Goal: Information Seeking & Learning: Learn about a topic

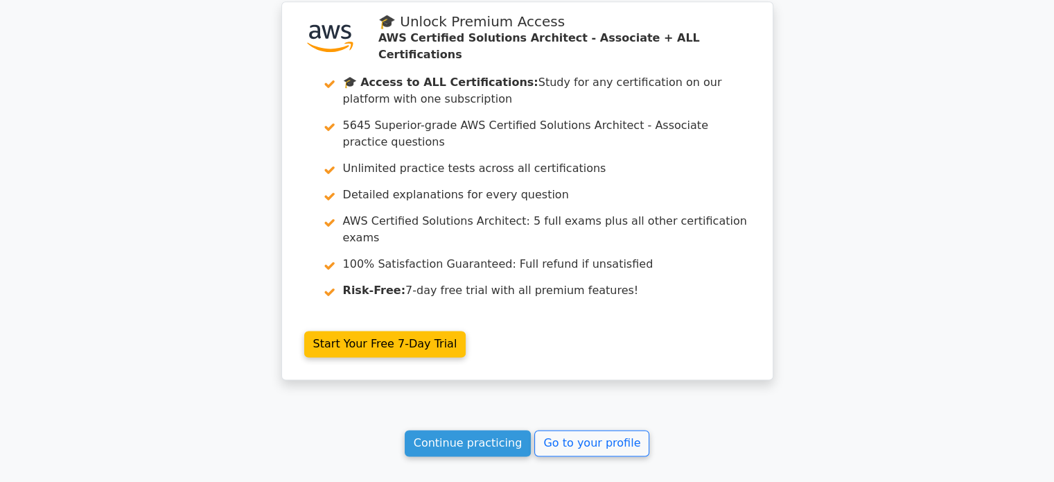
scroll to position [2020, 0]
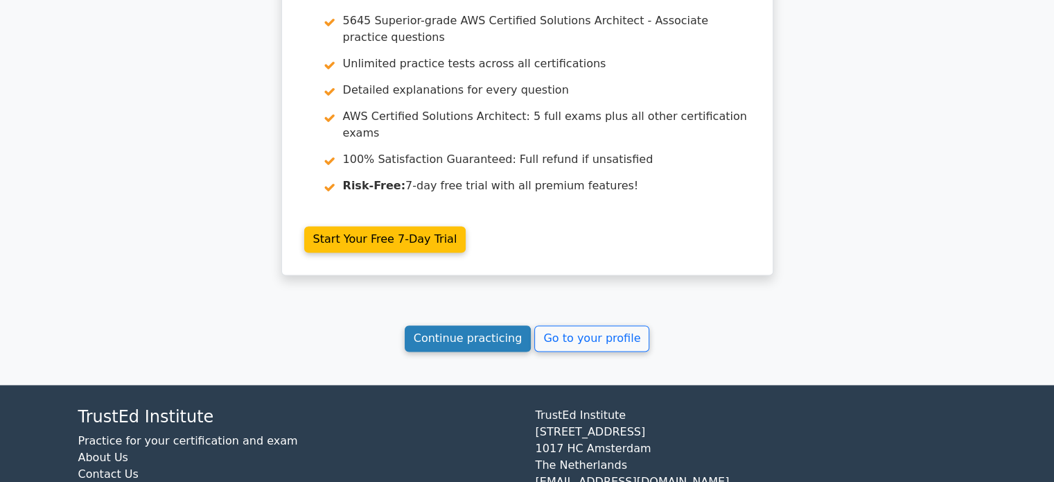
click at [519, 325] on link "Continue practicing" at bounding box center [468, 338] width 127 height 26
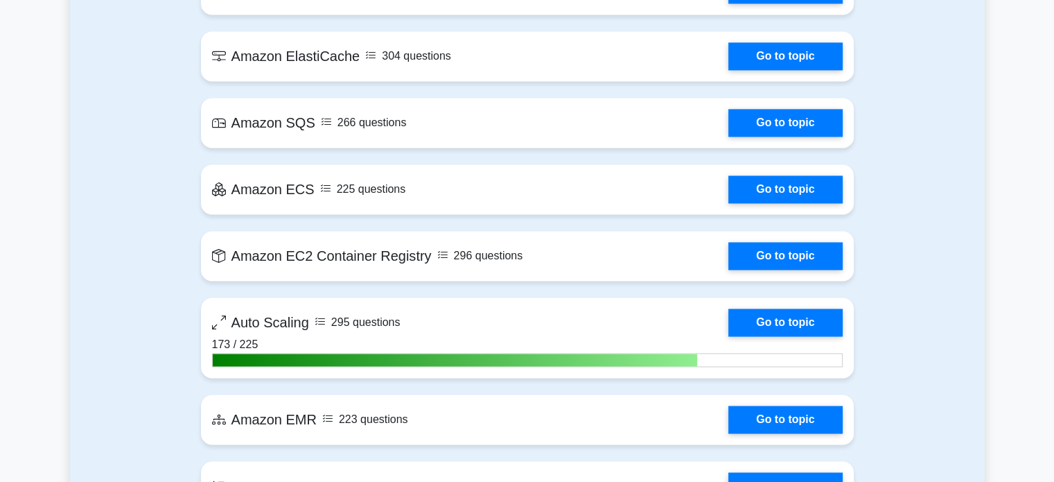
scroll to position [2174, 0]
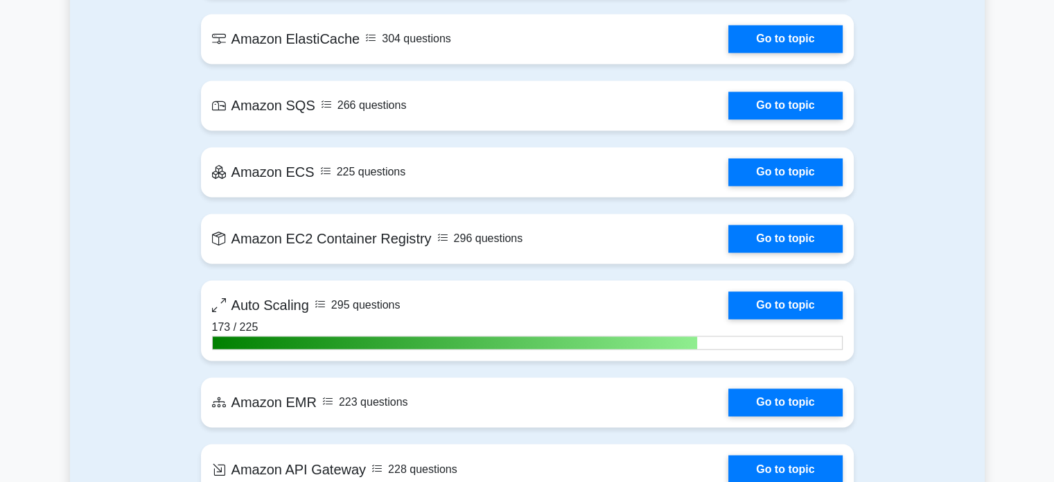
click at [1053, 265] on html "Go Premium Zbf" at bounding box center [527, 218] width 1054 height 4784
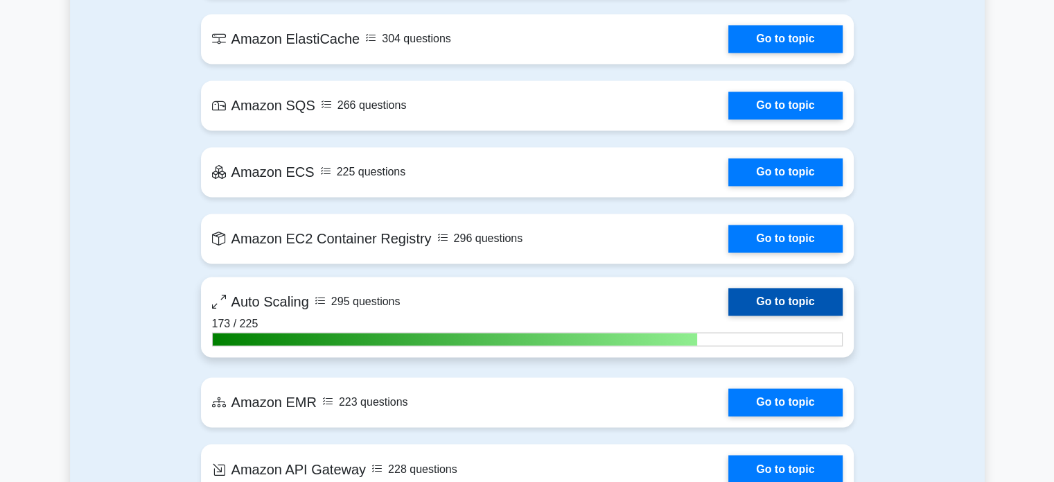
click at [785, 299] on link "Go to topic" at bounding box center [785, 302] width 114 height 28
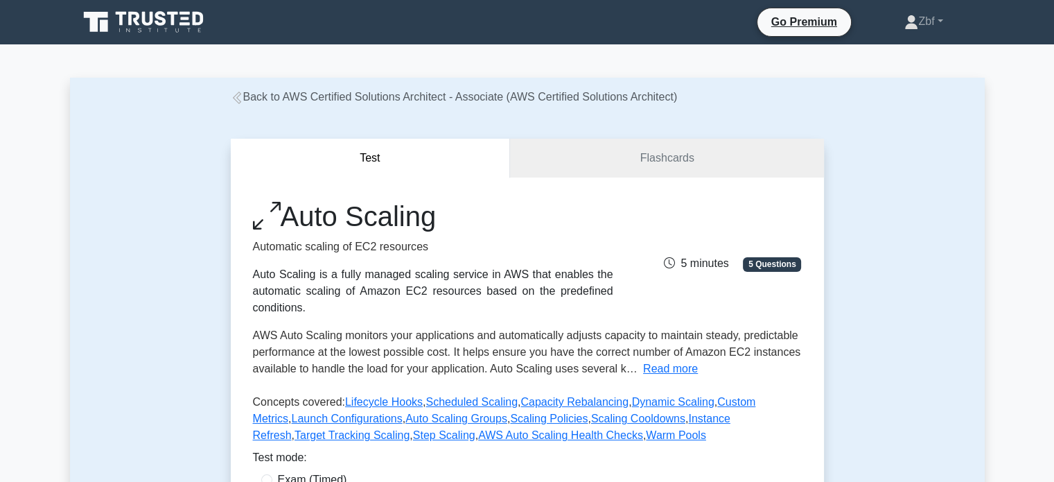
scroll to position [421, 0]
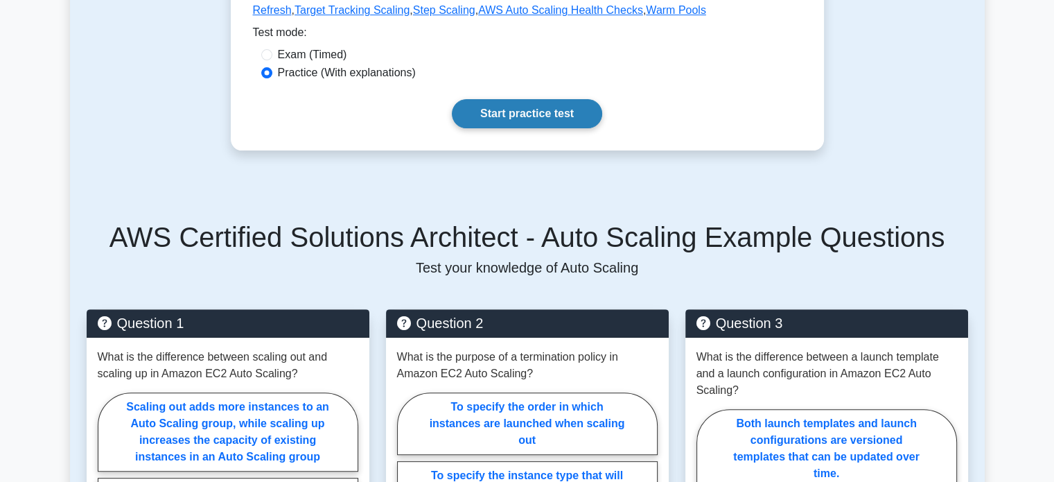
click at [543, 117] on link "Start practice test" at bounding box center [527, 113] width 150 height 29
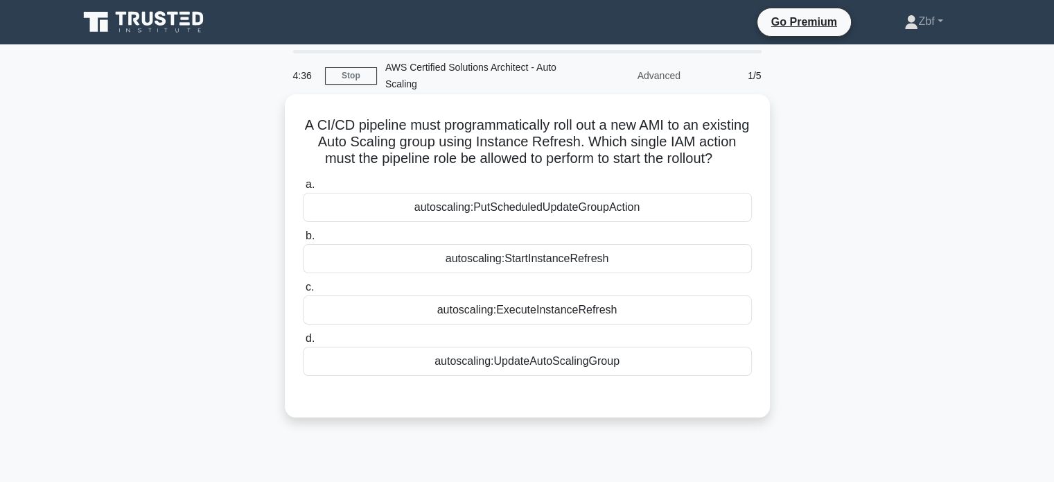
click at [521, 273] on div "autoscaling:StartInstanceRefresh" at bounding box center [527, 258] width 449 height 29
click at [303, 240] on input "b. autoscaling:StartInstanceRefresh" at bounding box center [303, 235] width 0 height 9
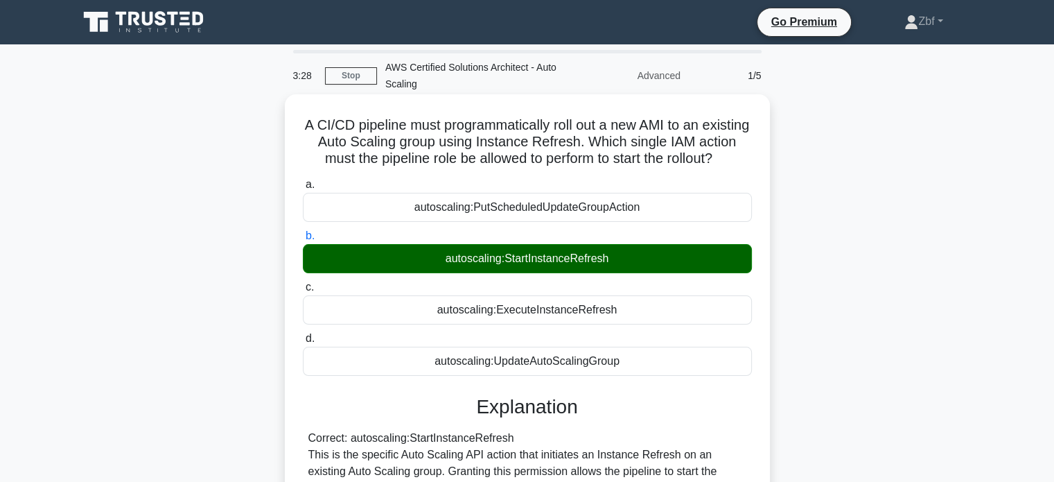
click at [299, 99] on div "A CI/CD pipeline must programmatically roll out a new AMI to an existing Auto S…" at bounding box center [527, 427] width 485 height 667
drag, startPoint x: 323, startPoint y: 125, endPoint x: 646, endPoint y: 376, distance: 409.8
click at [646, 376] on div "A CI/CD pipeline must programmatically roll out a new AMI to an existing Auto S…" at bounding box center [527, 428] width 474 height 656
copy div "A CI/CD pipeline must programmatically roll out a new AMI to an existing Auto S…"
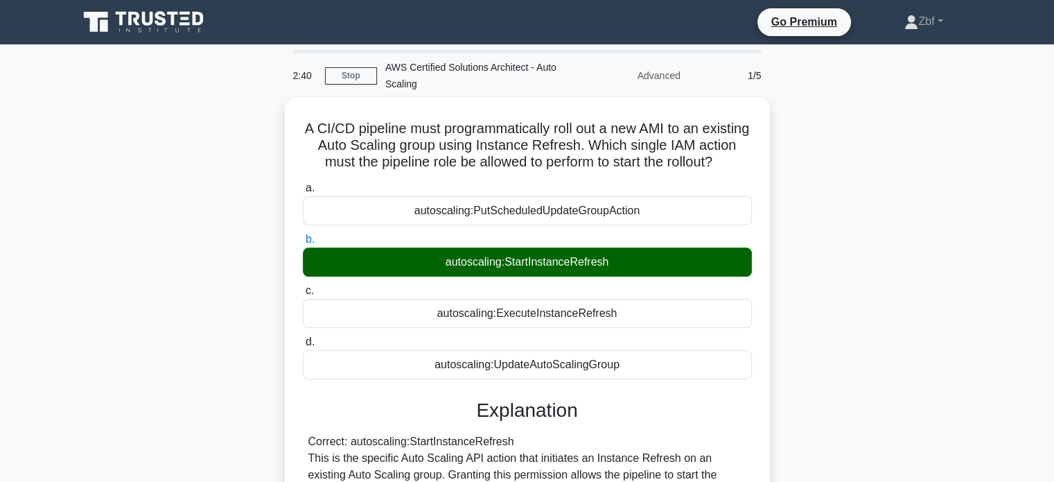
click at [829, 166] on div "A CI/CD pipeline must programmatically roll out a new AMI to an existing Auto S…" at bounding box center [527, 440] width 915 height 684
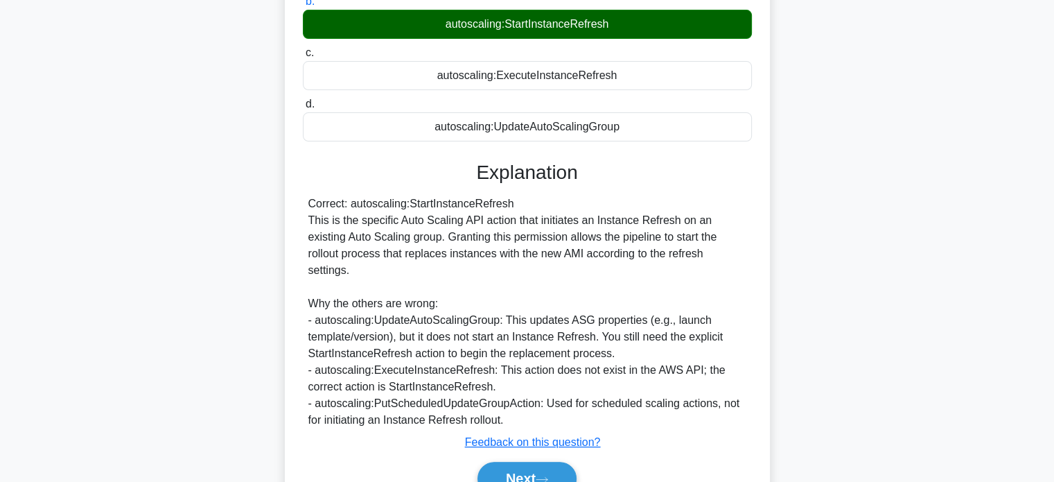
scroll to position [266, 0]
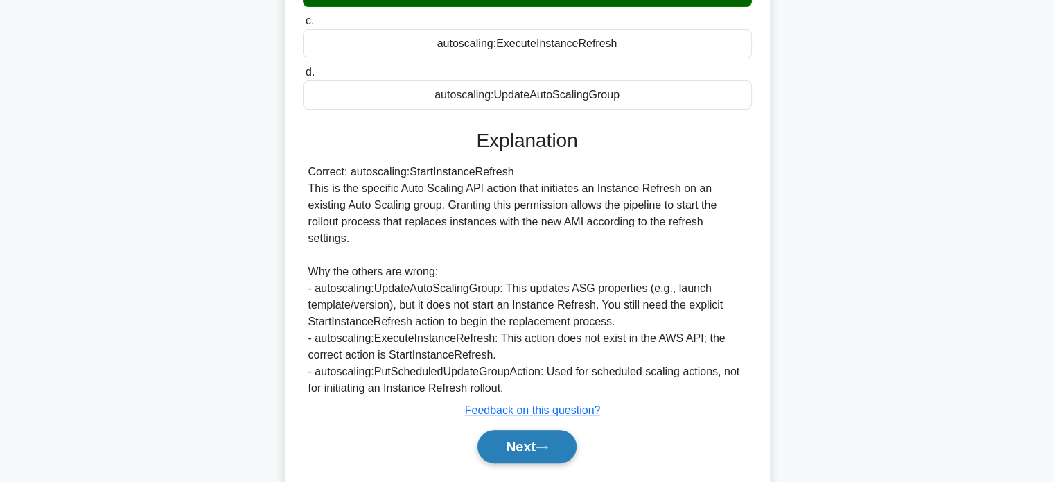
click at [527, 439] on button "Next" at bounding box center [526, 446] width 99 height 33
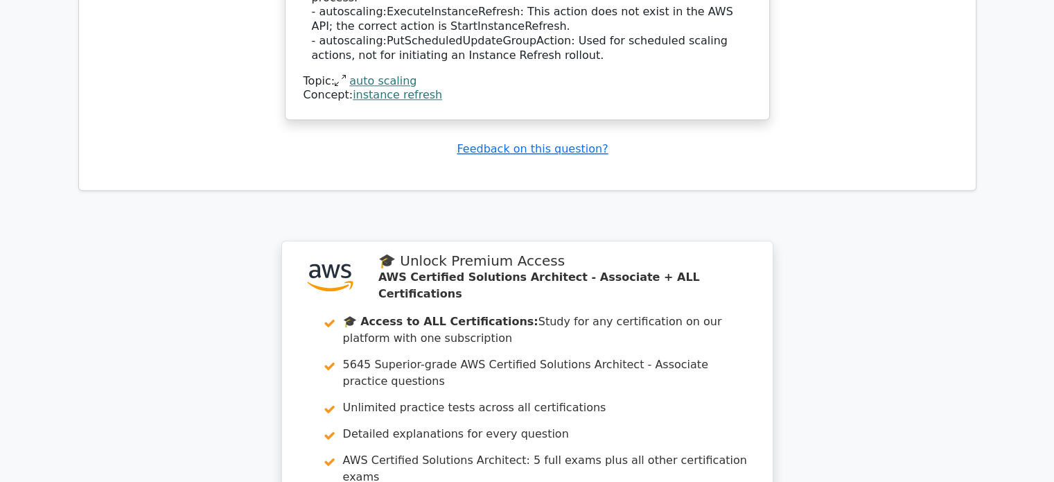
scroll to position [1974, 0]
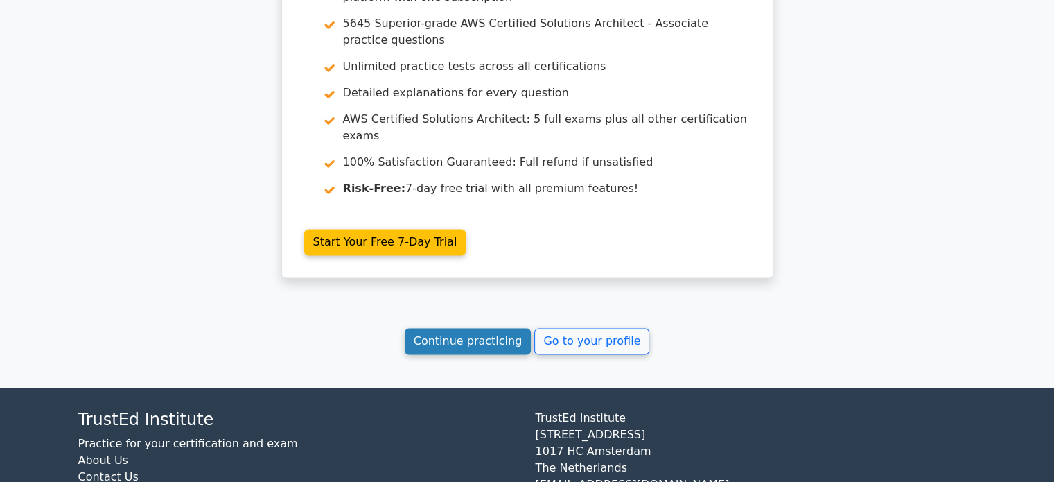
click at [517, 328] on link "Continue practicing" at bounding box center [468, 341] width 127 height 26
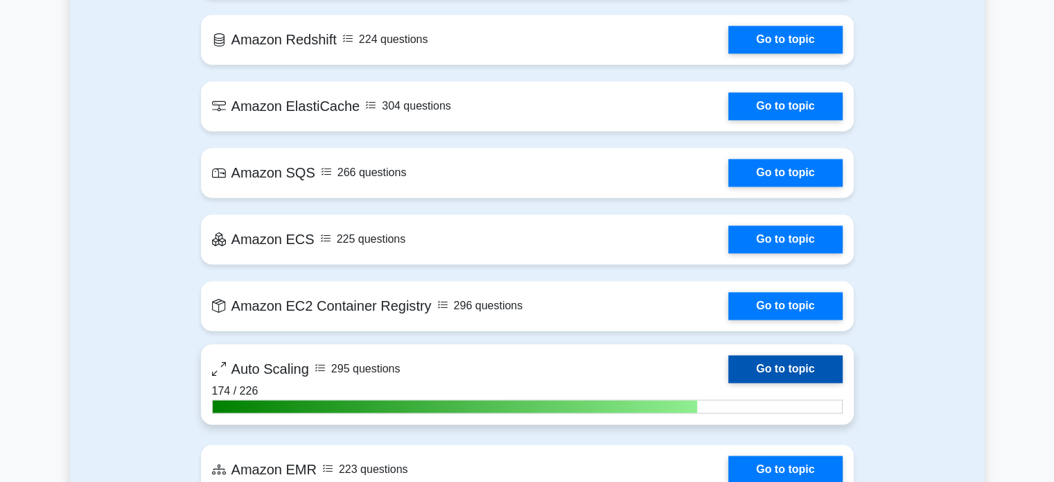
click at [807, 366] on link "Go to topic" at bounding box center [785, 369] width 114 height 28
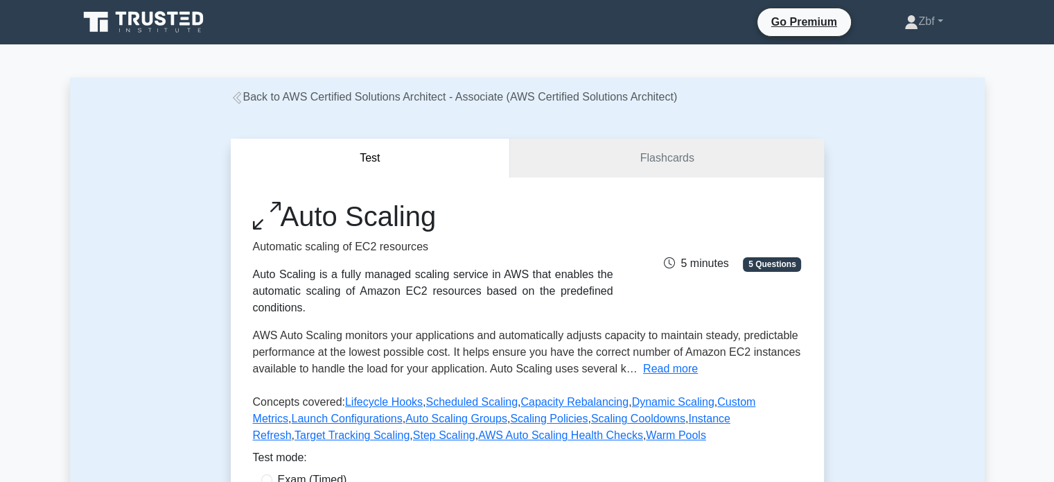
scroll to position [421, 0]
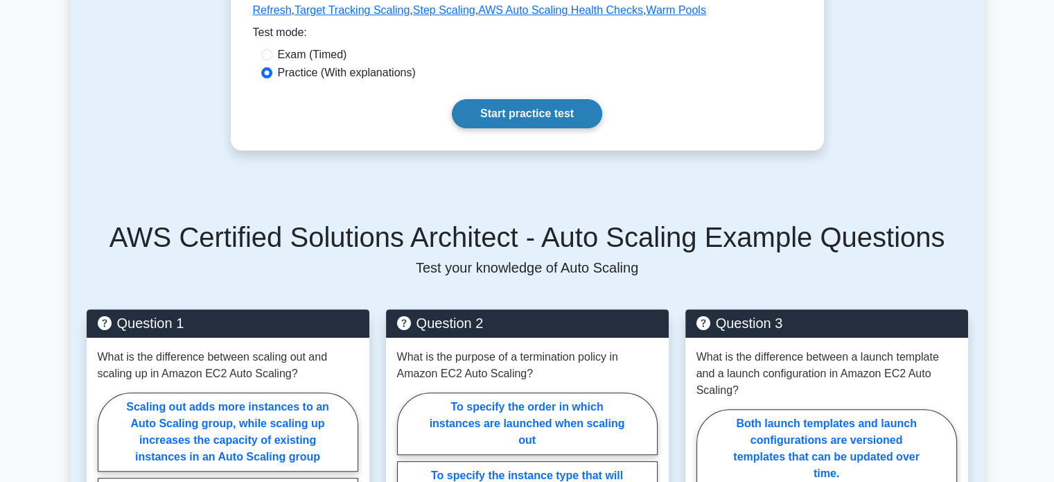
click at [528, 121] on link "Start practice test" at bounding box center [527, 113] width 150 height 29
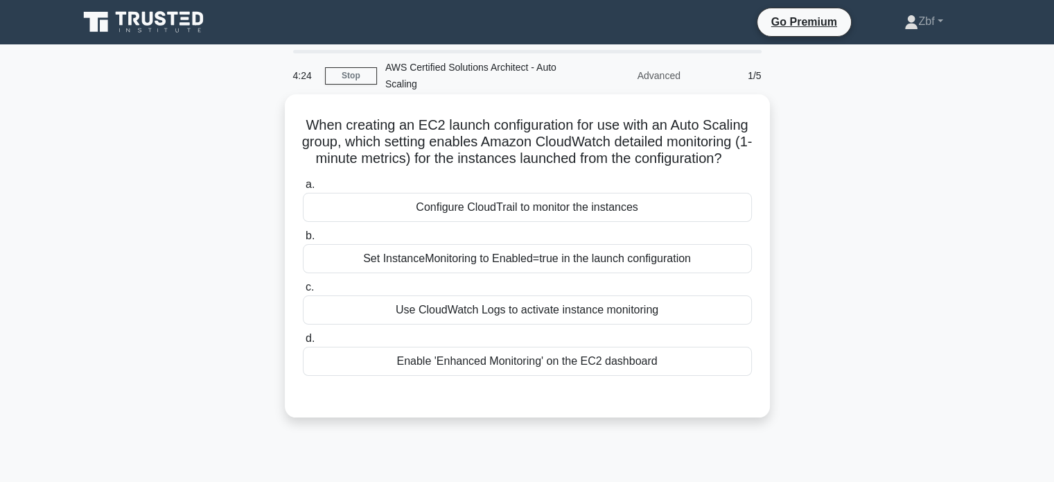
click at [539, 273] on div "Set InstanceMonitoring to Enabled=true in the launch configuration" at bounding box center [527, 258] width 449 height 29
click at [303, 240] on input "b. Set InstanceMonitoring to Enabled=true in the launch configuration" at bounding box center [303, 235] width 0 height 9
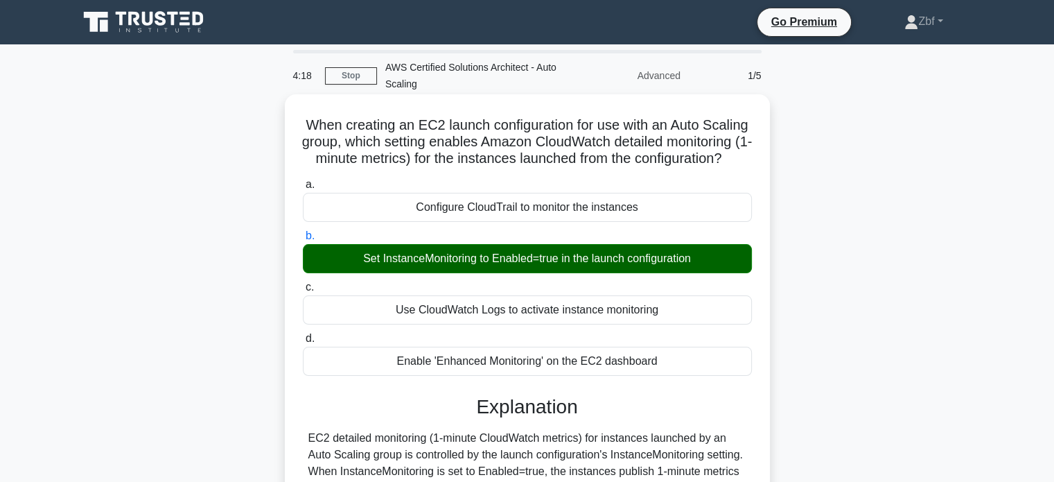
drag, startPoint x: 327, startPoint y: 123, endPoint x: 690, endPoint y: 382, distance: 446.5
click at [690, 382] on div "When creating an EC2 launch configuration for use with an Auto Scaling group, w…" at bounding box center [527, 361] width 474 height 523
copy div "When creating an EC2 launch configuration for use with an Auto Scaling group, w…"
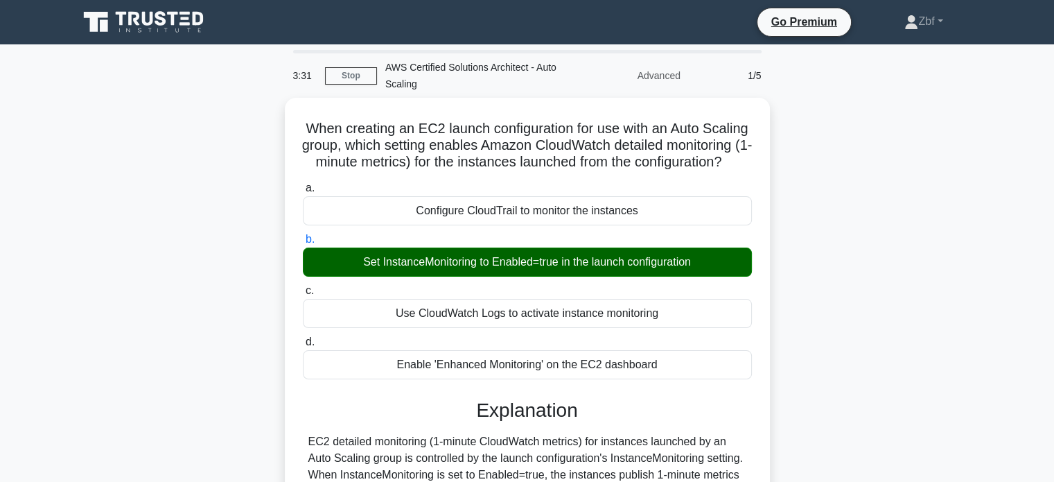
click at [886, 132] on div "When creating an EC2 launch configuration for use with an Auto Scaling group, w…" at bounding box center [527, 373] width 915 height 551
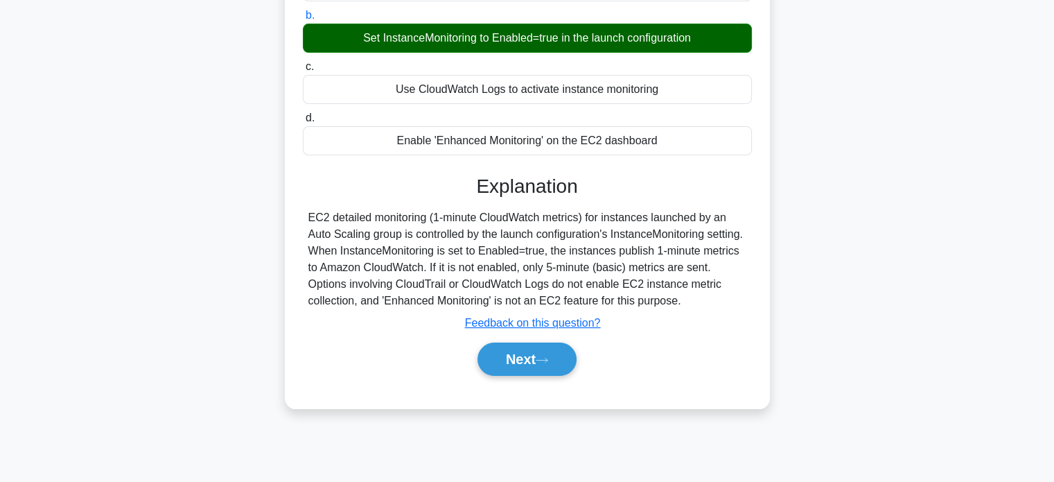
scroll to position [267, 0]
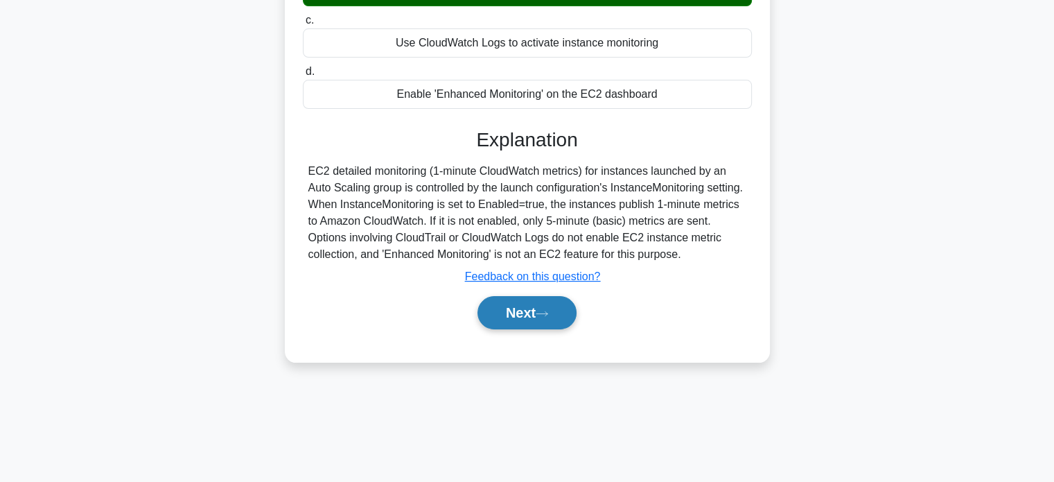
click at [545, 329] on button "Next" at bounding box center [526, 312] width 99 height 33
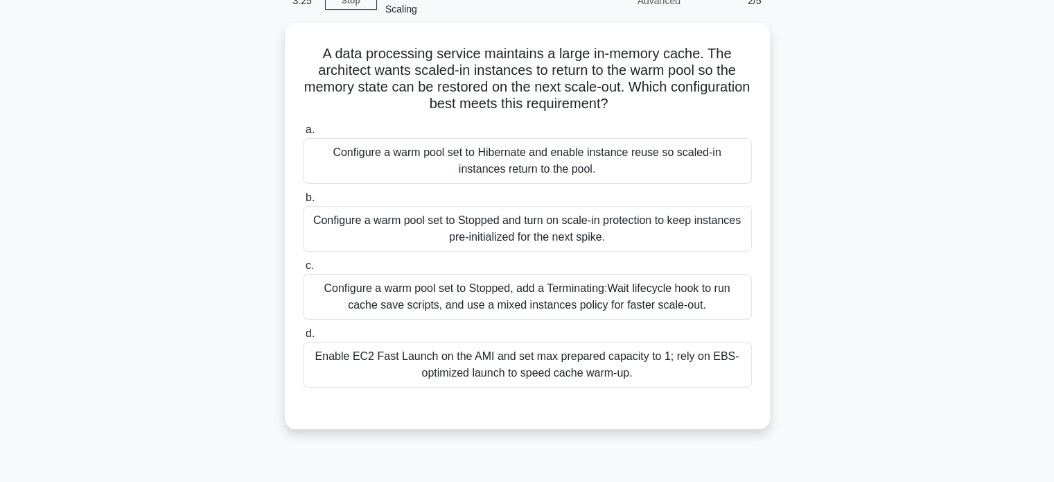
scroll to position [67, 0]
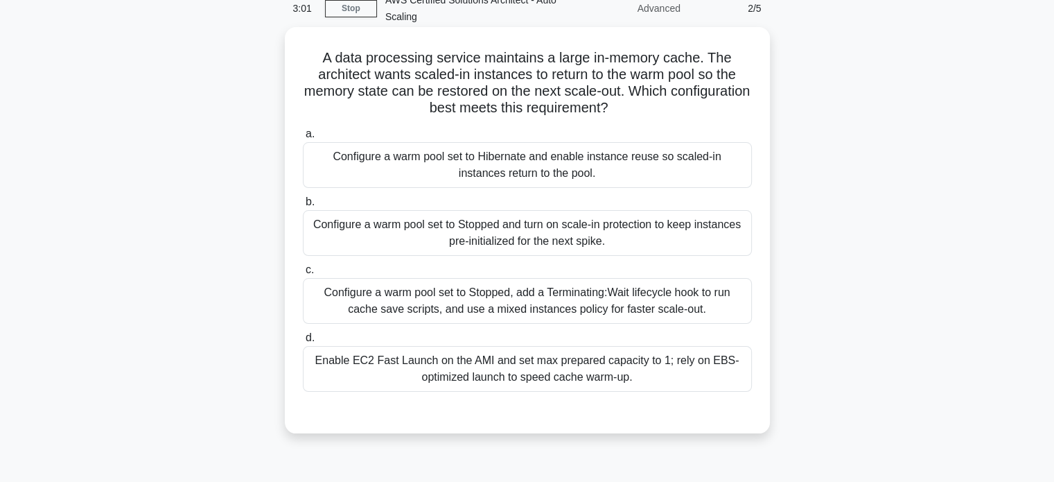
click at [673, 170] on div "Configure a warm pool set to Hibernate and enable instance reuse so scaled-in i…" at bounding box center [527, 165] width 449 height 46
click at [303, 139] on input "a. Configure a warm pool set to Hibernate and enable instance reuse so scaled-i…" at bounding box center [303, 134] width 0 height 9
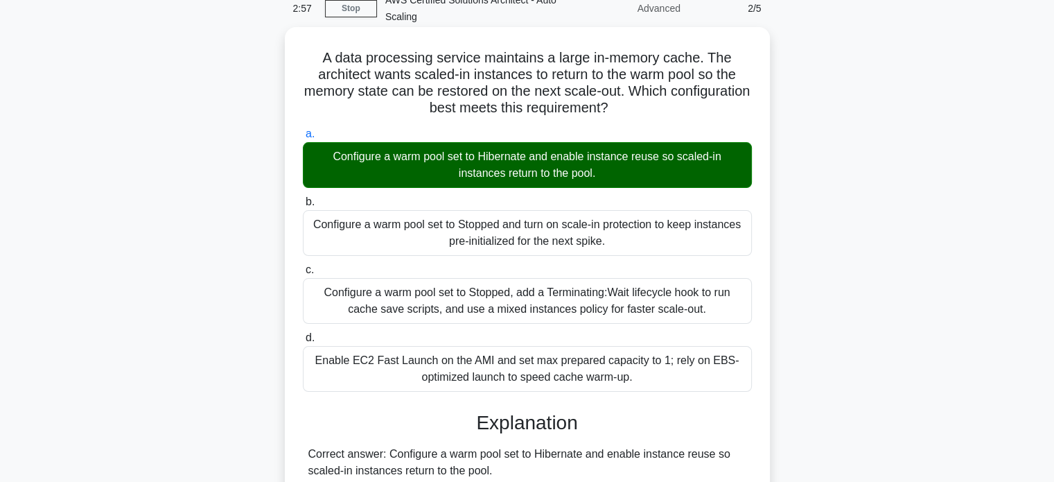
drag, startPoint x: 321, startPoint y: 57, endPoint x: 651, endPoint y: 378, distance: 460.6
click at [651, 378] on div "A data processing service maintains a large in-memory cache. The architect want…" at bounding box center [527, 444] width 474 height 822
copy div "A data processing service maintains a large in-memory cache. The architect want…"
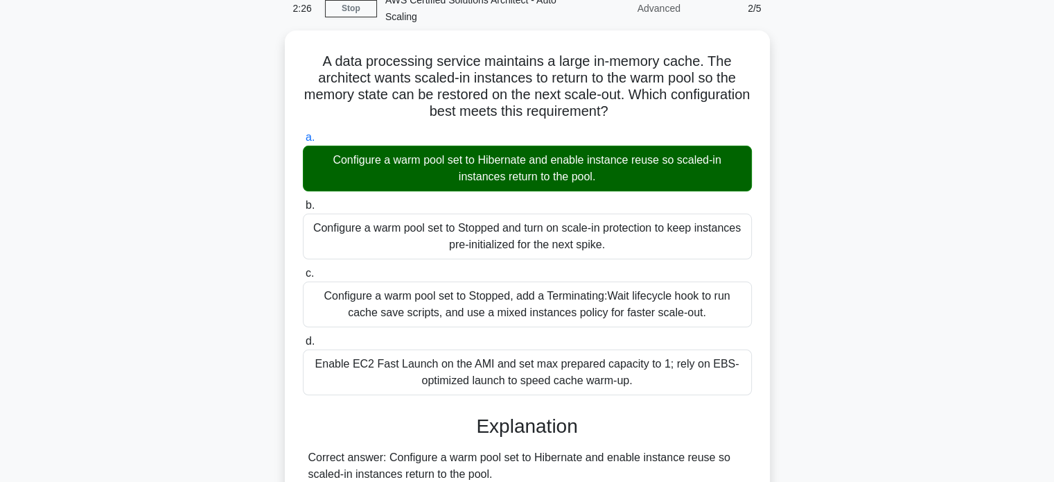
click at [876, 114] on div "A data processing service maintains a large in-memory cache. The architect want…" at bounding box center [527, 455] width 915 height 850
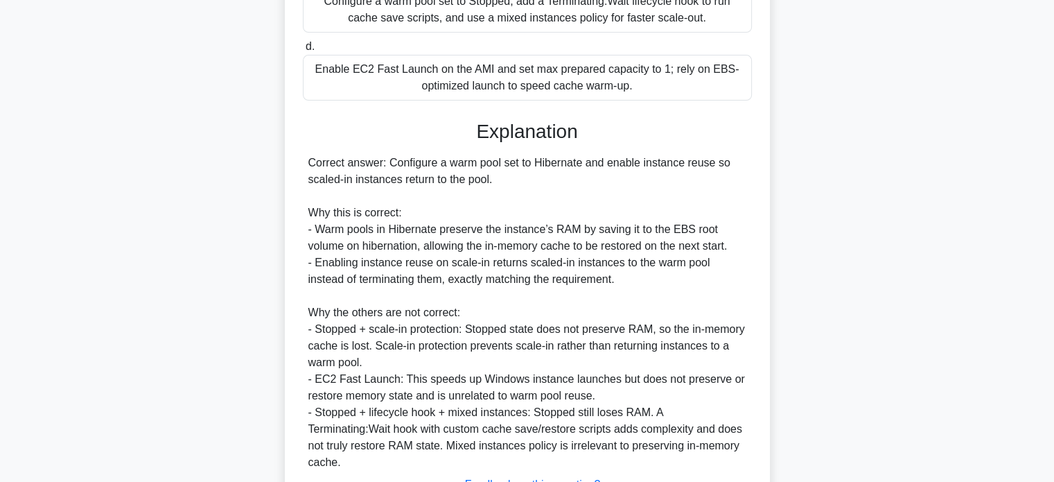
scroll to position [471, 0]
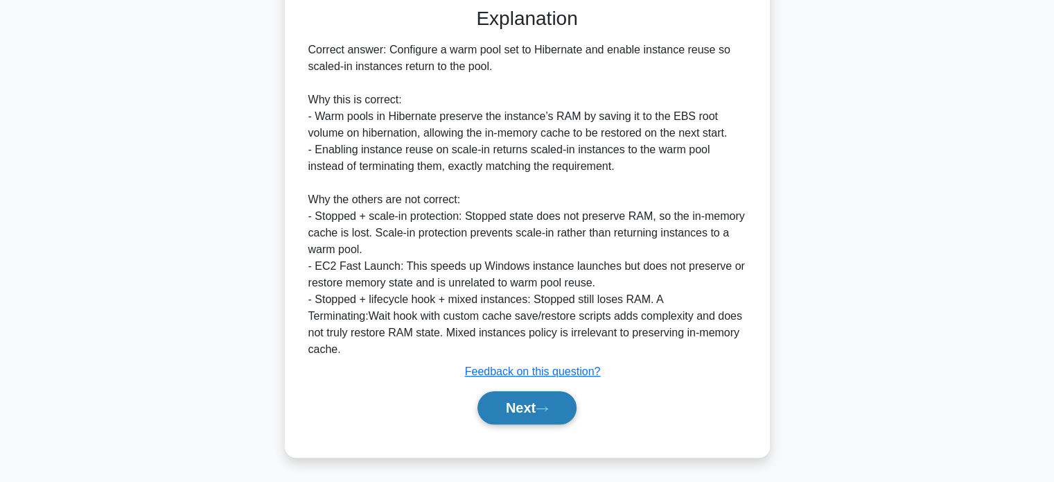
click at [563, 396] on button "Next" at bounding box center [526, 407] width 99 height 33
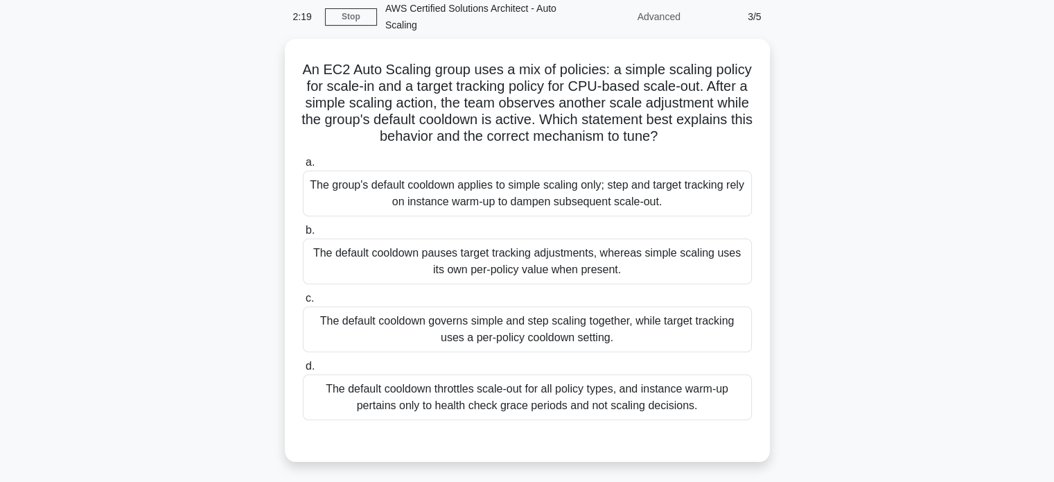
scroll to position [67, 0]
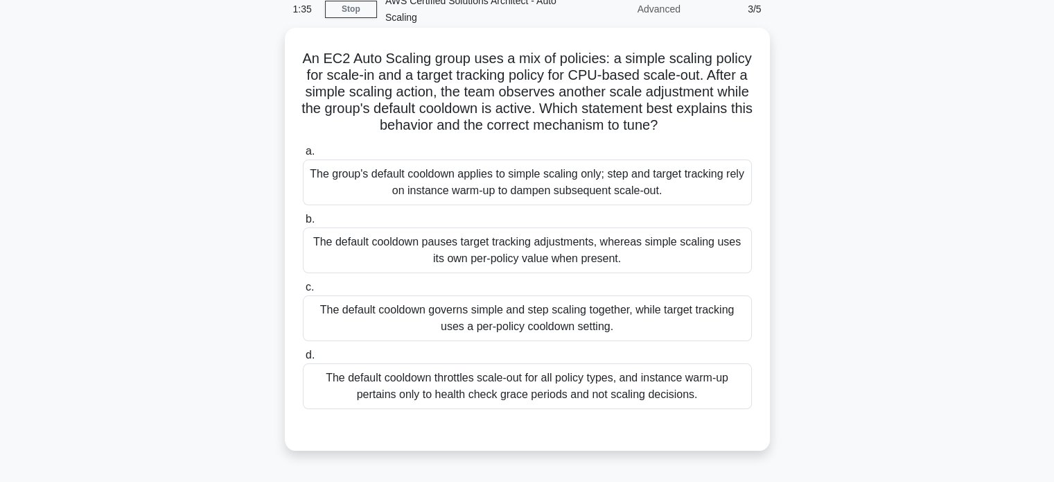
click at [599, 328] on div "The default cooldown governs simple and step scaling together, while target tra…" at bounding box center [527, 318] width 449 height 46
click at [303, 292] on input "c. The default cooldown governs simple and step scaling together, while target …" at bounding box center [303, 287] width 0 height 9
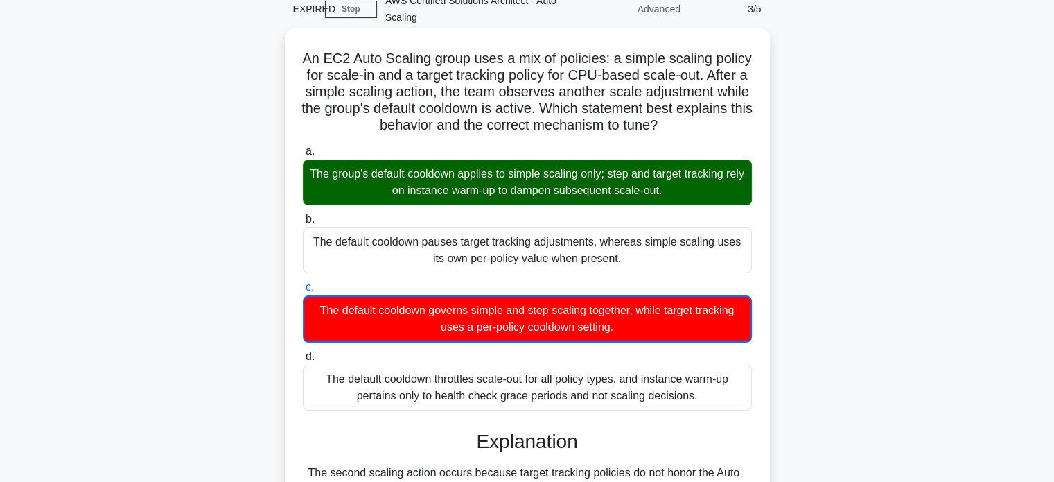
drag, startPoint x: 321, startPoint y: 58, endPoint x: 718, endPoint y: 409, distance: 530.1
click at [718, 409] on div "An EC2 Auto Scaling group uses a mix of policies: a simple scaling policy for s…" at bounding box center [527, 411] width 474 height 757
copy div "An EC2 Auto Scaling group uses a mix of policies: a simple scaling policy for s…"
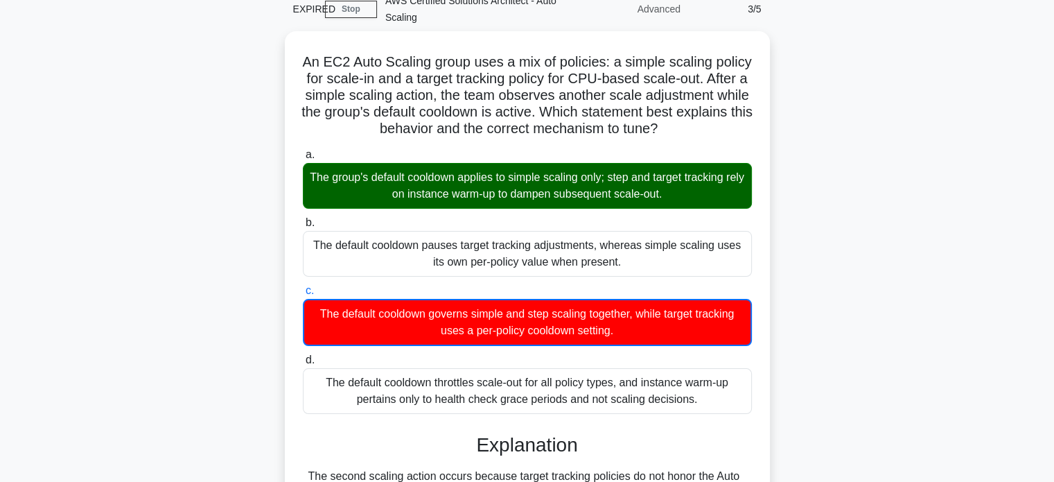
click at [847, 116] on div "An EC2 Auto Scaling group uses a mix of policies: a simple scaling policy for s…" at bounding box center [527, 423] width 915 height 785
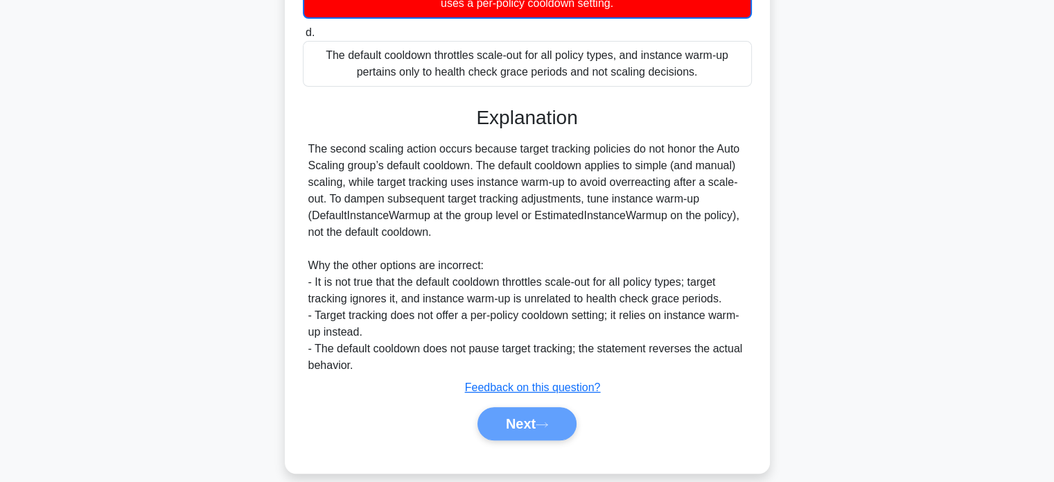
scroll to position [407, 0]
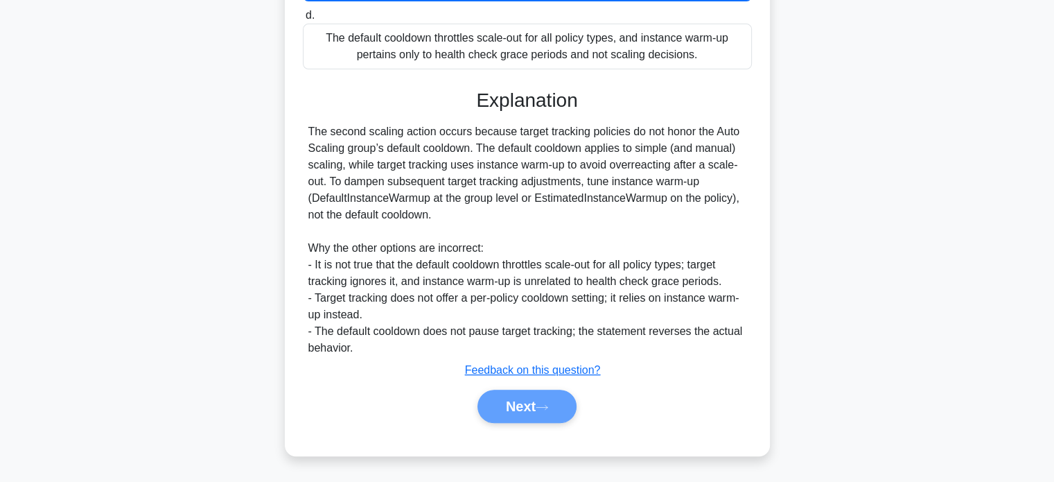
click at [555, 418] on div "Next" at bounding box center [527, 405] width 455 height 33
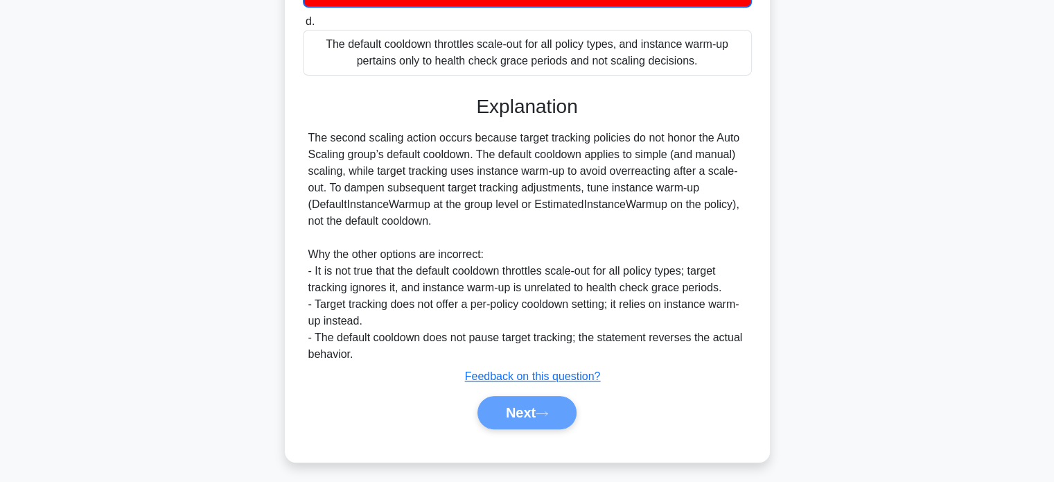
scroll to position [423, 0]
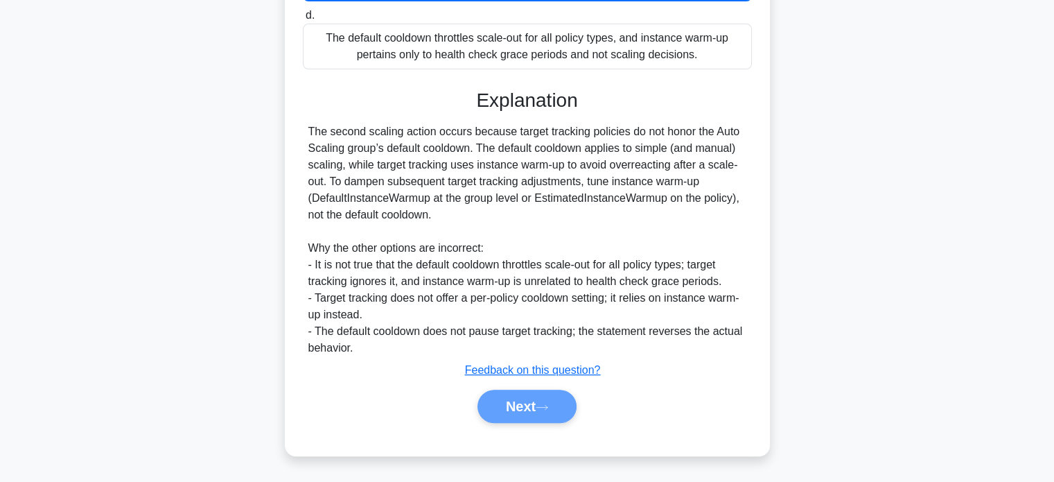
click at [537, 414] on div "Next" at bounding box center [527, 405] width 455 height 33
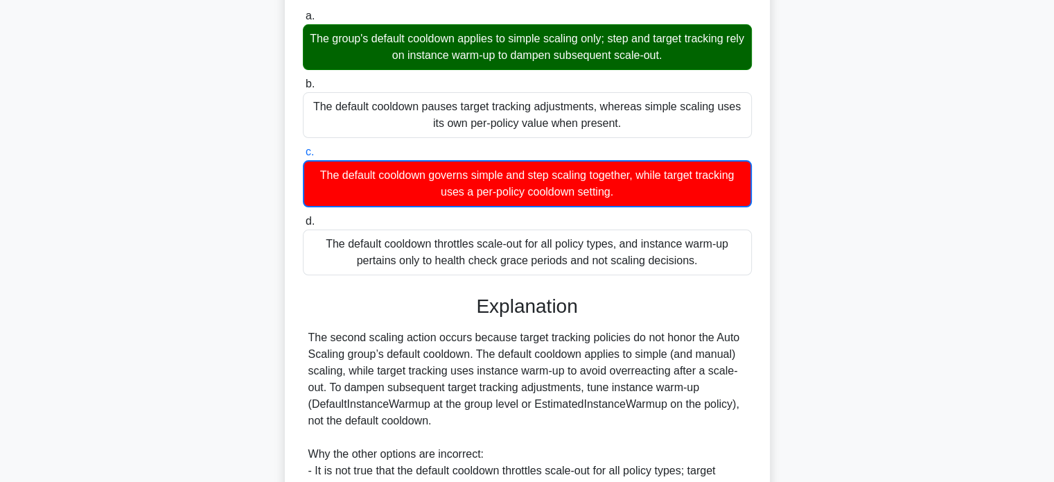
scroll to position [61, 0]
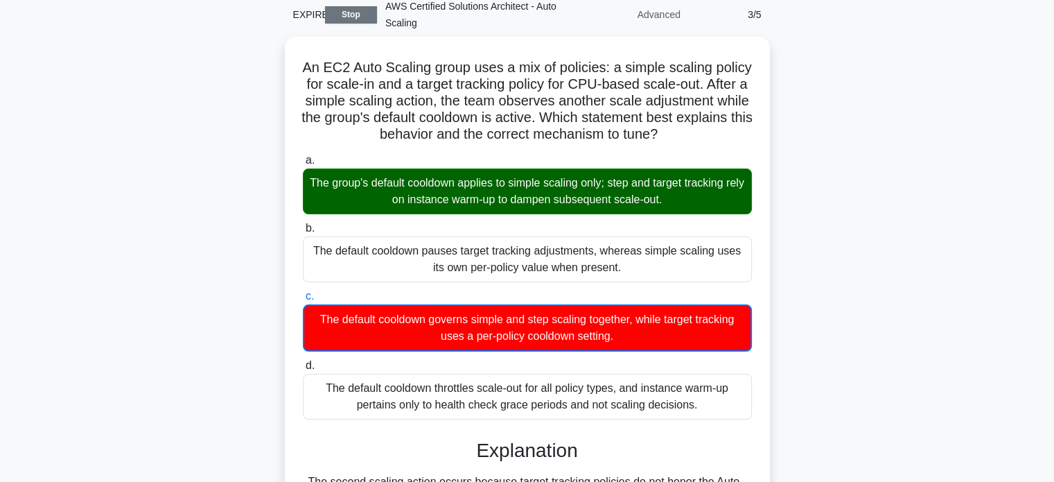
click at [360, 16] on link "Stop" at bounding box center [351, 14] width 52 height 17
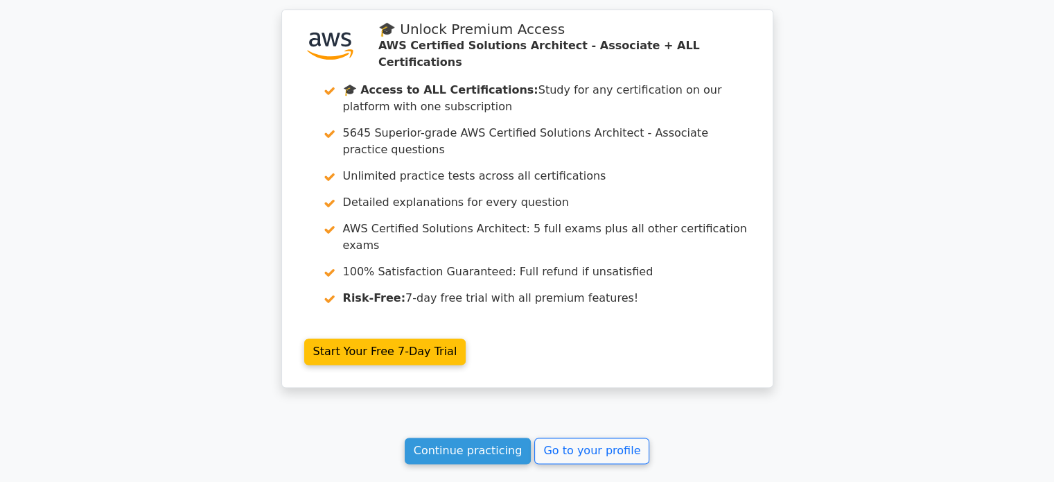
scroll to position [1826, 0]
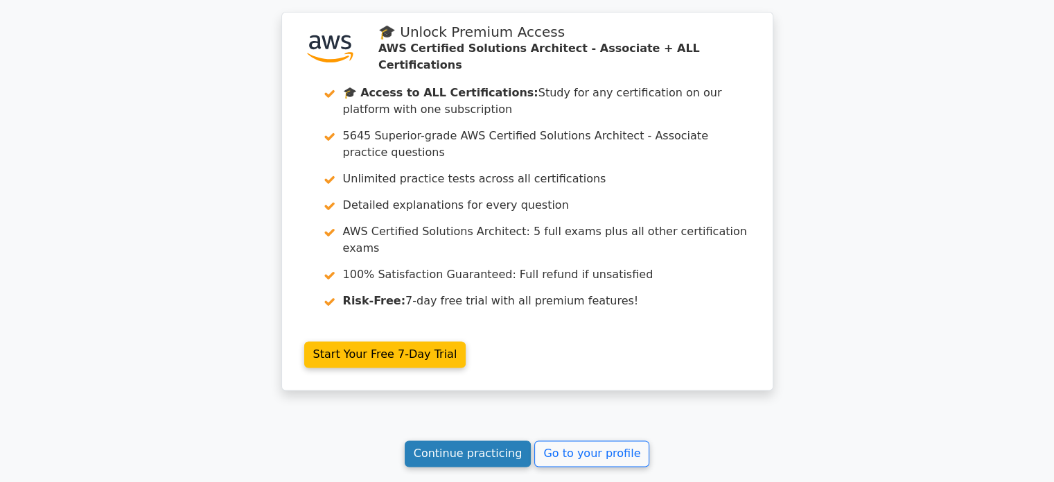
click at [525, 440] on link "Continue practicing" at bounding box center [468, 453] width 127 height 26
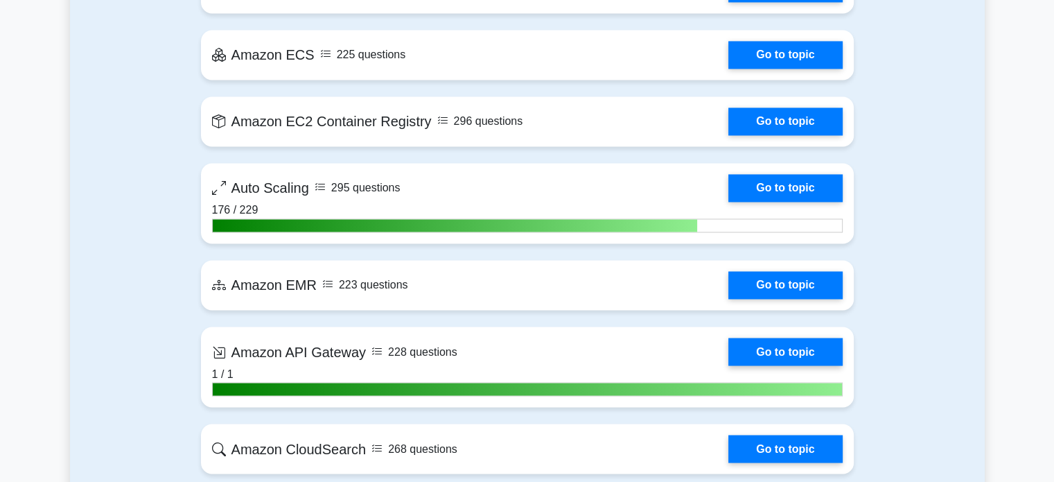
scroll to position [2221, 0]
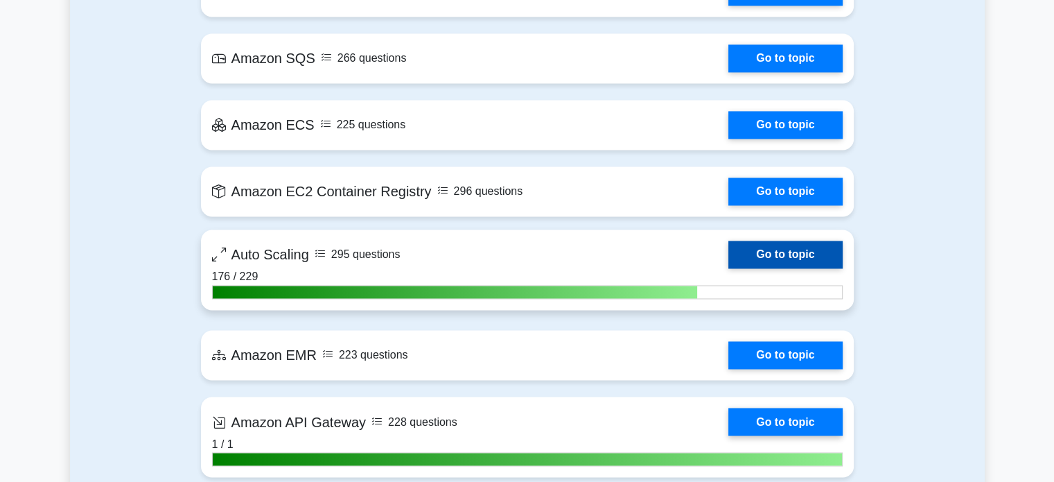
click at [779, 246] on link "Go to topic" at bounding box center [785, 254] width 114 height 28
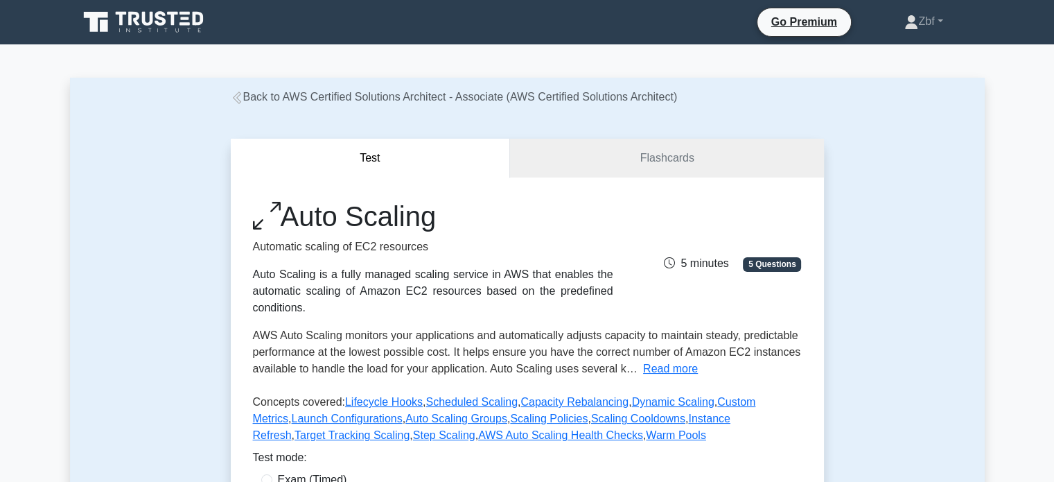
scroll to position [421, 0]
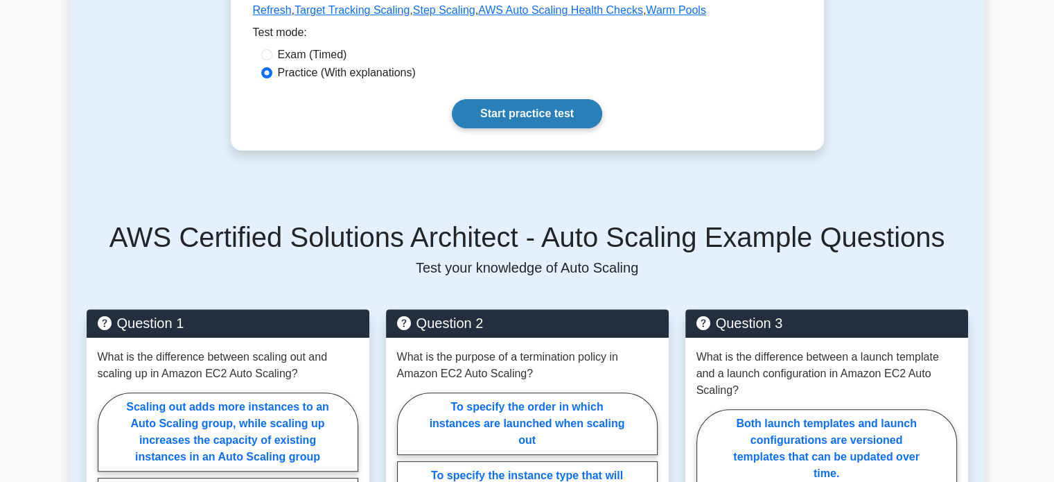
click at [590, 118] on link "Start practice test" at bounding box center [527, 113] width 150 height 29
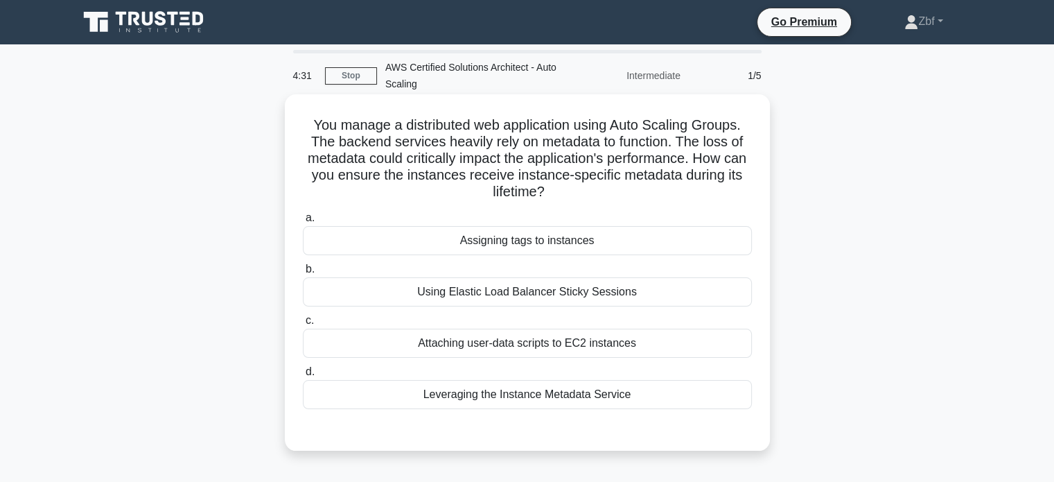
click at [581, 385] on div "Leveraging the Instance Metadata Service" at bounding box center [527, 394] width 449 height 29
click at [303, 376] on input "d. Leveraging the Instance Metadata Service" at bounding box center [303, 371] width 0 height 9
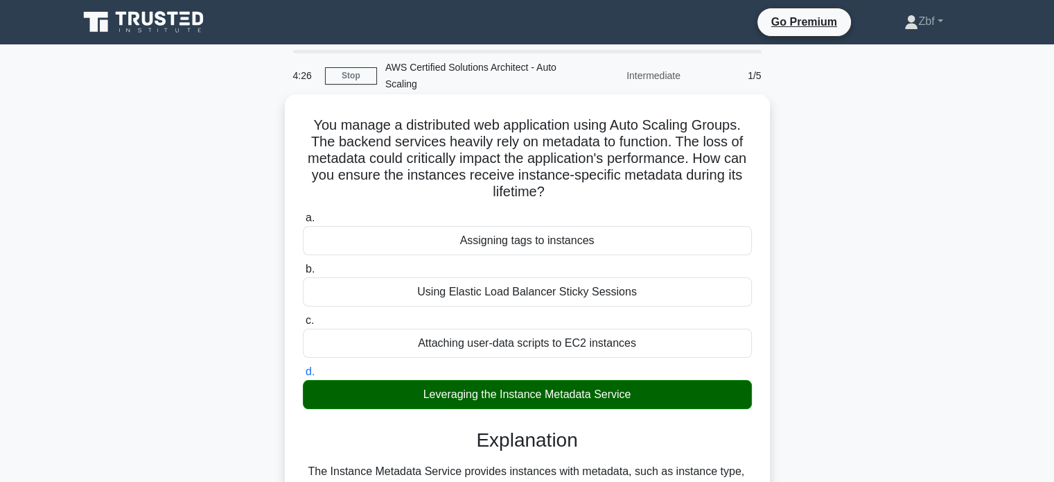
drag, startPoint x: 308, startPoint y: 124, endPoint x: 673, endPoint y: 400, distance: 458.5
click at [673, 400] on div "You manage a distributed web application using Auto Scaling Groups. The backend…" at bounding box center [527, 353] width 474 height 506
copy div "You manage a distributed web application using Auto Scaling Groups. The backend…"
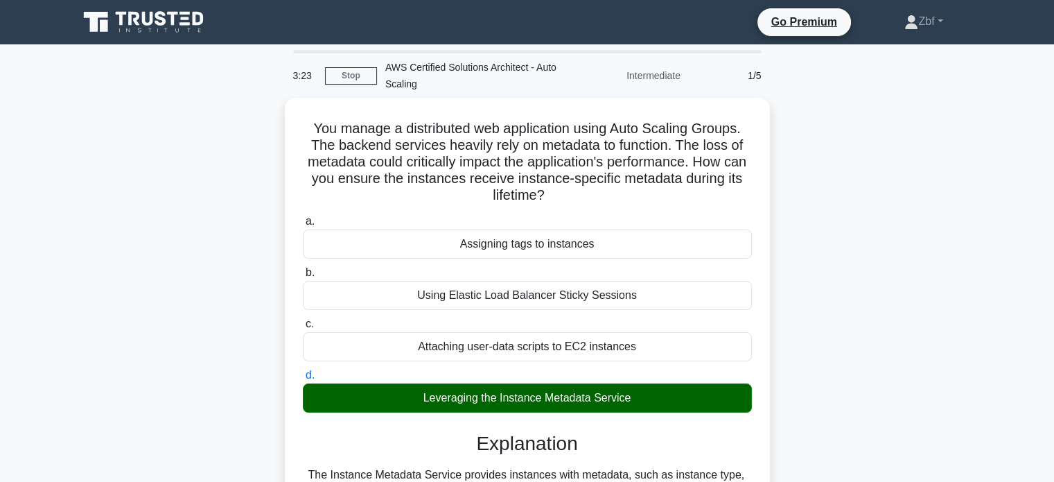
click at [818, 113] on div "You manage a distributed web application using Auto Scaling Groups. The backend…" at bounding box center [527, 365] width 915 height 534
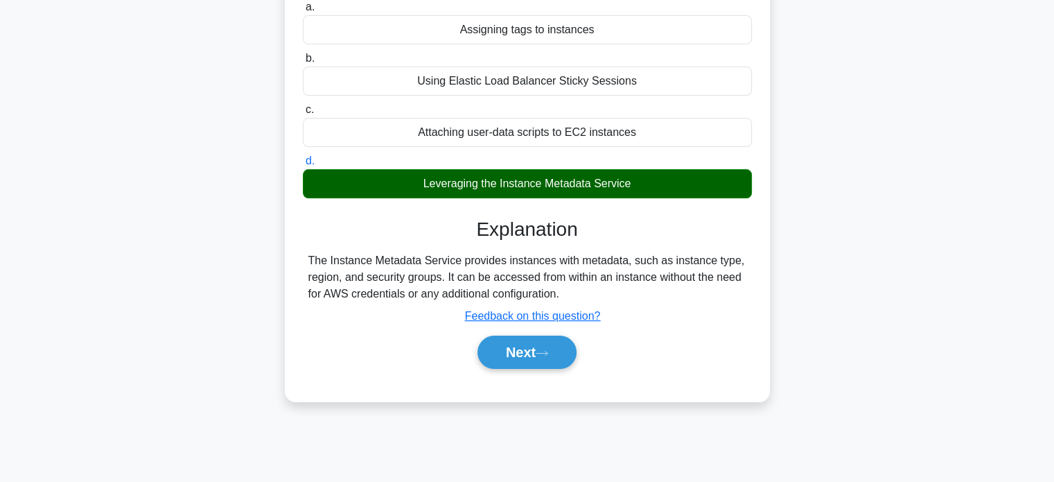
scroll to position [267, 0]
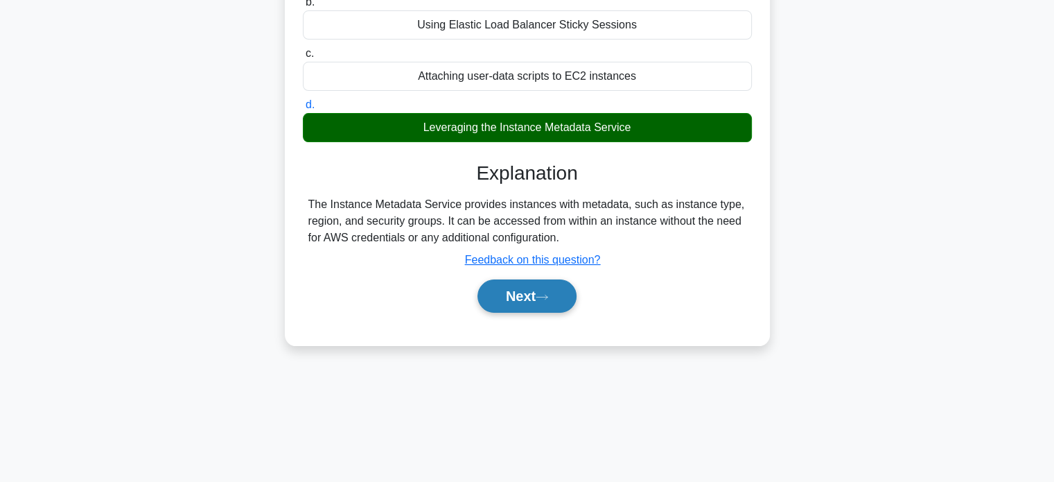
click at [552, 304] on button "Next" at bounding box center [526, 295] width 99 height 33
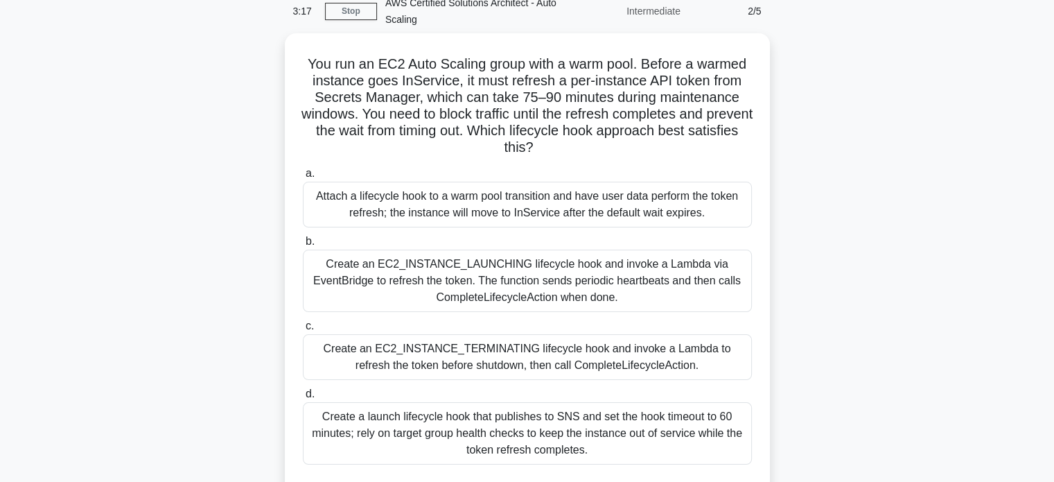
scroll to position [65, 0]
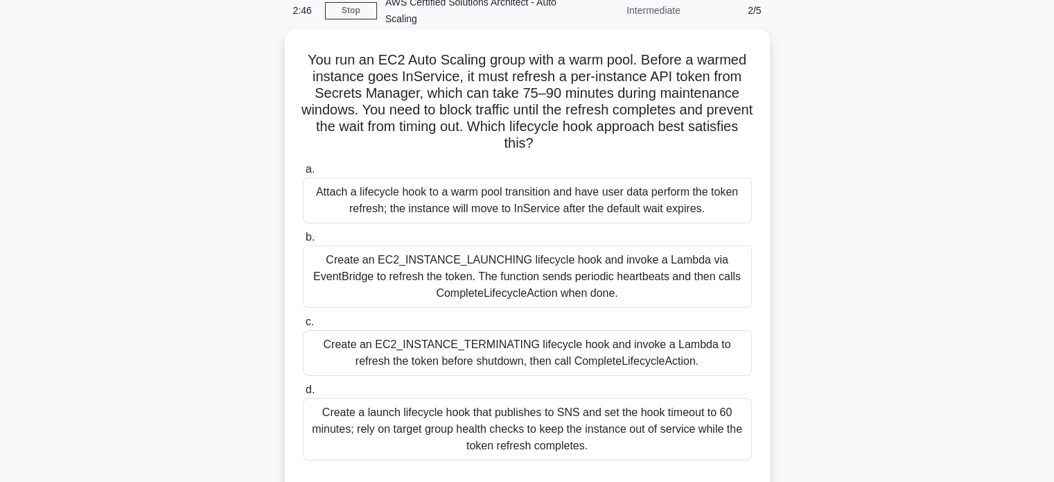
click at [633, 298] on div "Create an EC2_INSTANCE_LAUNCHING lifecycle hook and invoke a Lambda via EventBr…" at bounding box center [527, 276] width 449 height 62
click at [303, 242] on input "b. Create an EC2_INSTANCE_LAUNCHING lifecycle hook and invoke a Lambda via Even…" at bounding box center [303, 237] width 0 height 9
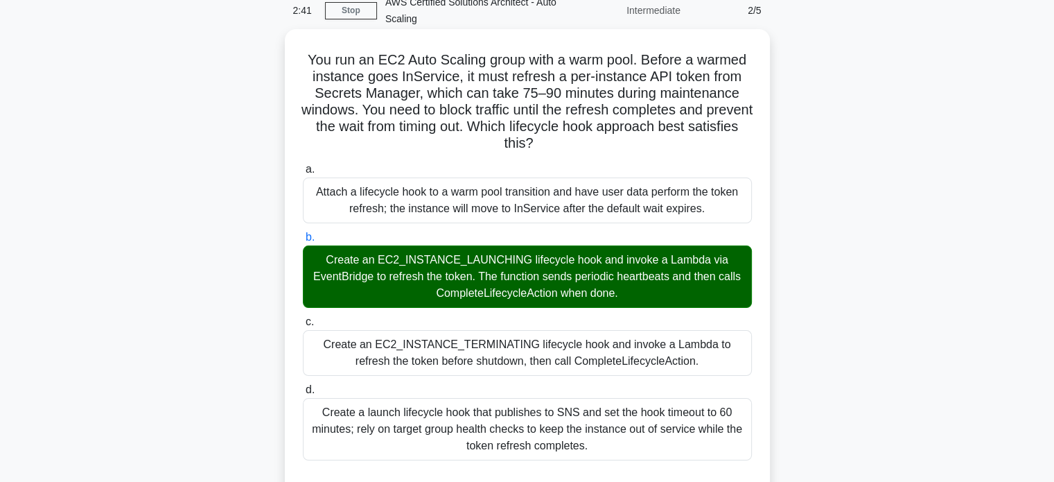
drag, startPoint x: 304, startPoint y: 58, endPoint x: 595, endPoint y: 439, distance: 480.0
click at [595, 439] on div "You run an EC2 Auto Scaling group with a warm pool. Before a warmed instance go…" at bounding box center [527, 479] width 474 height 889
copy div "You run an EC2 Auto Scaling group with a warm pool. Before a warmed instance go…"
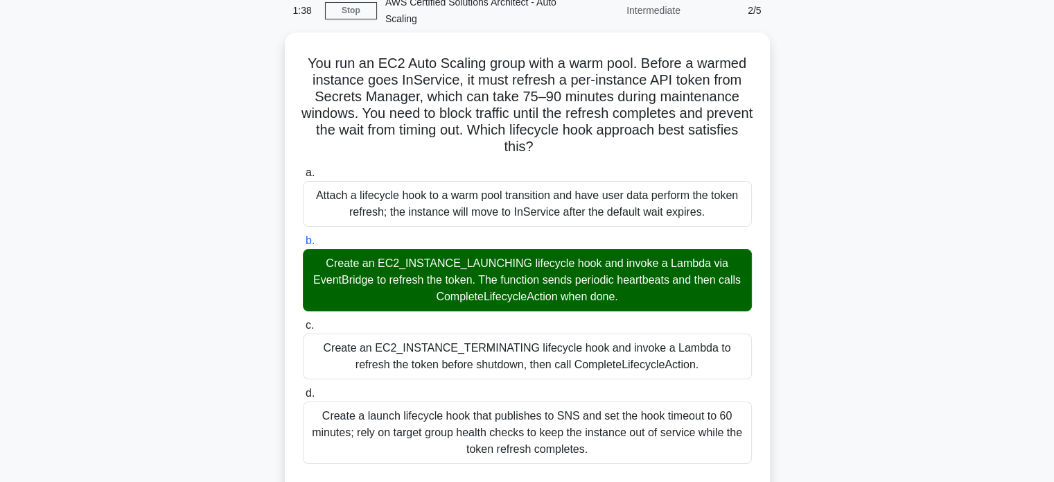
click at [847, 113] on div "You run an EC2 Auto Scaling group with a warm pool. Before a warmed instance go…" at bounding box center [527, 491] width 915 height 917
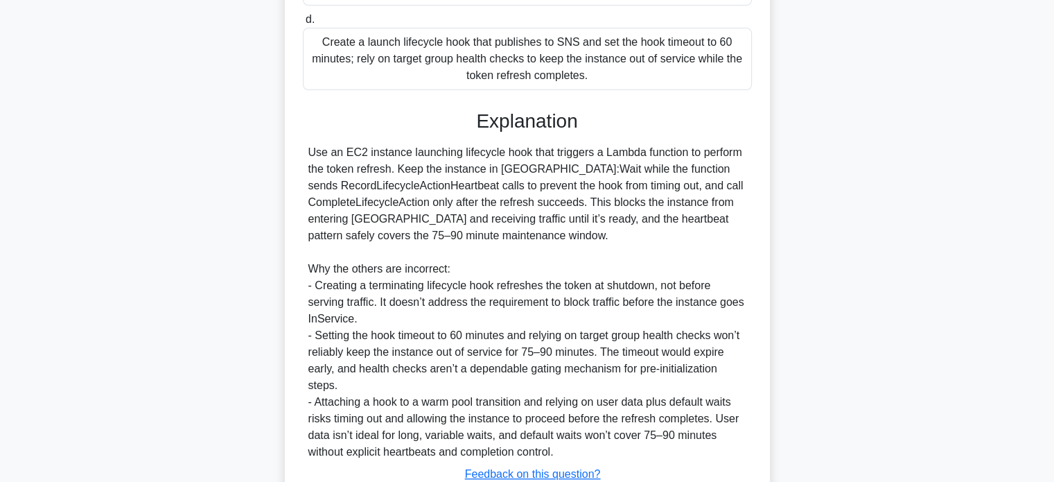
scroll to position [538, 0]
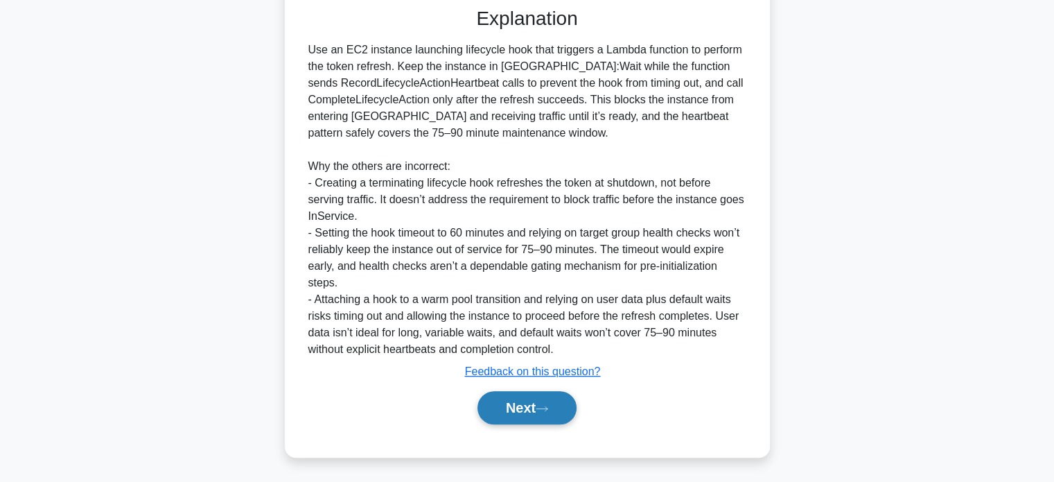
click at [535, 399] on button "Next" at bounding box center [526, 407] width 99 height 33
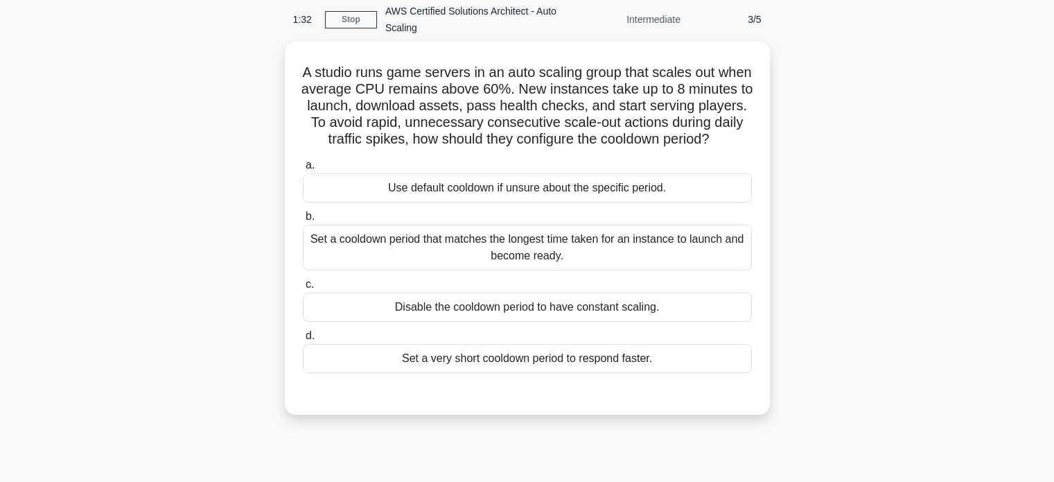
scroll to position [55, 0]
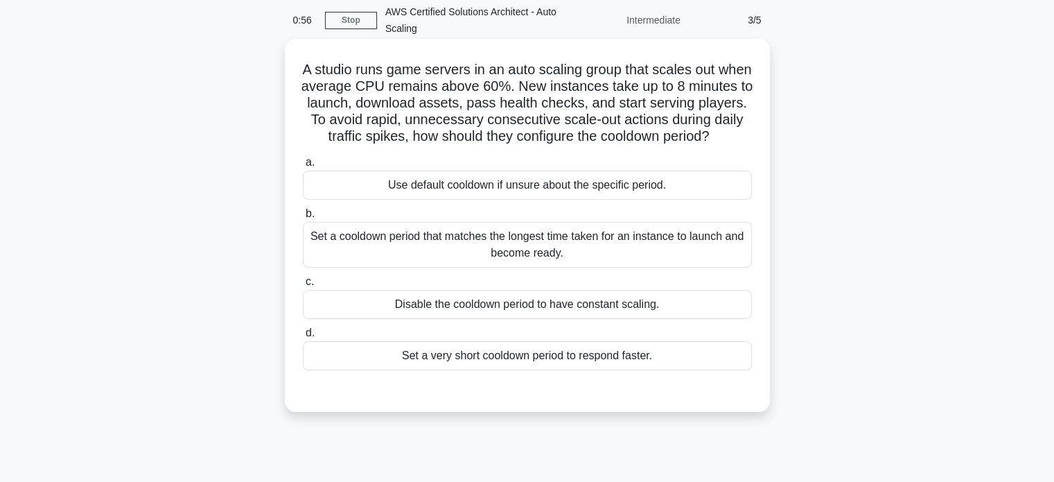
click at [676, 263] on div "Set a cooldown period that matches the longest time taken for an instance to la…" at bounding box center [527, 245] width 449 height 46
click at [303, 218] on input "b. Set a cooldown period that matches the longest time taken for an instance to…" at bounding box center [303, 213] width 0 height 9
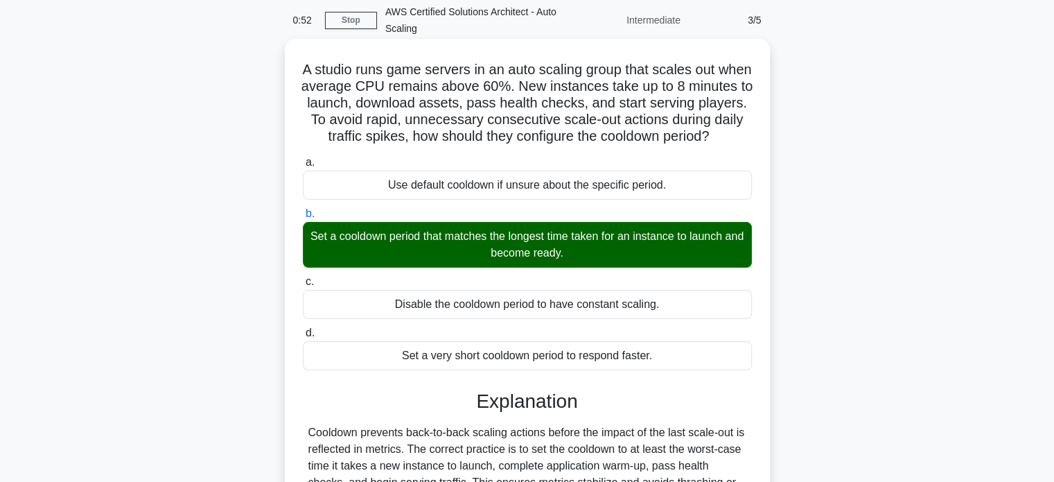
drag, startPoint x: 317, startPoint y: 71, endPoint x: 673, endPoint y: 374, distance: 467.4
click at [673, 374] on div "A studio runs game servers in an auto scaling group that scales out when averag…" at bounding box center [527, 339] width 474 height 590
copy div "A studio runs game servers in an auto scaling group that scales out when averag…"
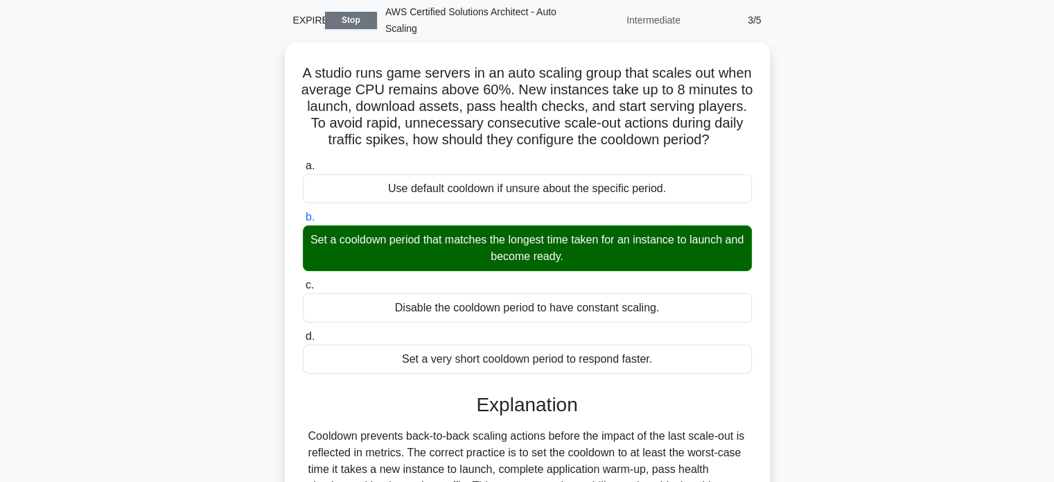
click at [361, 19] on link "Stop" at bounding box center [351, 20] width 52 height 17
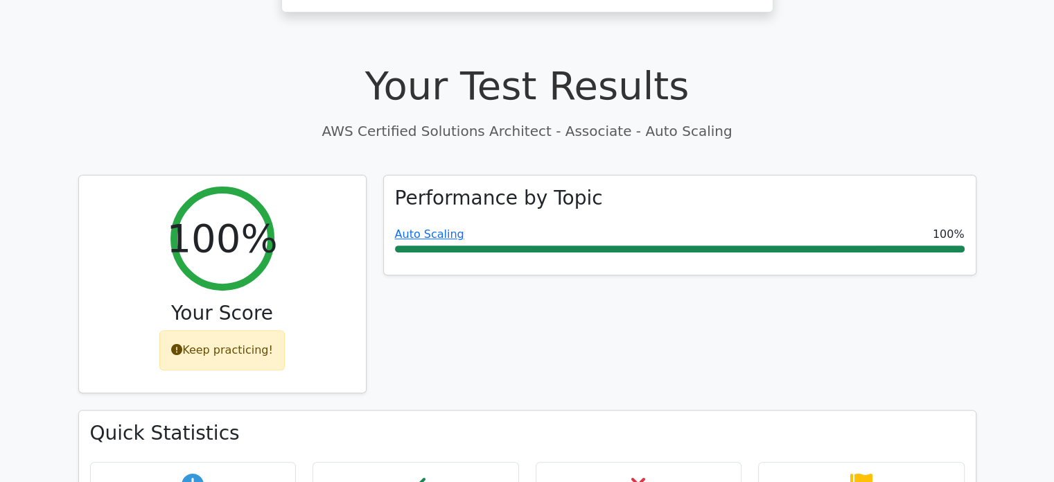
scroll to position [843, 0]
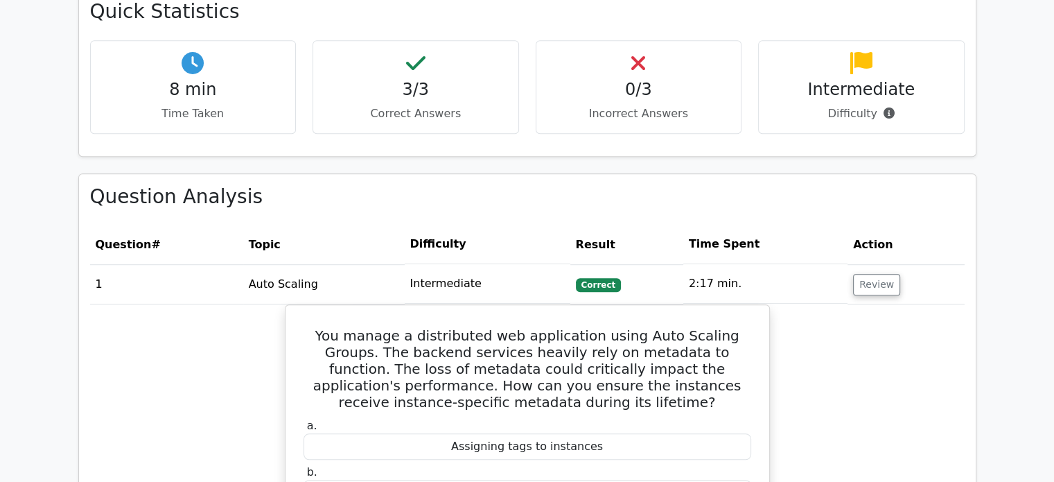
click at [1053, 240] on html "Go Premium Zbf" at bounding box center [527, 388] width 1054 height 2463
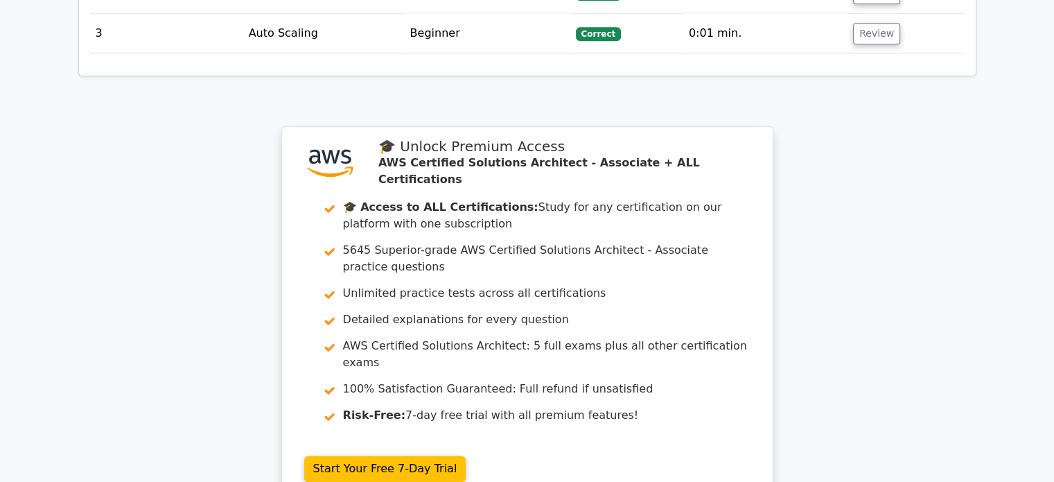
scroll to position [1928, 0]
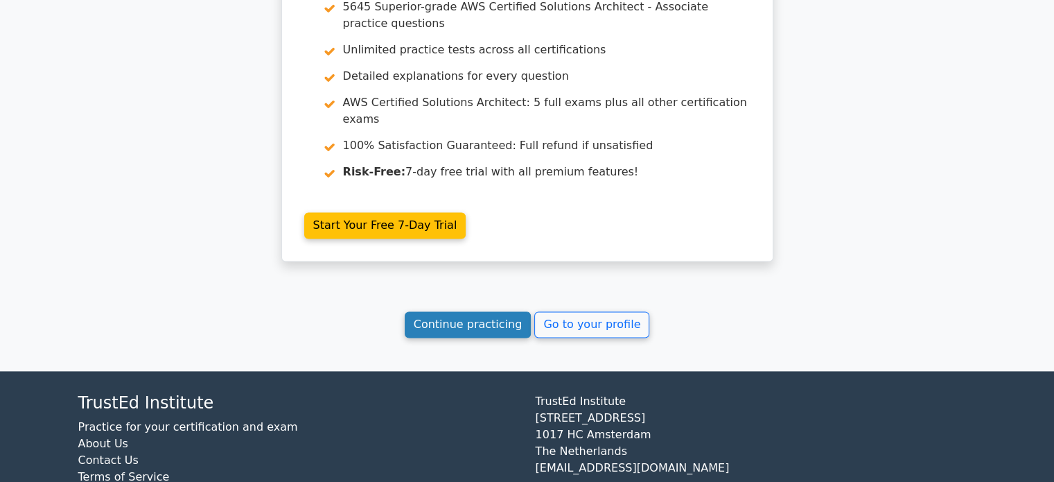
click at [518, 311] on link "Continue practicing" at bounding box center [468, 324] width 127 height 26
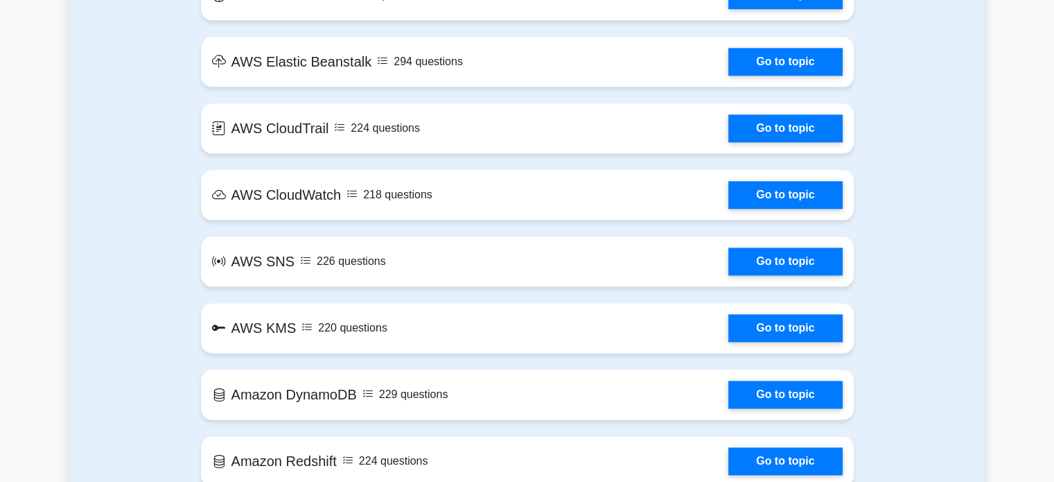
scroll to position [2106, 0]
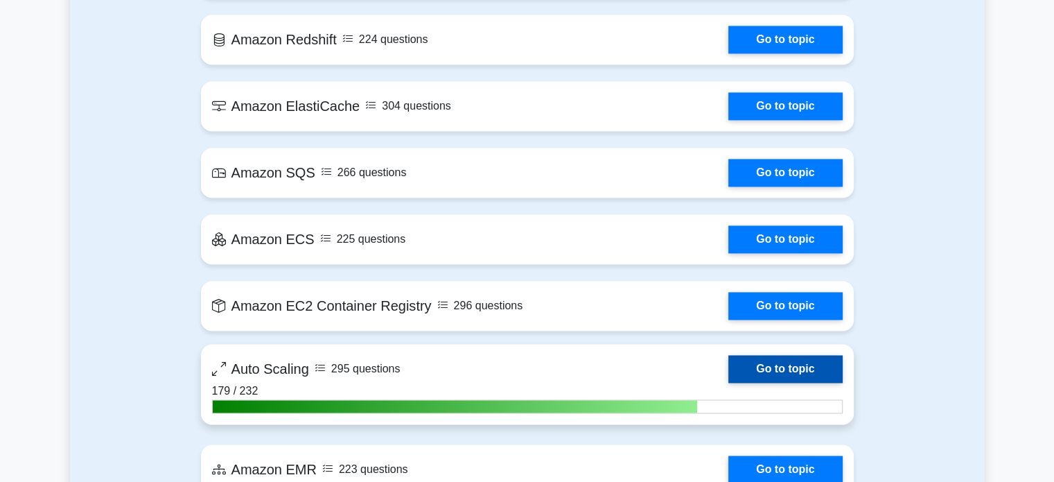
click at [791, 373] on link "Go to topic" at bounding box center [785, 369] width 114 height 28
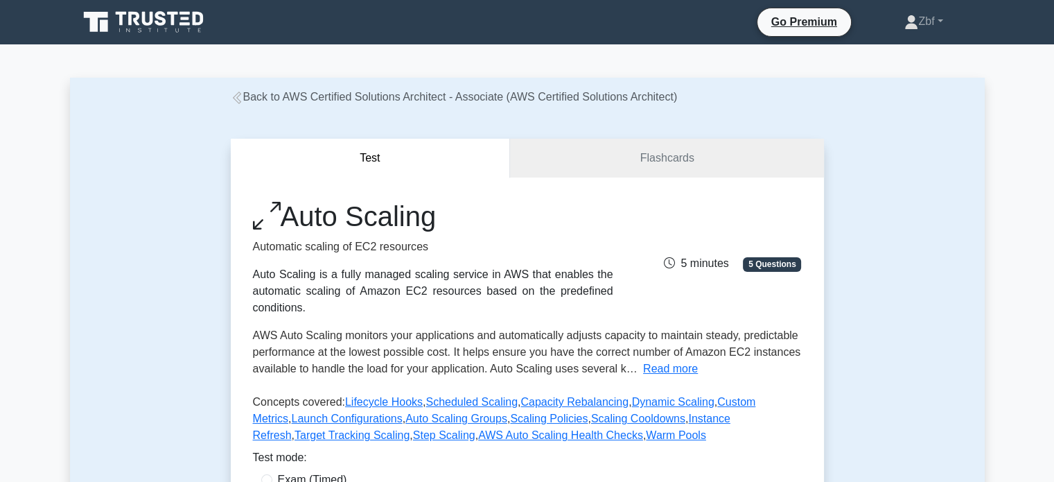
scroll to position [421, 0]
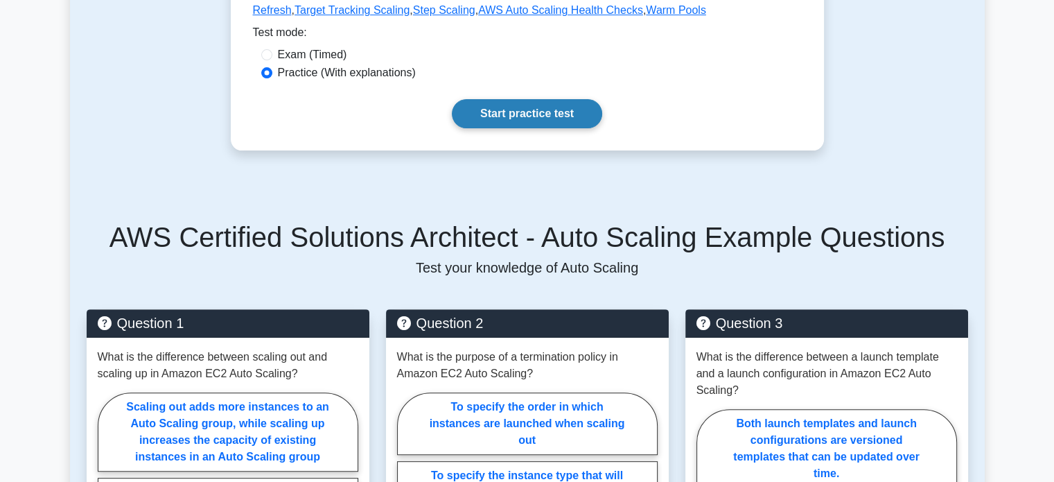
click at [567, 107] on link "Start practice test" at bounding box center [527, 113] width 150 height 29
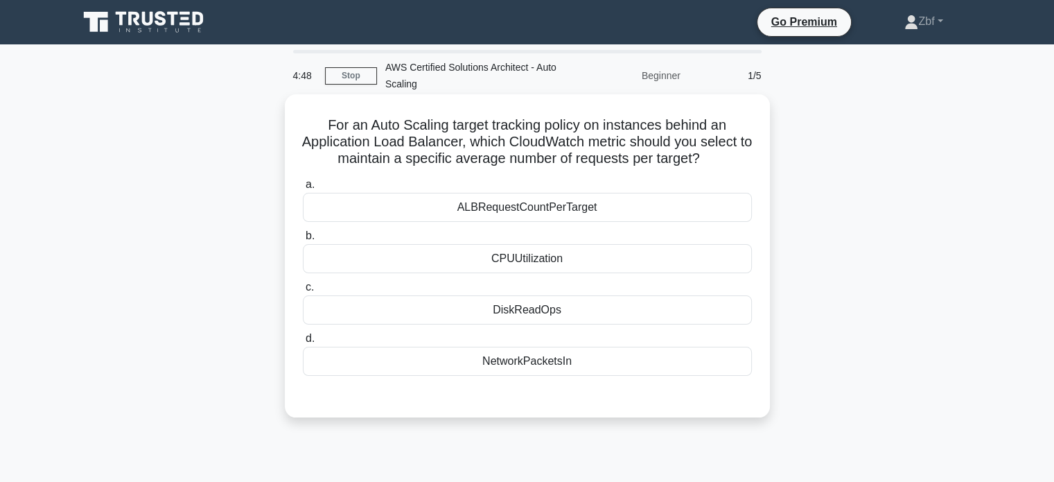
click at [543, 204] on div "ALBRequestCountPerTarget" at bounding box center [527, 207] width 449 height 29
click at [303, 189] on input "a. ALBRequestCountPerTarget" at bounding box center [303, 184] width 0 height 9
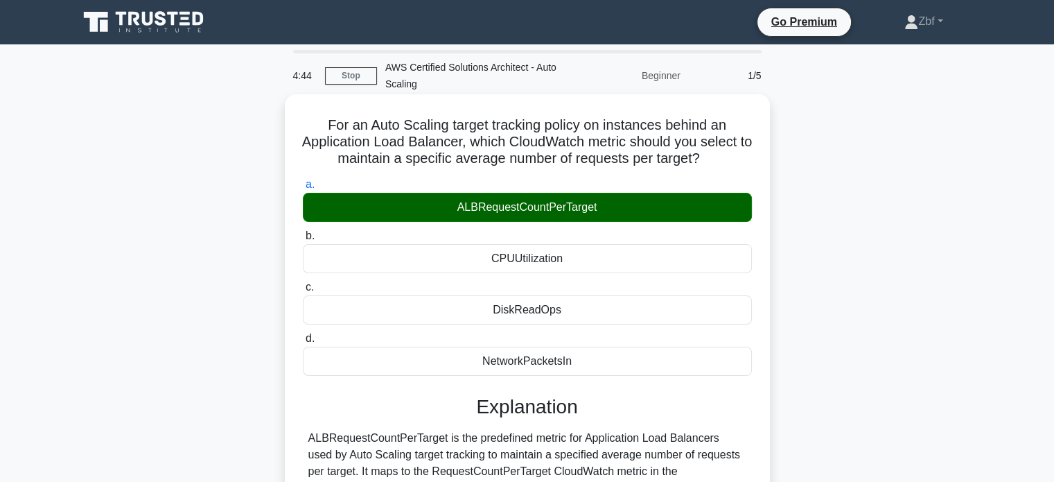
drag, startPoint x: 322, startPoint y: 124, endPoint x: 595, endPoint y: 362, distance: 362.4
click at [595, 362] on div "For an Auto Scaling target tracking policy on instances behind an Application L…" at bounding box center [527, 370] width 474 height 540
copy div "For an Auto Scaling target tracking policy on instances behind an Application L…"
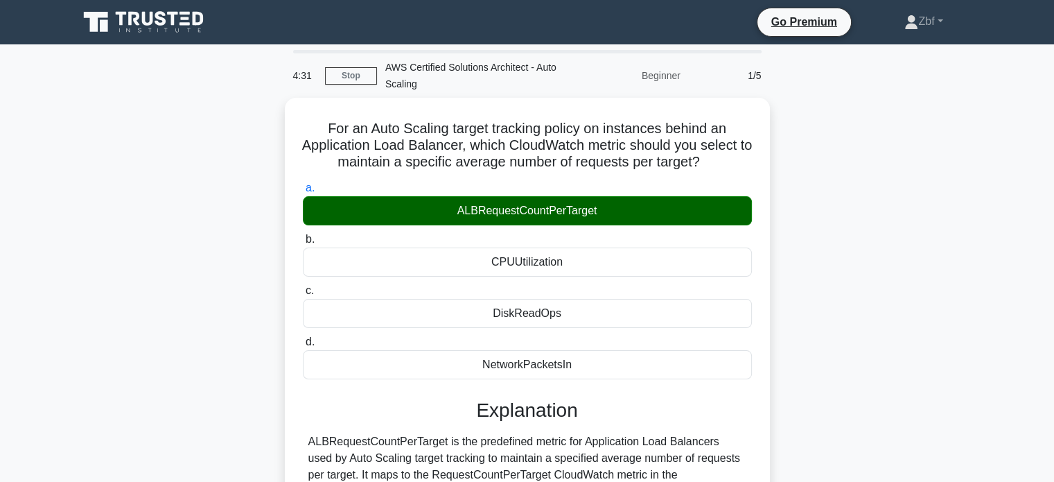
click at [807, 121] on div "For an Auto Scaling target tracking policy on instances behind an Application L…" at bounding box center [527, 381] width 915 height 567
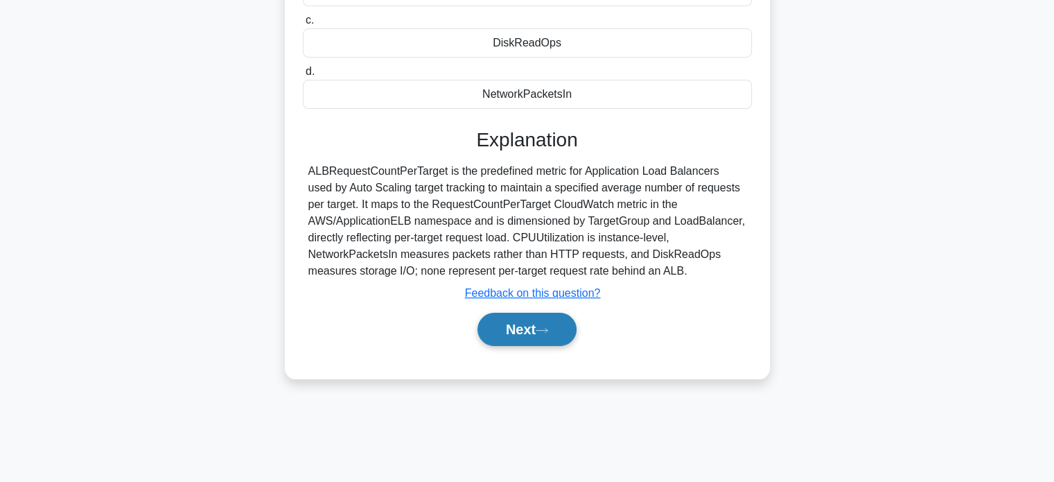
click at [547, 329] on icon at bounding box center [541, 330] width 11 height 4
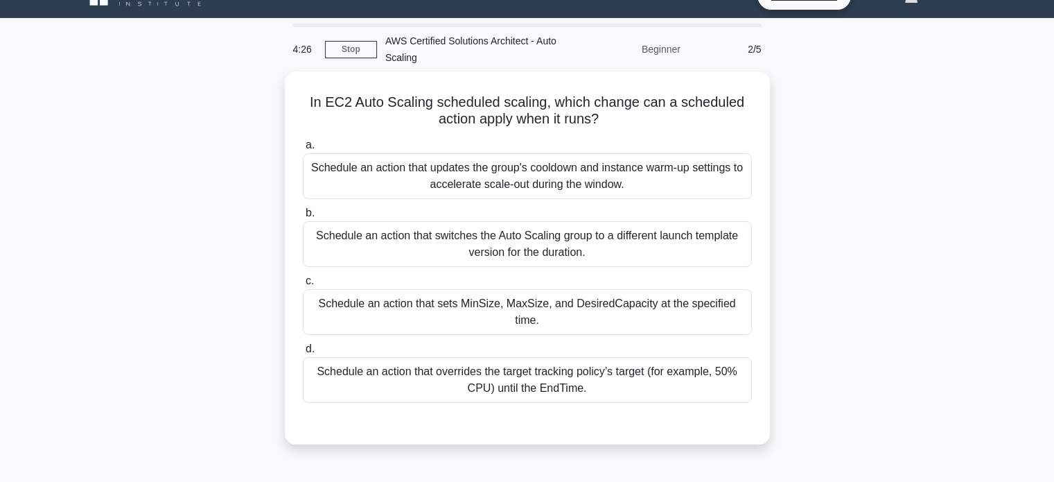
scroll to position [22, 0]
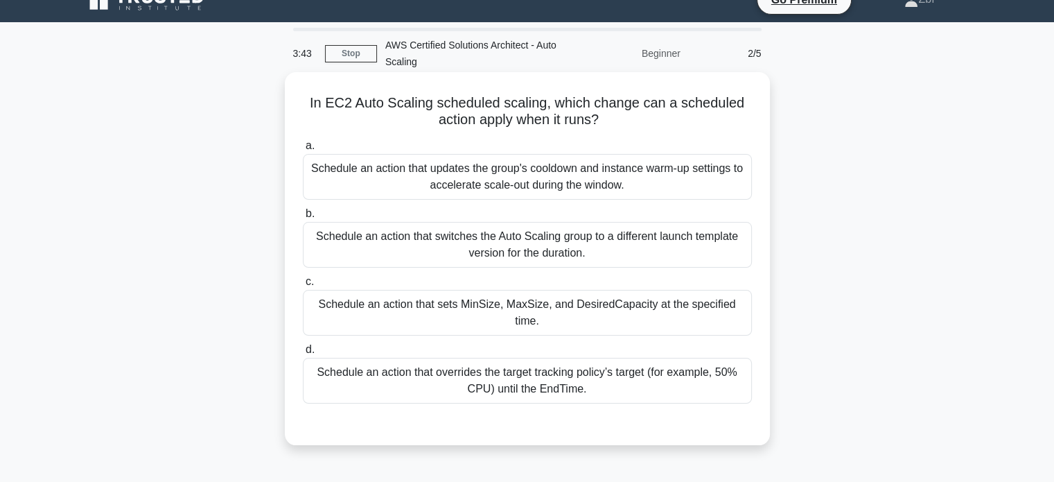
click at [668, 306] on div "Schedule an action that sets MinSize, MaxSize, and DesiredCapacity at the speci…" at bounding box center [527, 313] width 449 height 46
click at [303, 286] on input "c. Schedule an action that sets MinSize, MaxSize, and DesiredCapacity at the sp…" at bounding box center [303, 281] width 0 height 9
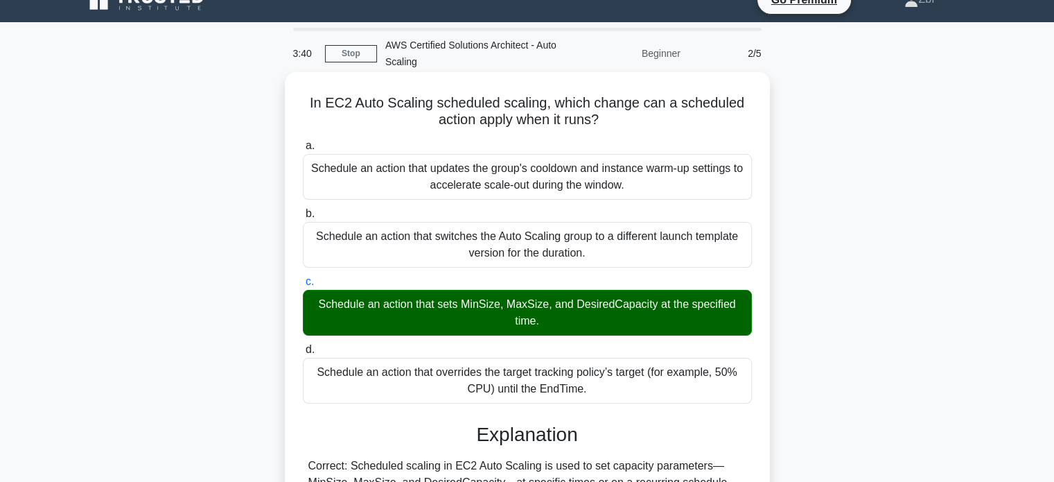
click at [304, 99] on h5 "In EC2 Auto Scaling scheduled scaling, which change can a scheduled action appl…" at bounding box center [527, 111] width 452 height 35
drag, startPoint x: 304, startPoint y: 99, endPoint x: 618, endPoint y: 390, distance: 428.0
click at [618, 390] on div "In EC2 Auto Scaling scheduled scaling, which change can a scheduled action appl…" at bounding box center [527, 431] width 474 height 706
copy div "In EC2 Auto Scaling scheduled scaling, which change can a scheduled action appl…"
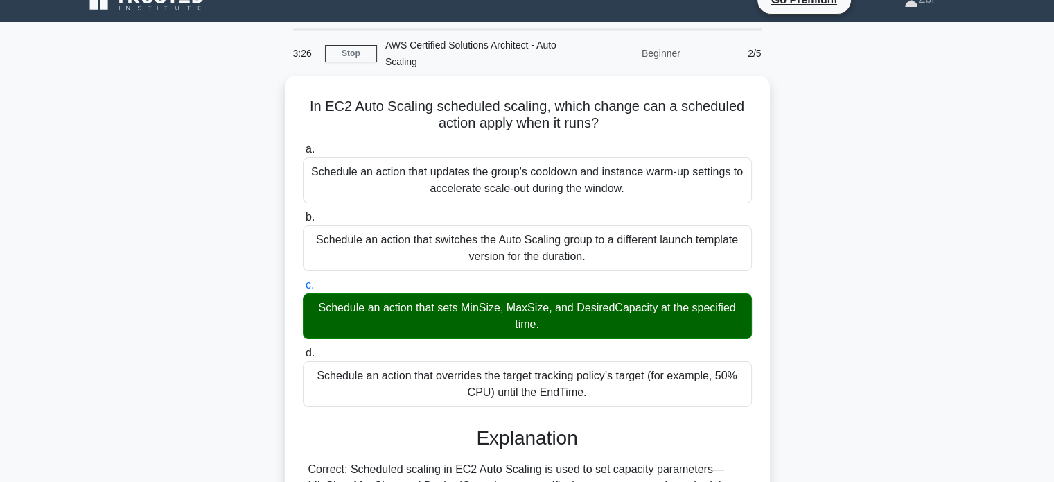
click at [888, 22] on main "3:26 Stop AWS Certified Solutions Architect - Auto Scaling Beginner 2/5 In EC2 …" at bounding box center [527, 418] width 1054 height 793
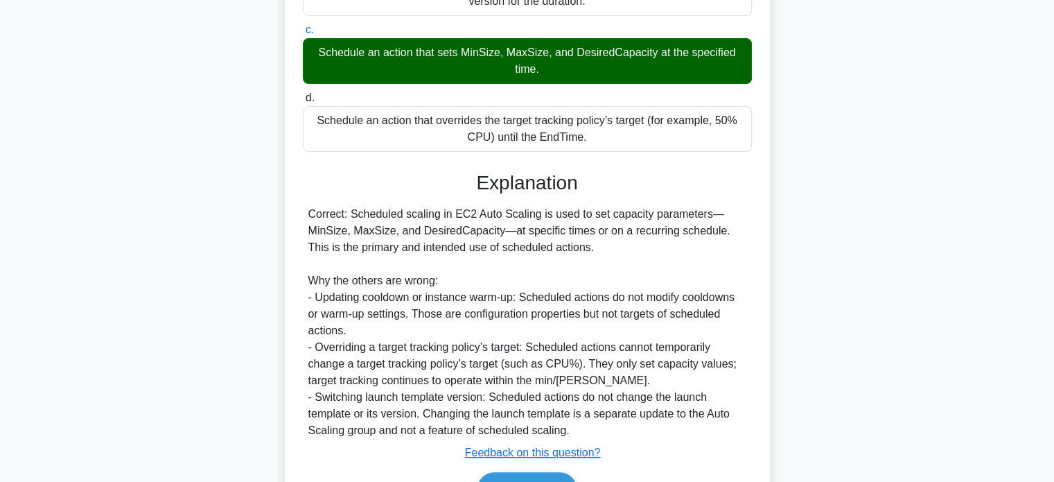
scroll to position [355, 0]
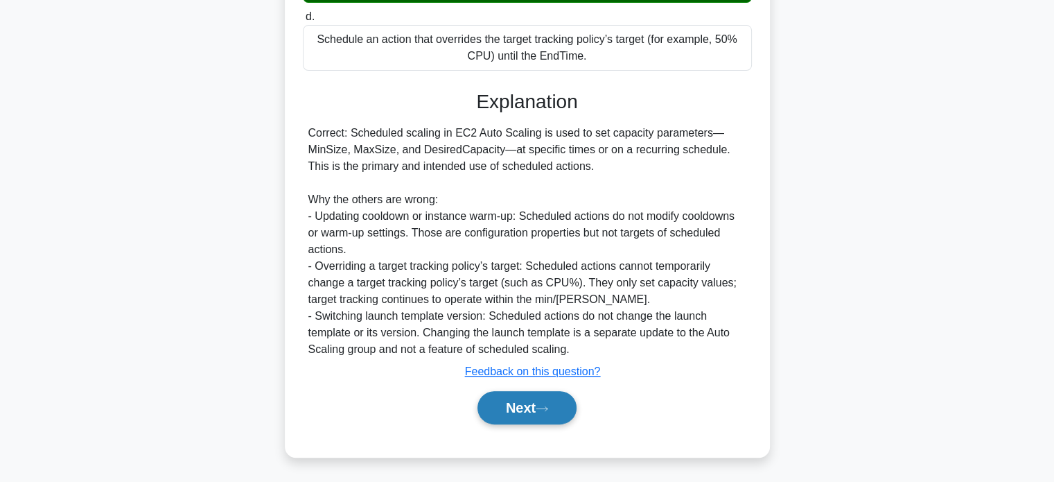
click at [525, 396] on button "Next" at bounding box center [526, 407] width 99 height 33
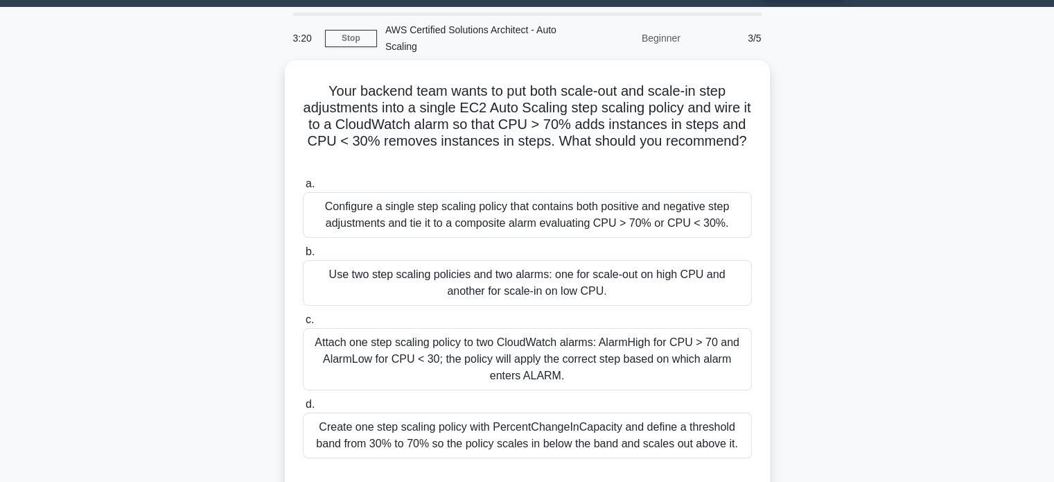
scroll to position [33, 0]
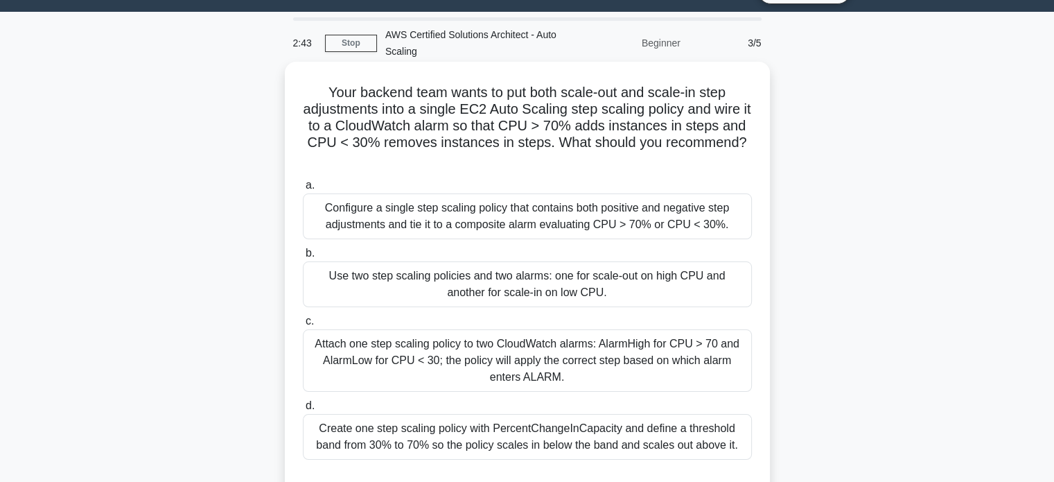
click at [667, 356] on div "Attach one step scaling policy to two CloudWatch alarms: AlarmHigh for CPU > 70…" at bounding box center [527, 360] width 449 height 62
click at [303, 326] on input "c. Attach one step scaling policy to two CloudWatch alarms: AlarmHigh for CPU >…" at bounding box center [303, 321] width 0 height 9
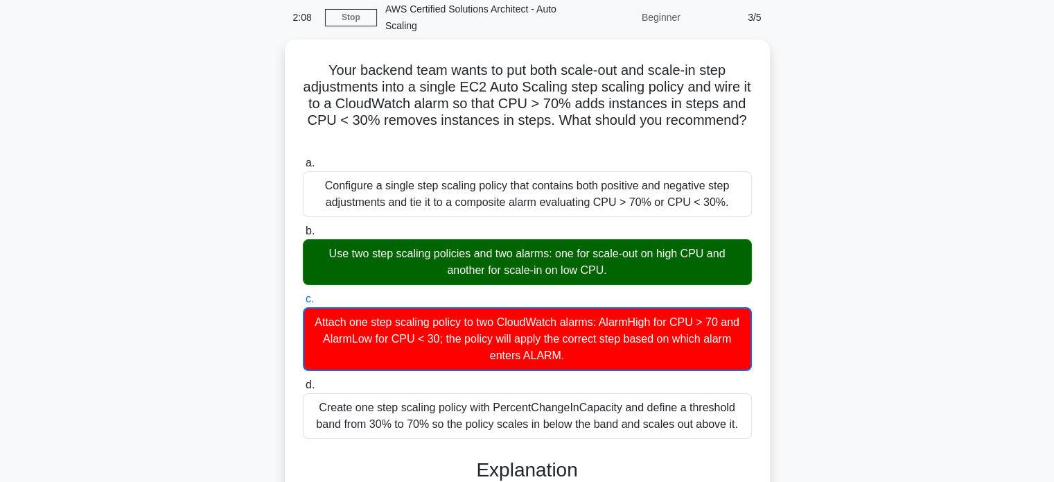
scroll to position [55, 0]
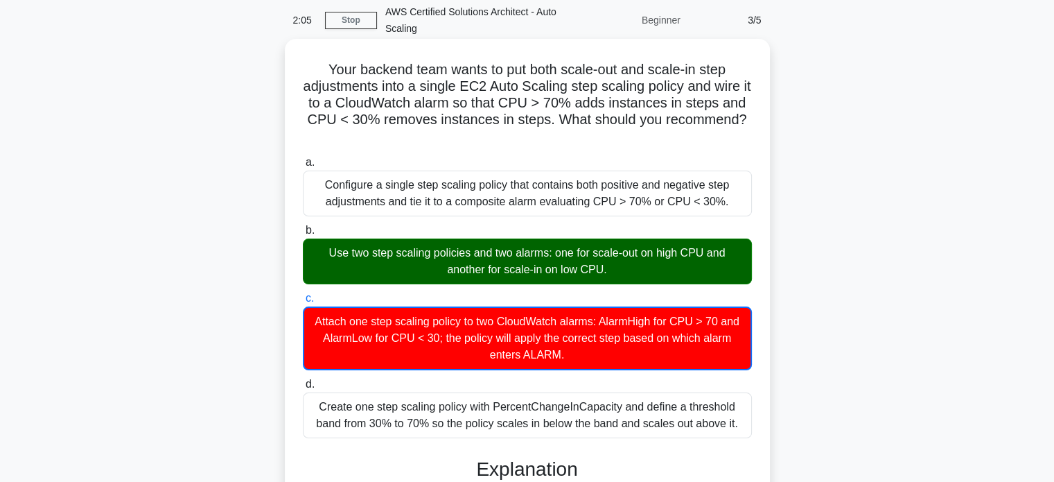
drag, startPoint x: 321, startPoint y: 64, endPoint x: 753, endPoint y: 424, distance: 561.8
click at [753, 424] on div "Your backend team wants to put both scale-out and scale-in step adjustments int…" at bounding box center [527, 456] width 474 height 824
copy div "Your backend team wants to put both scale-out and scale-in step adjustments int…"
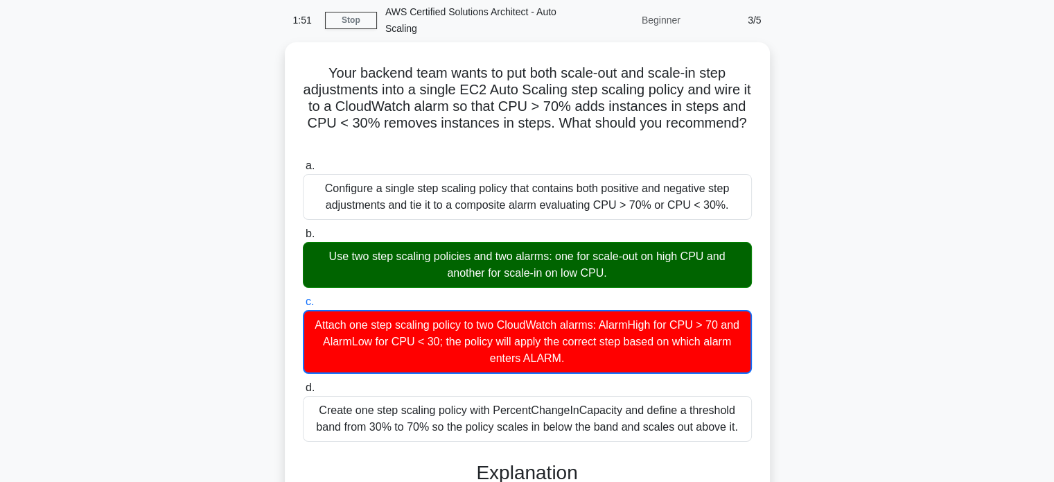
click at [945, 177] on div "Your backend team wants to put both scale-out and scale-in step adjustments int…" at bounding box center [527, 468] width 915 height 852
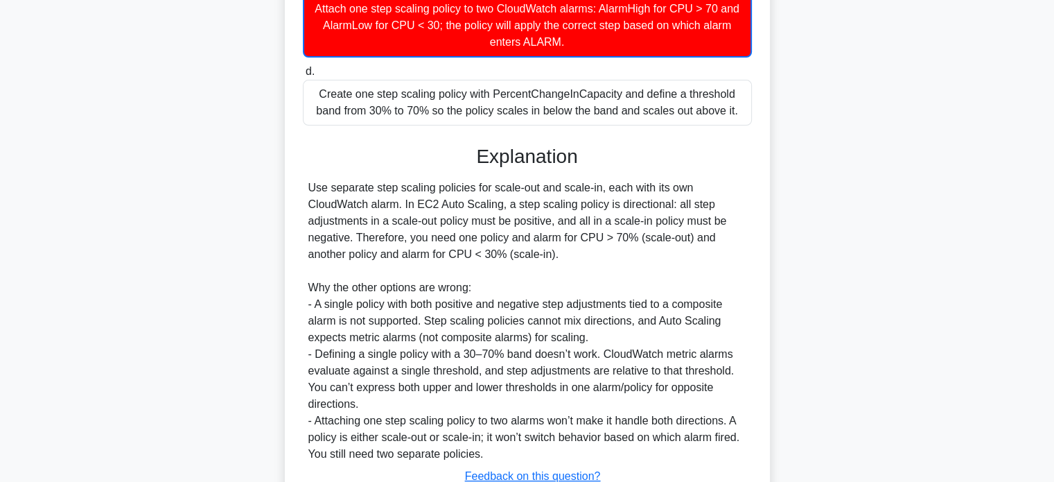
scroll to position [407, 0]
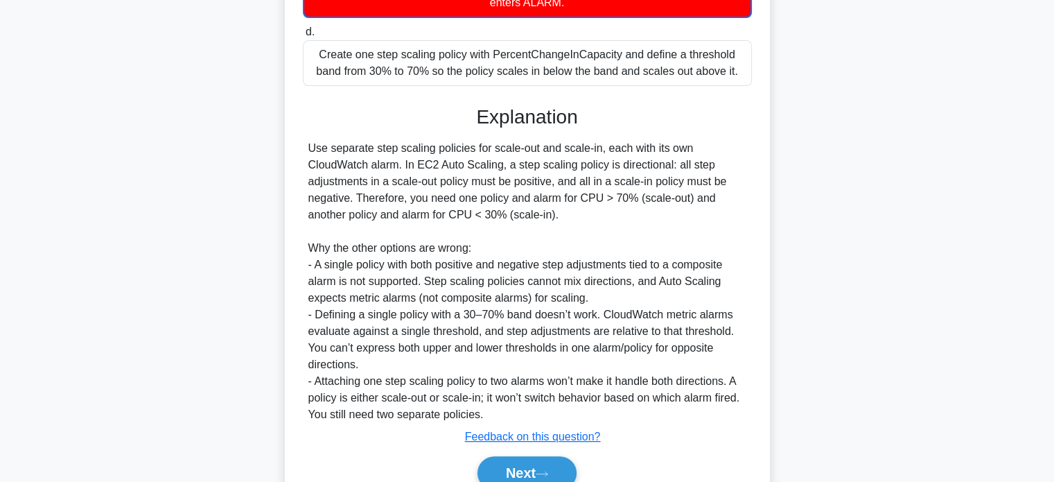
drag, startPoint x: 309, startPoint y: 148, endPoint x: 585, endPoint y: 219, distance: 284.8
click at [585, 219] on div "Use separate step scaling policies for scale-out and scale-in, each with its ow…" at bounding box center [527, 281] width 438 height 283
copy div "Use separate step scaling policies for scale-out and scale-in, each with its ow…"
click at [418, 168] on div "Use separate step scaling policies for scale-out and scale-in, each with its ow…" at bounding box center [527, 281] width 438 height 283
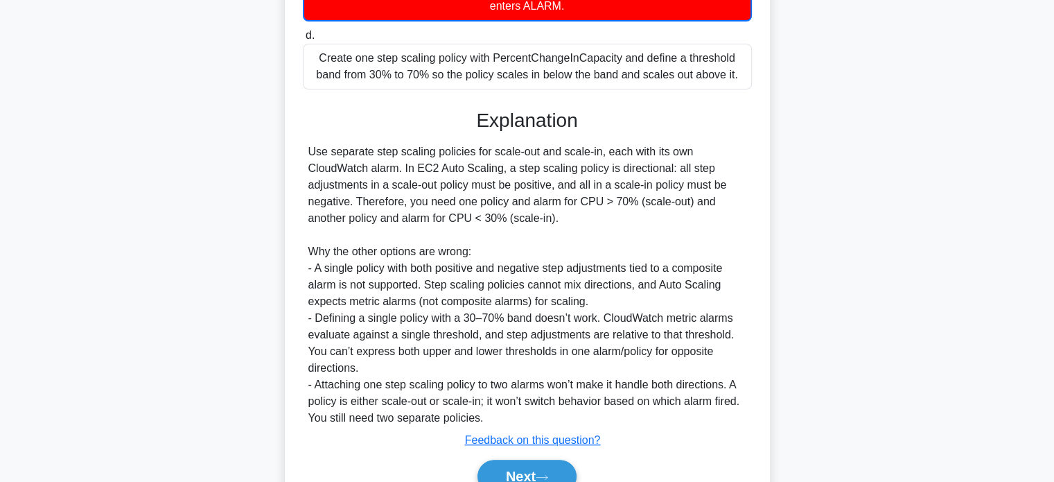
click at [942, 193] on div "Your backend team wants to put both scale-out and scale-in step adjustments int…" at bounding box center [527, 116] width 915 height 852
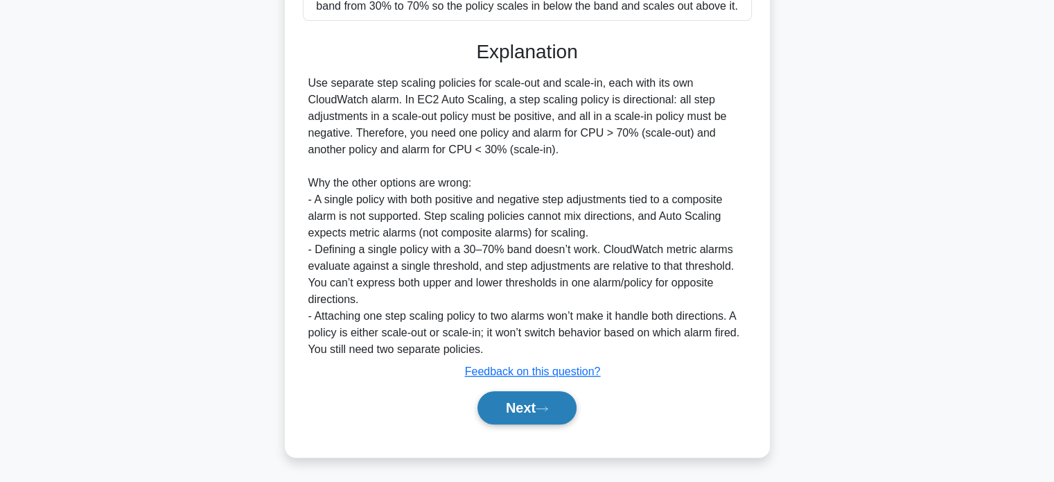
click at [559, 414] on button "Next" at bounding box center [526, 407] width 99 height 33
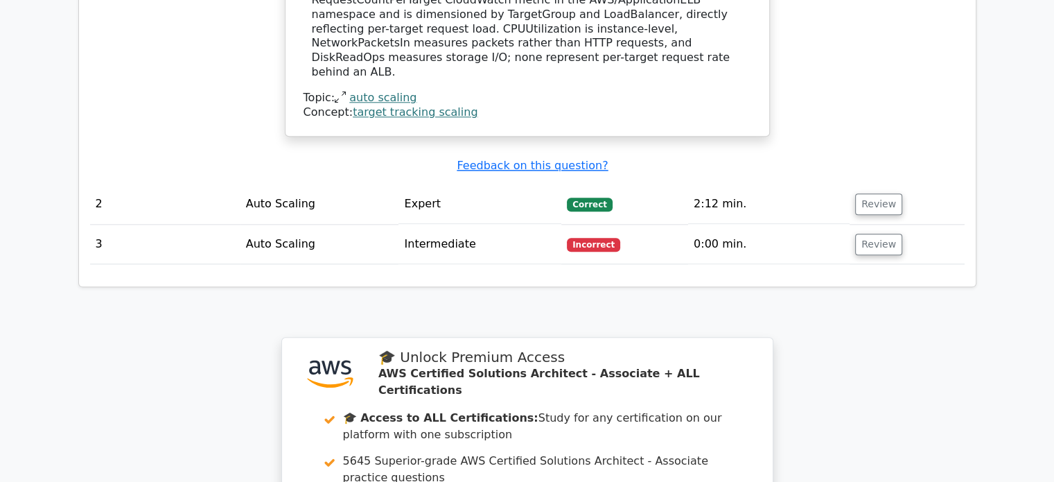
scroll to position [1953, 0]
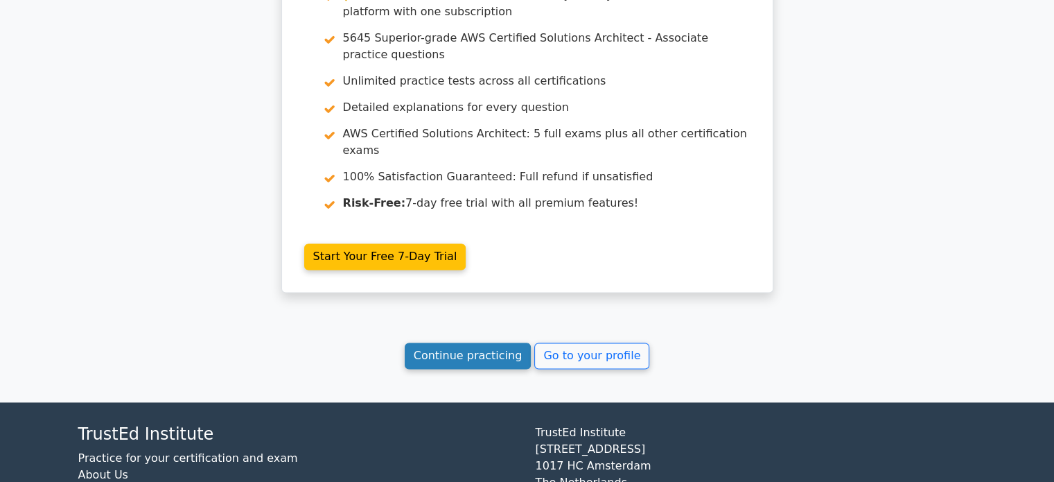
click at [520, 342] on link "Continue practicing" at bounding box center [468, 355] width 127 height 26
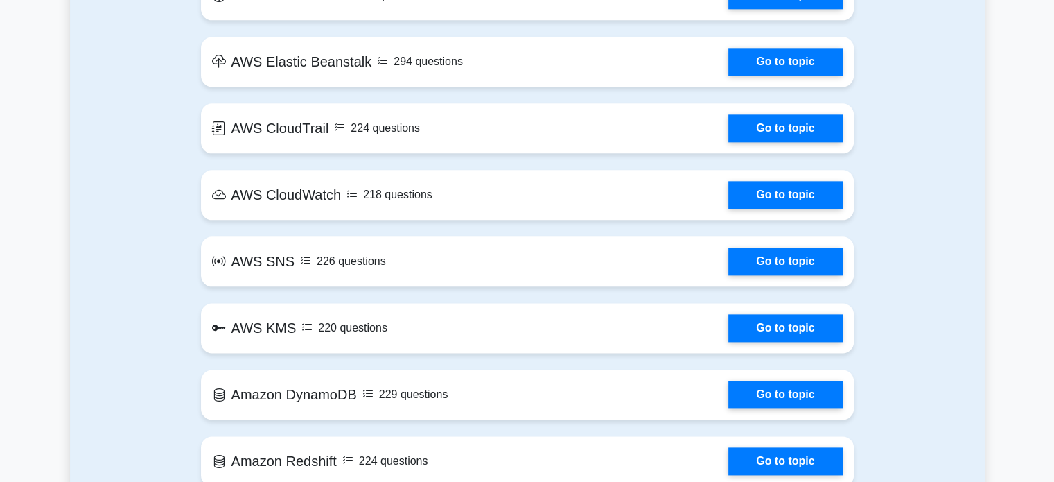
scroll to position [2106, 0]
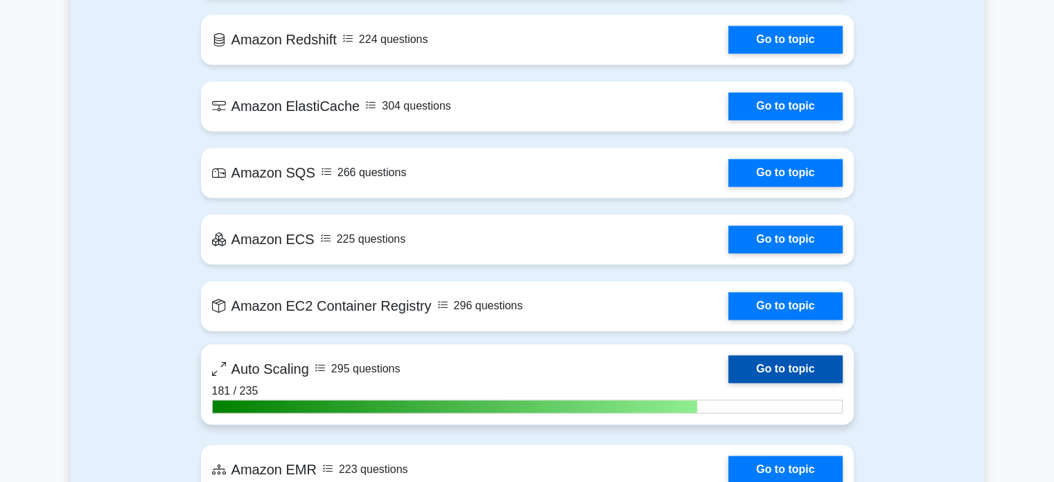
click at [809, 367] on link "Go to topic" at bounding box center [785, 369] width 114 height 28
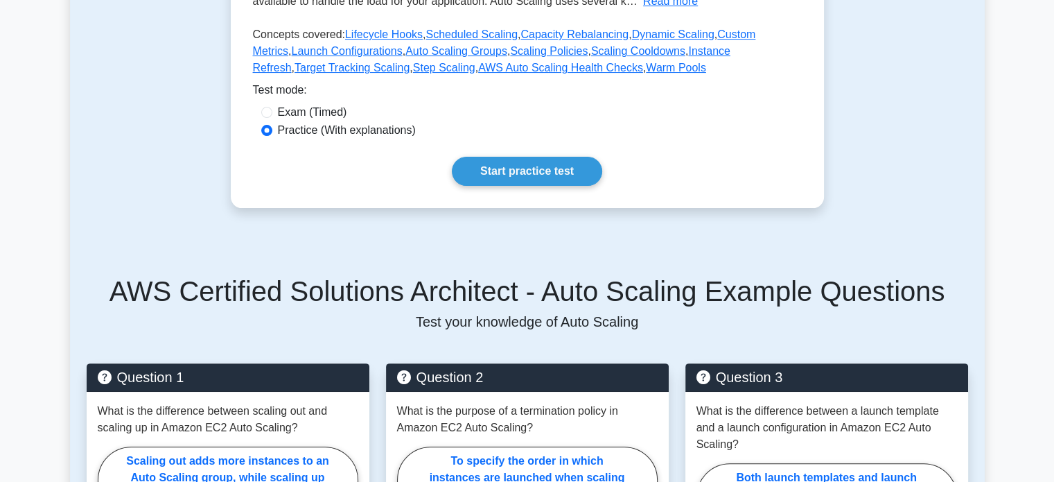
scroll to position [421, 0]
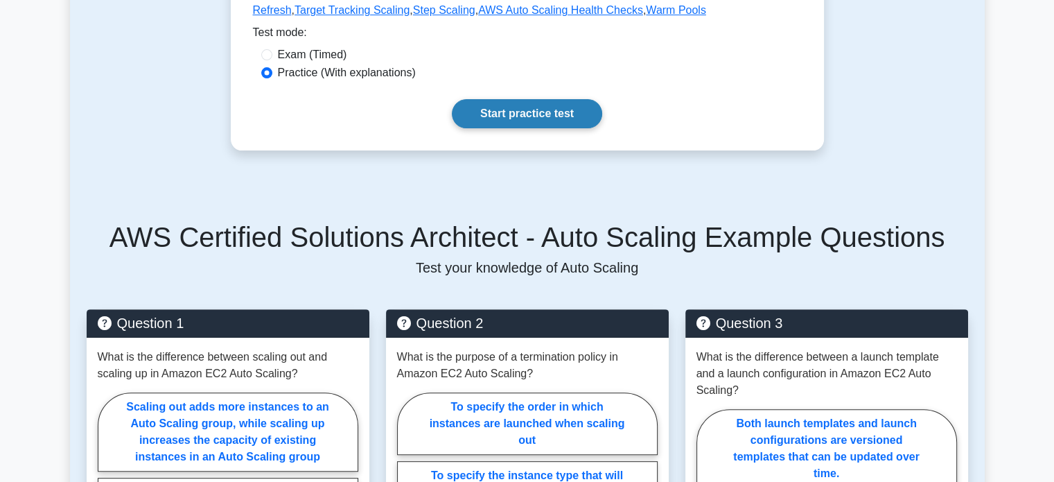
click at [529, 103] on link "Start practice test" at bounding box center [527, 113] width 150 height 29
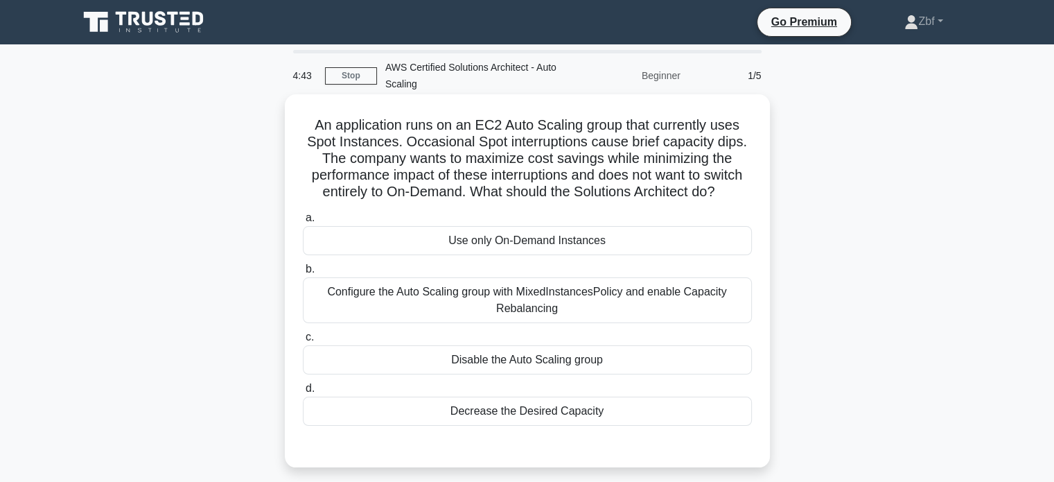
click at [546, 294] on div "Configure the Auto Scaling group with MixedInstancesPolicy and enable Capacity …" at bounding box center [527, 300] width 449 height 46
click at [303, 274] on input "b. Configure the Auto Scaling group with MixedInstancesPolicy and enable Capaci…" at bounding box center [303, 269] width 0 height 9
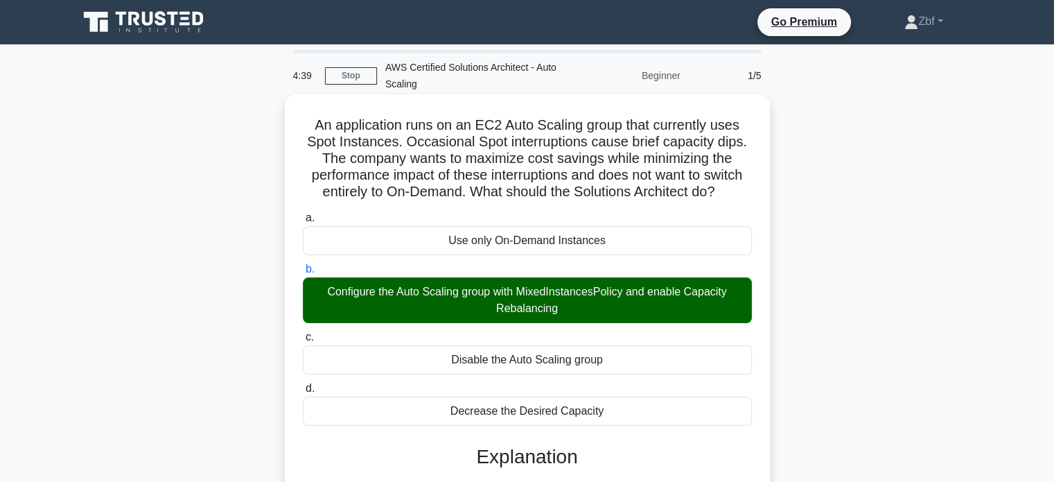
drag, startPoint x: 310, startPoint y: 123, endPoint x: 628, endPoint y: 417, distance: 433.0
click at [628, 417] on div "An application runs on an EC2 Auto Scaling group that currently uses Spot Insta…" at bounding box center [527, 403] width 474 height 606
copy div "An application runs on an EC2 Auto Scaling group that currently uses Spot Insta…"
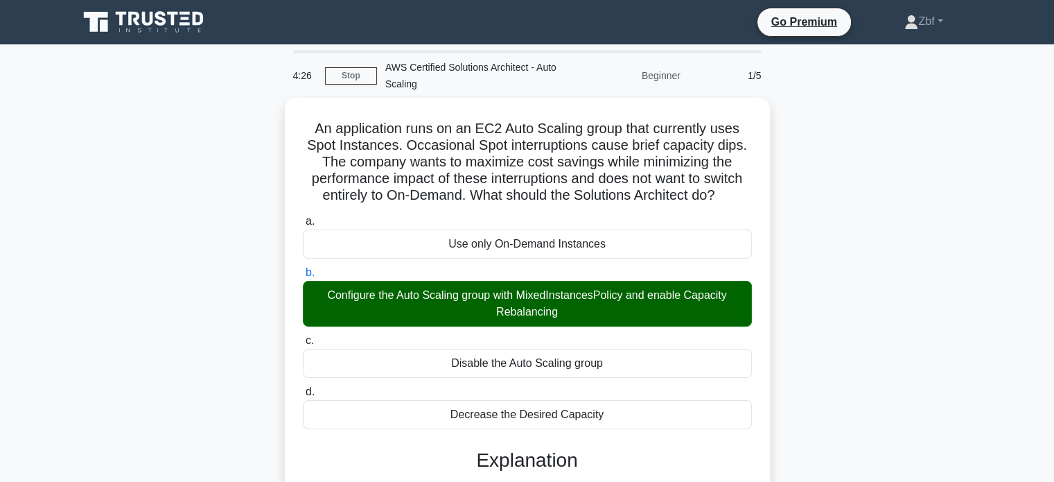
click at [825, 166] on div "An application runs on an EC2 Auto Scaling group that currently uses Spot Insta…" at bounding box center [527, 415] width 915 height 634
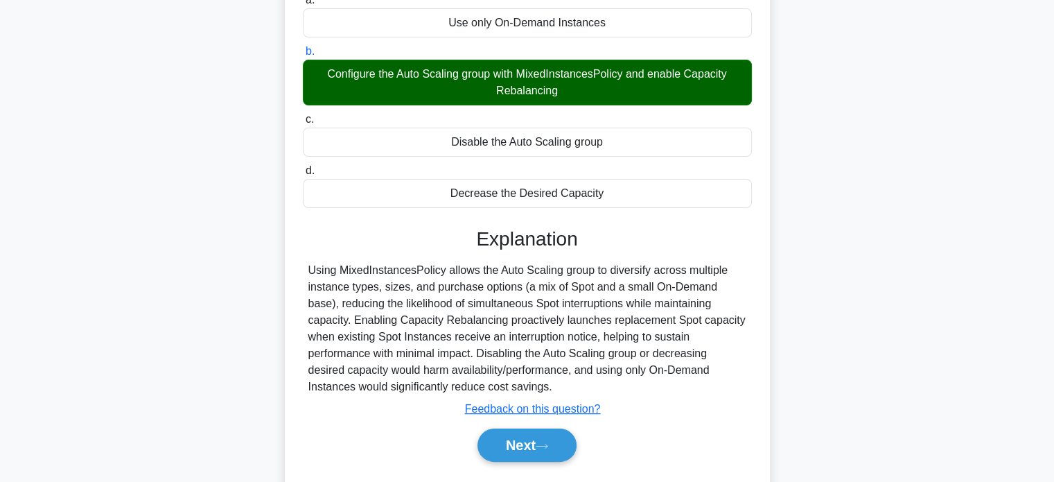
scroll to position [267, 0]
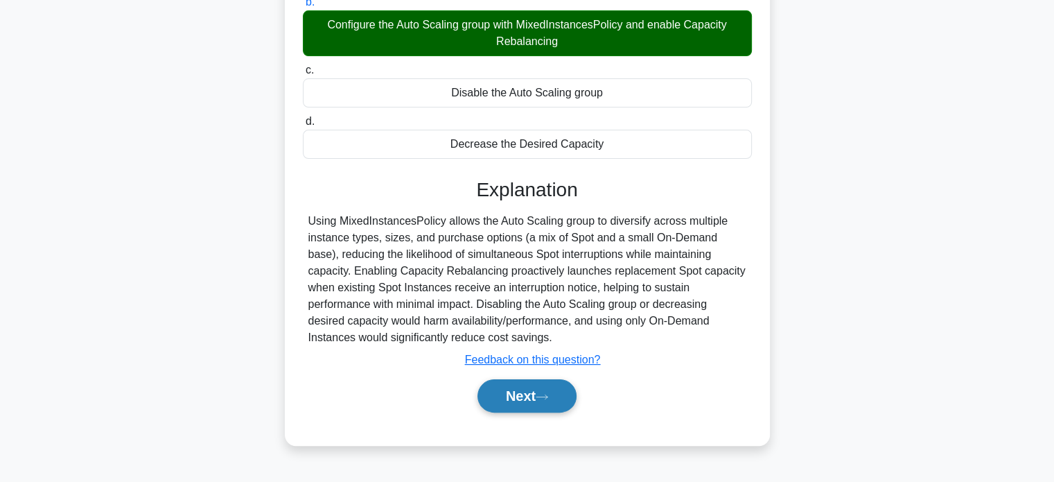
click at [556, 393] on button "Next" at bounding box center [526, 395] width 99 height 33
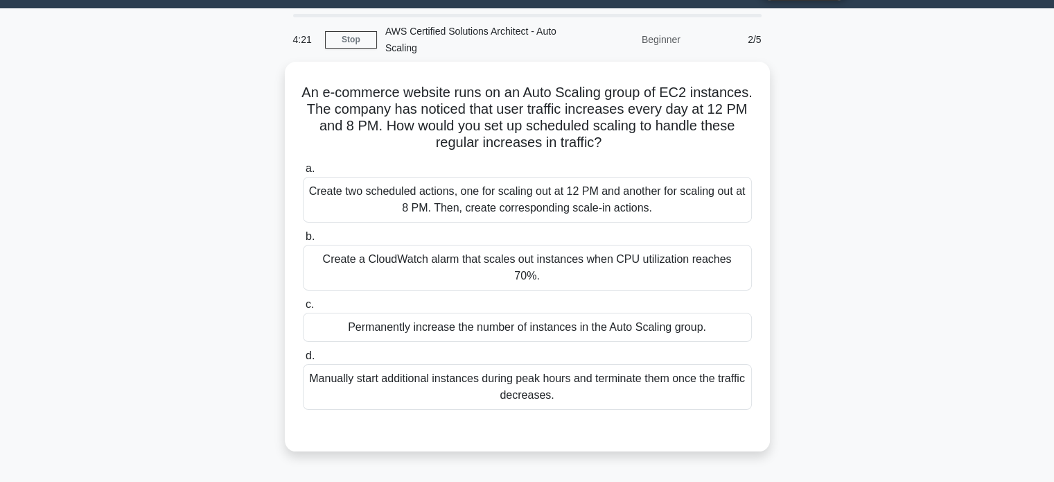
scroll to position [22, 0]
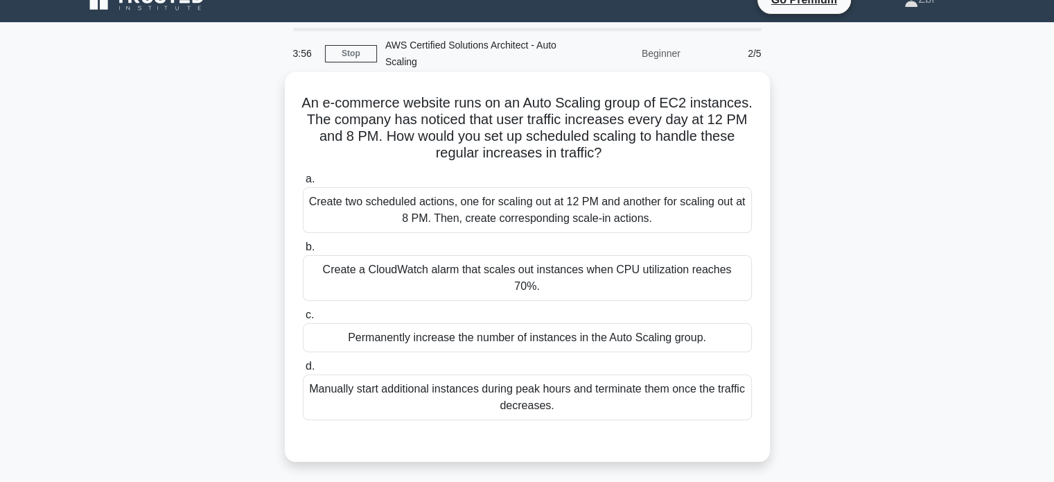
click at [660, 223] on div "Create two scheduled actions, one for scaling out at 12 PM and another for scal…" at bounding box center [527, 210] width 449 height 46
click at [303, 184] on input "a. Create two scheduled actions, one for scaling out at 12 PM and another for s…" at bounding box center [303, 179] width 0 height 9
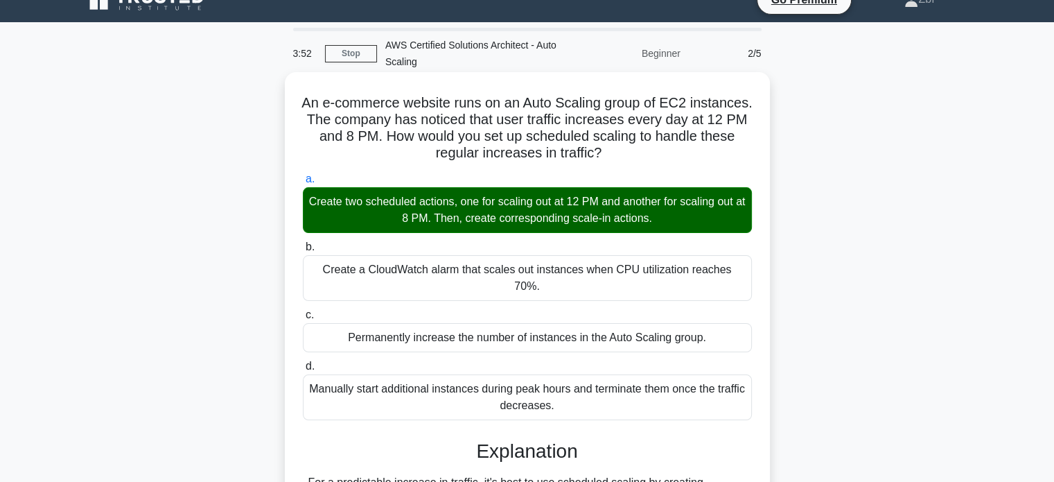
drag, startPoint x: 333, startPoint y: 102, endPoint x: 596, endPoint y: 387, distance: 387.8
click at [596, 387] on div "An e-commerce website runs on an Auto Scaling group of EC2 instances. The compa…" at bounding box center [527, 356] width 474 height 556
copy div "An e-commerce website runs on an Auto Scaling group of EC2 instances. The compa…"
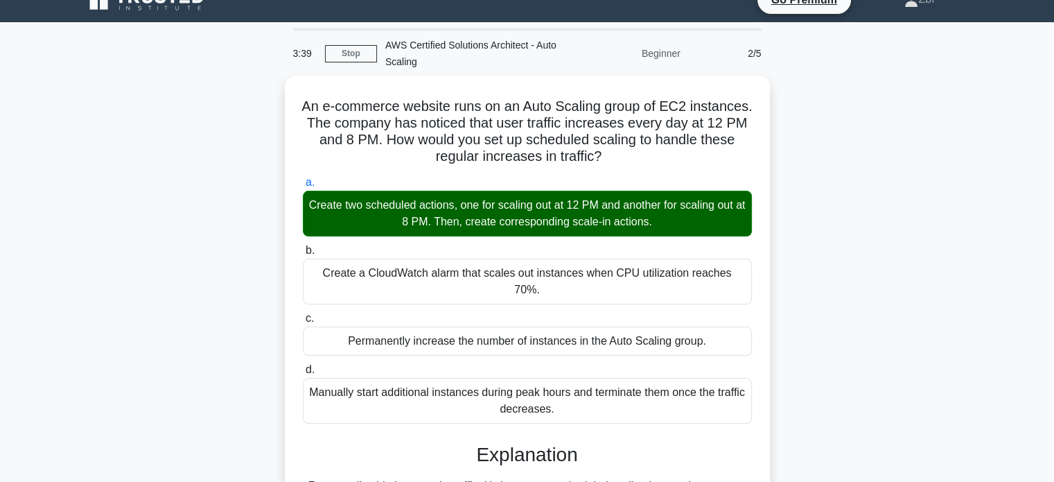
click at [877, 149] on div "An e-commerce website runs on an Auto Scaling group of EC2 instances. The compa…" at bounding box center [527, 368] width 915 height 584
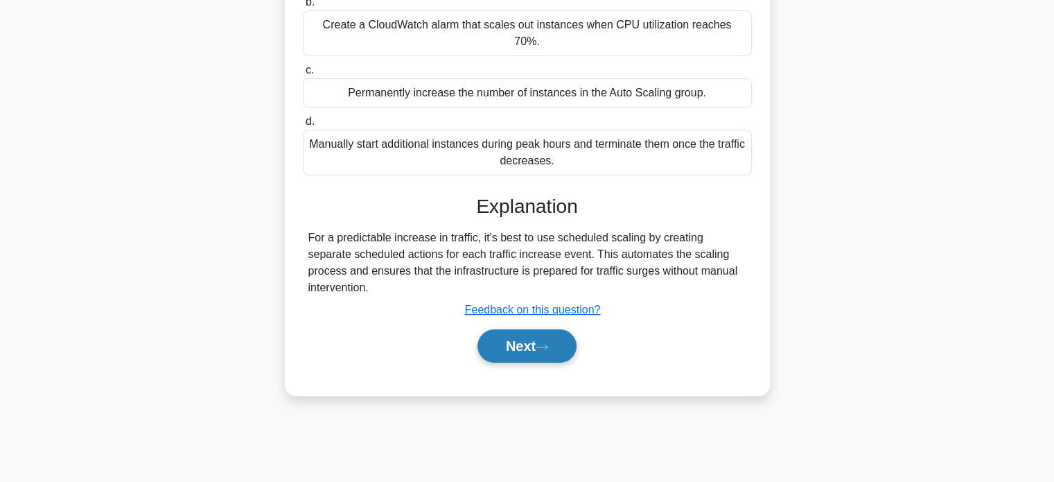
click at [568, 329] on button "Next" at bounding box center [526, 345] width 99 height 33
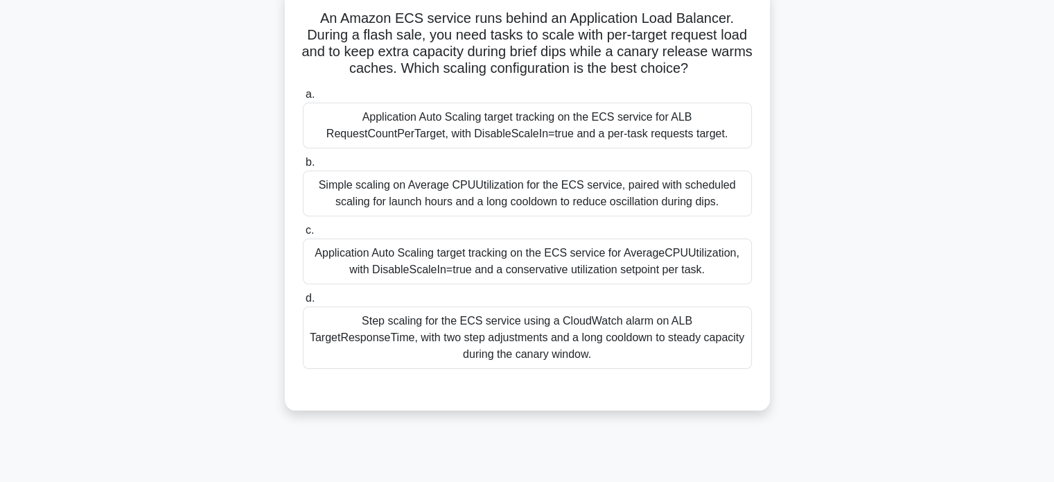
scroll to position [72, 0]
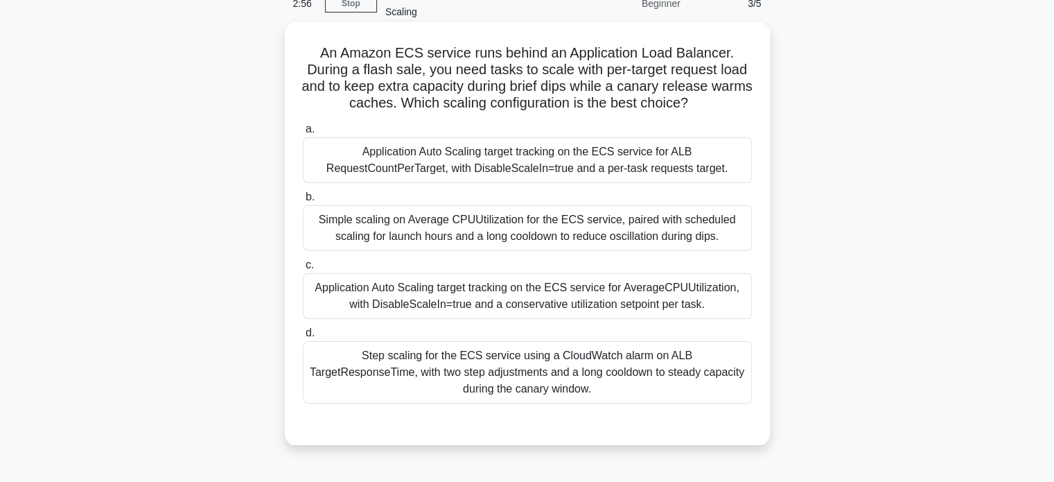
click at [701, 182] on div "Application Auto Scaling target tracking on the ECS service for ALB RequestCoun…" at bounding box center [527, 160] width 449 height 46
click at [303, 134] on input "a. Application Auto Scaling target tracking on the ECS service for ALB RequestC…" at bounding box center [303, 129] width 0 height 9
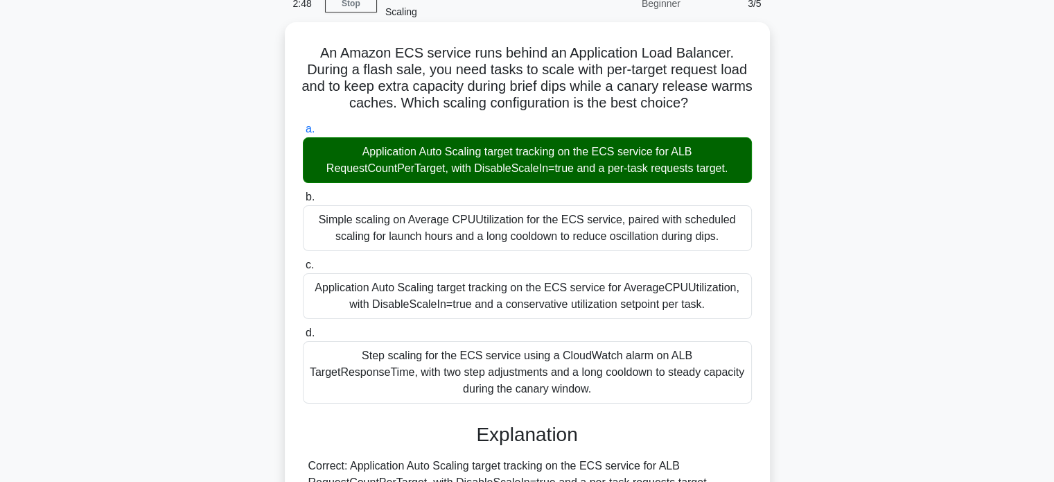
drag, startPoint x: 319, startPoint y: 54, endPoint x: 576, endPoint y: 385, distance: 419.2
click at [576, 385] on div "An Amazon ECS service runs behind an Application Load Balancer. During a flash …" at bounding box center [527, 489] width 474 height 922
copy div "An Amazon ECS service runs behind an Application Load Balancer. During a flash …"
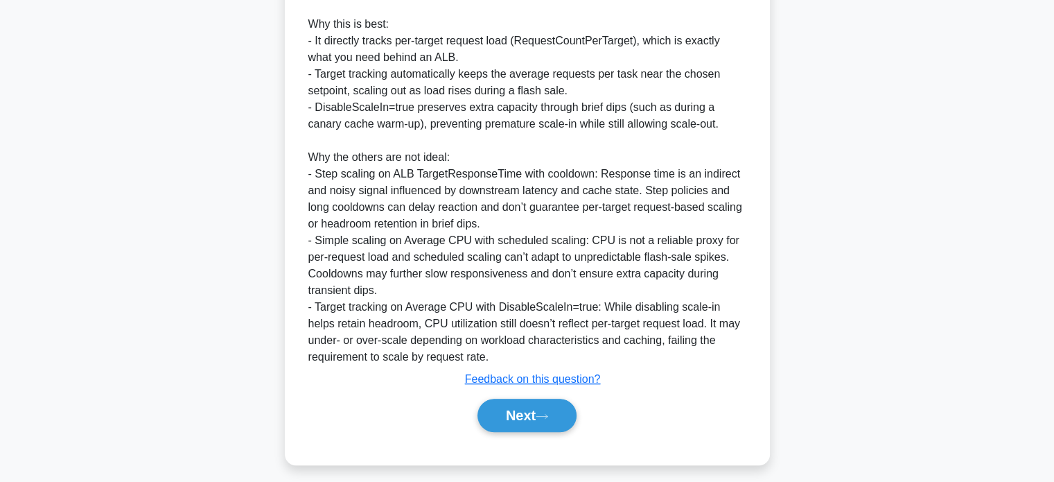
scroll to position [568, 0]
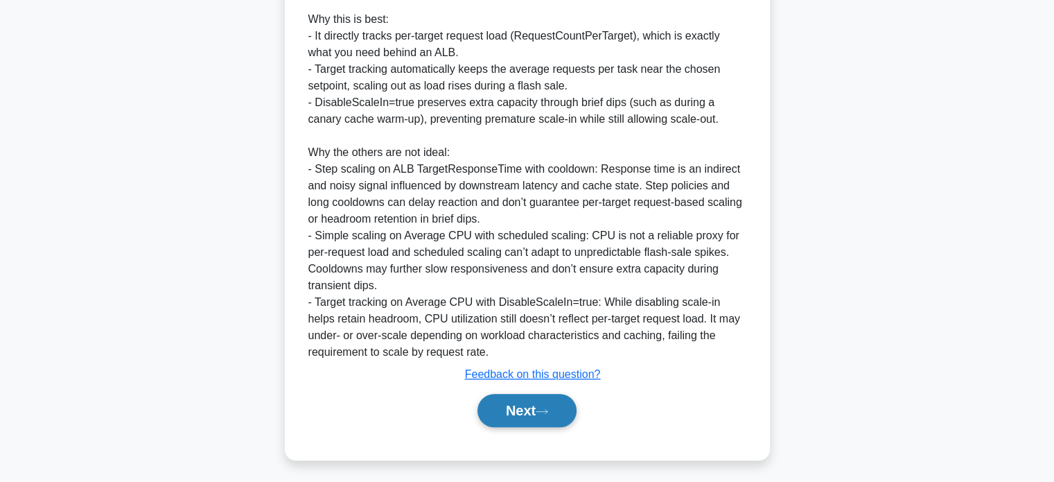
click at [543, 398] on button "Next" at bounding box center [526, 410] width 99 height 33
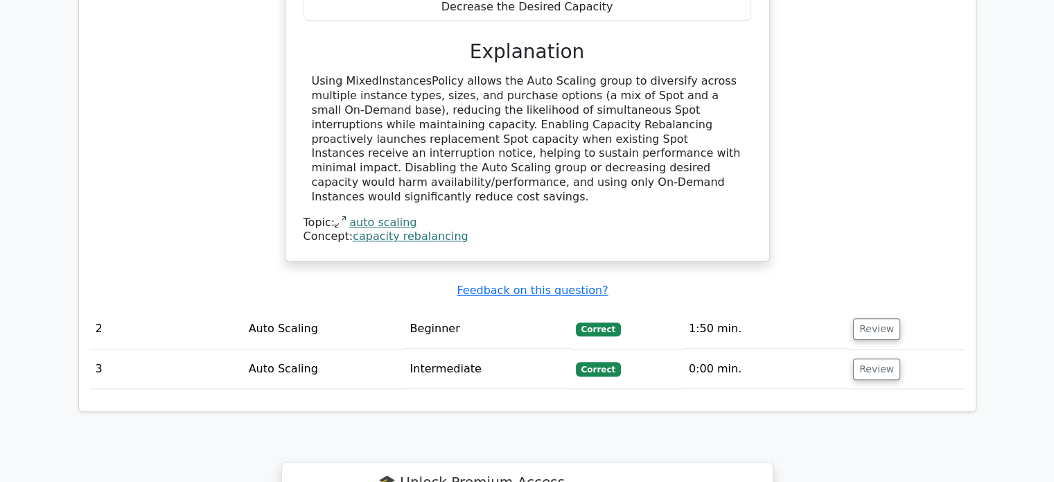
scroll to position [2015, 0]
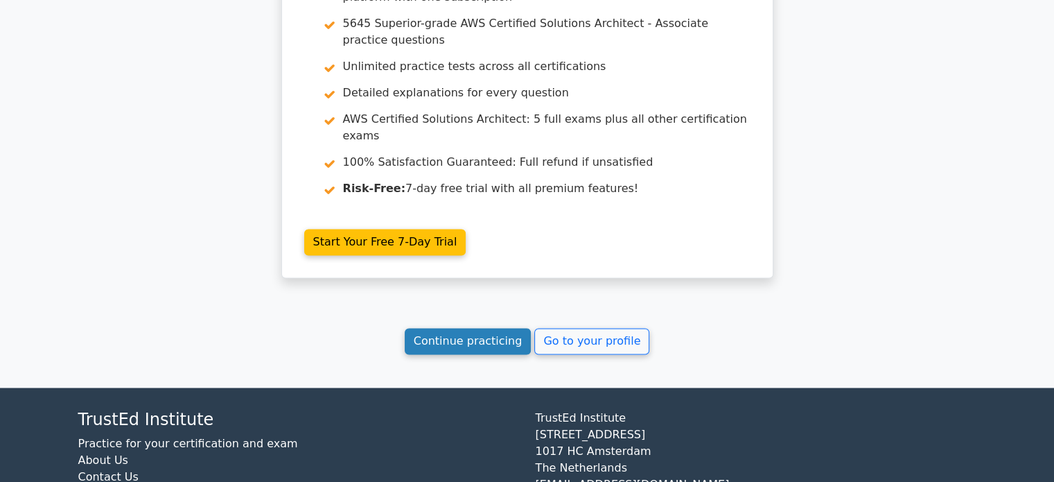
click at [510, 328] on link "Continue practicing" at bounding box center [468, 341] width 127 height 26
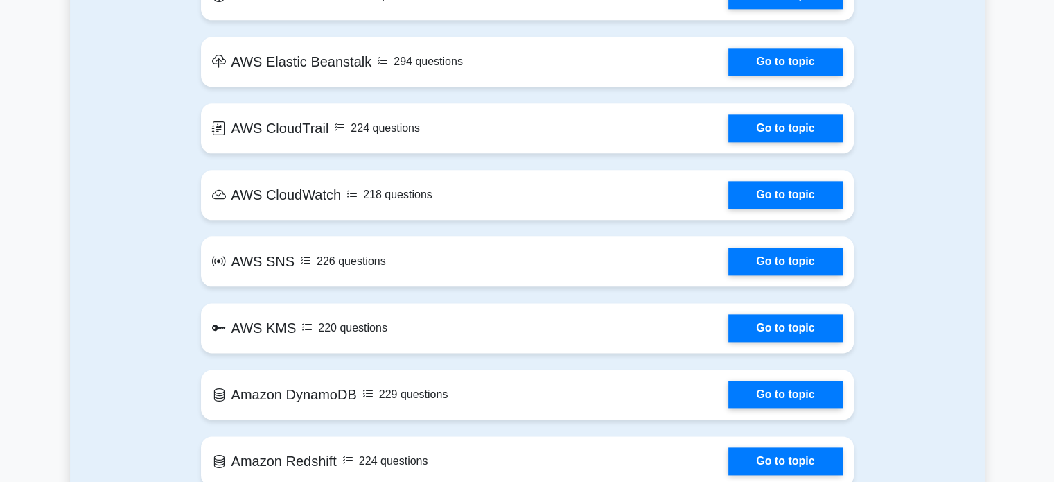
scroll to position [2106, 0]
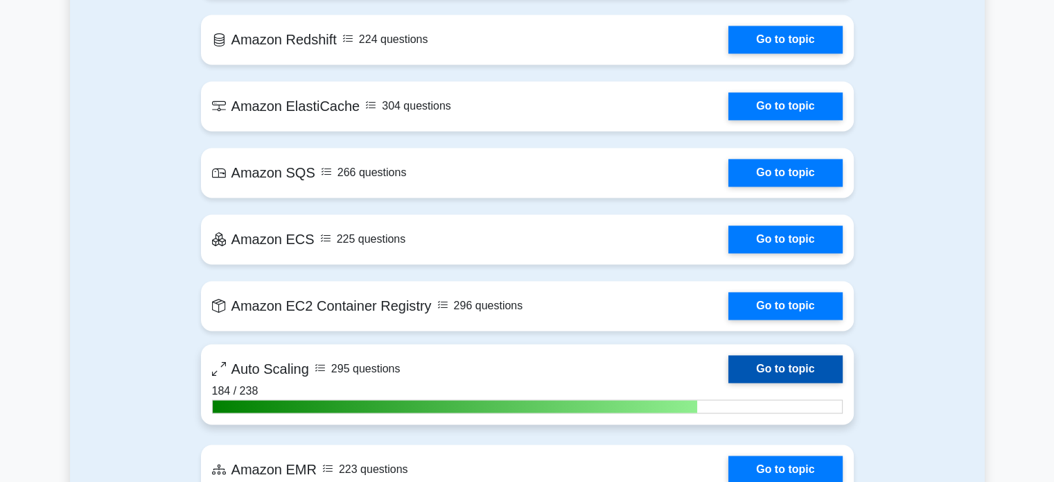
click at [788, 369] on link "Go to topic" at bounding box center [785, 369] width 114 height 28
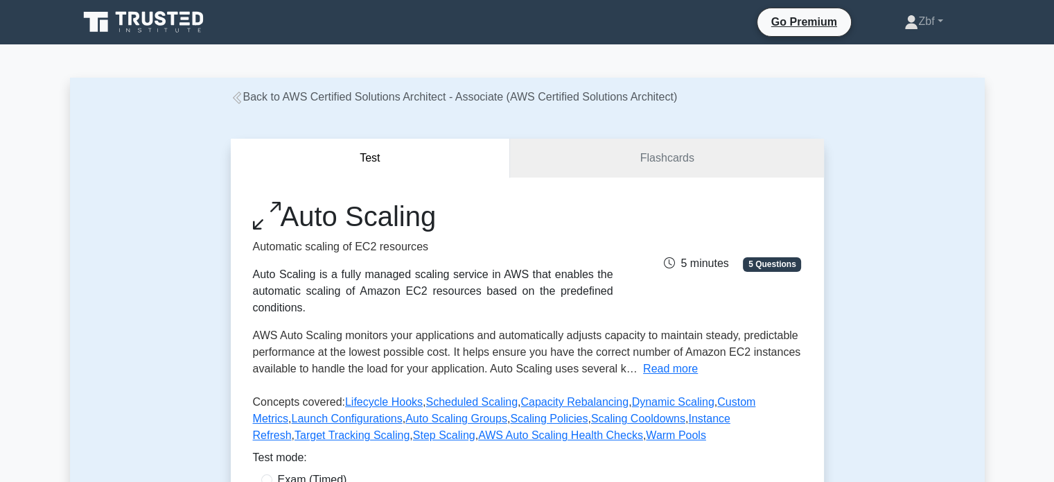
scroll to position [421, 0]
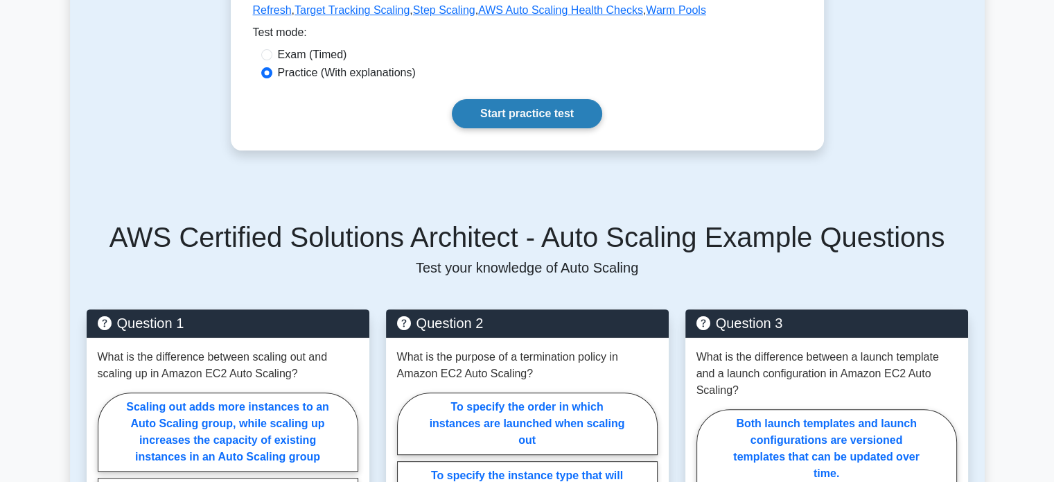
click at [562, 116] on link "Start practice test" at bounding box center [527, 113] width 150 height 29
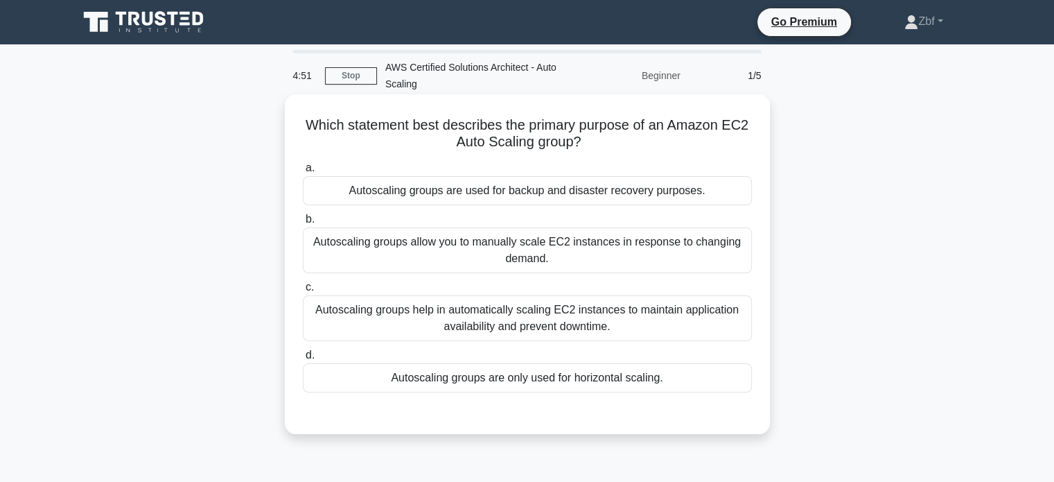
click at [619, 236] on div "Autoscaling groups allow you to manually scale EC2 instances in response to cha…" at bounding box center [527, 250] width 449 height 46
click at [303, 224] on input "b. Autoscaling groups allow you to manually scale EC2 instances in response to …" at bounding box center [303, 219] width 0 height 9
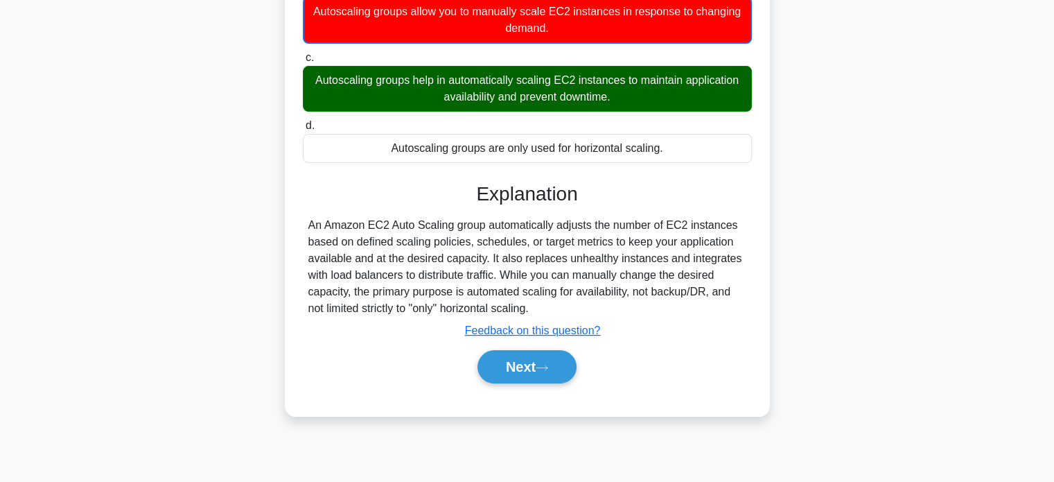
scroll to position [267, 0]
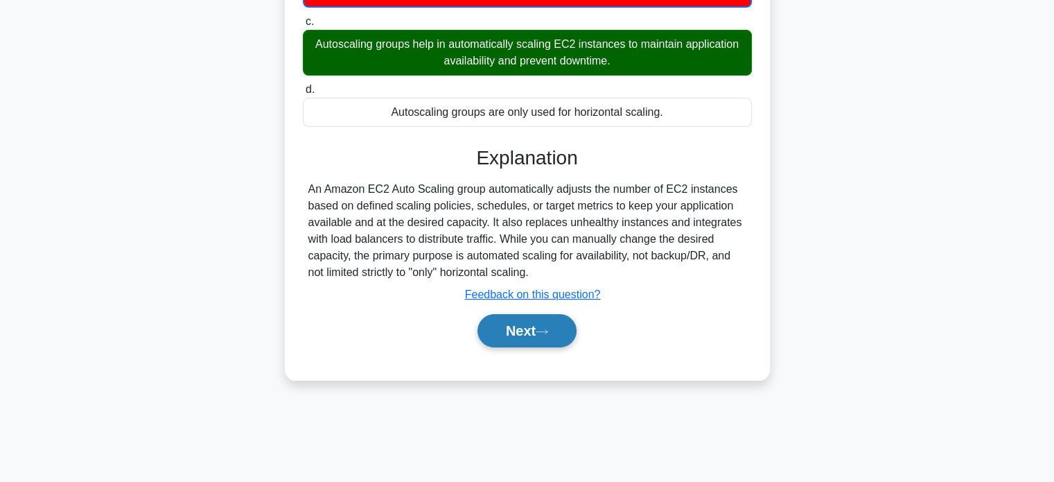
click at [527, 321] on button "Next" at bounding box center [526, 330] width 99 height 33
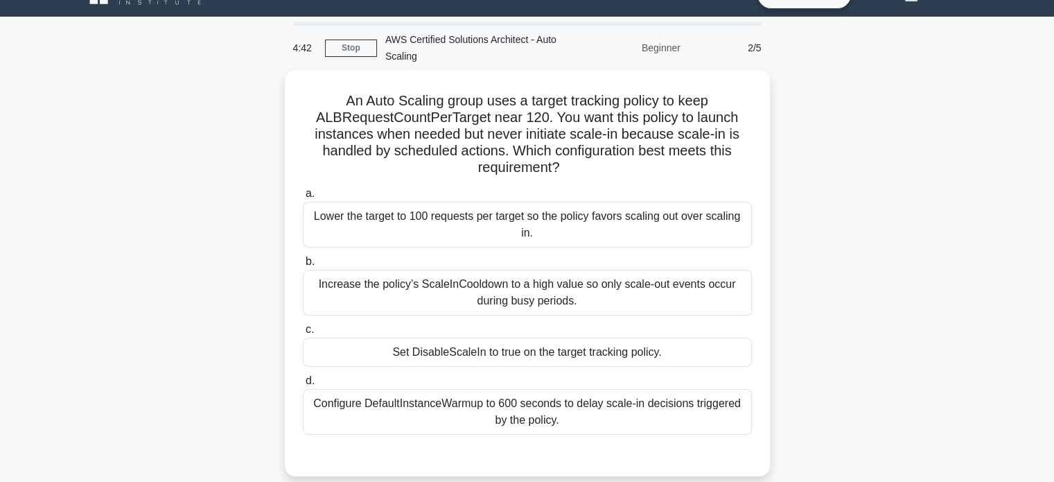
scroll to position [25, 0]
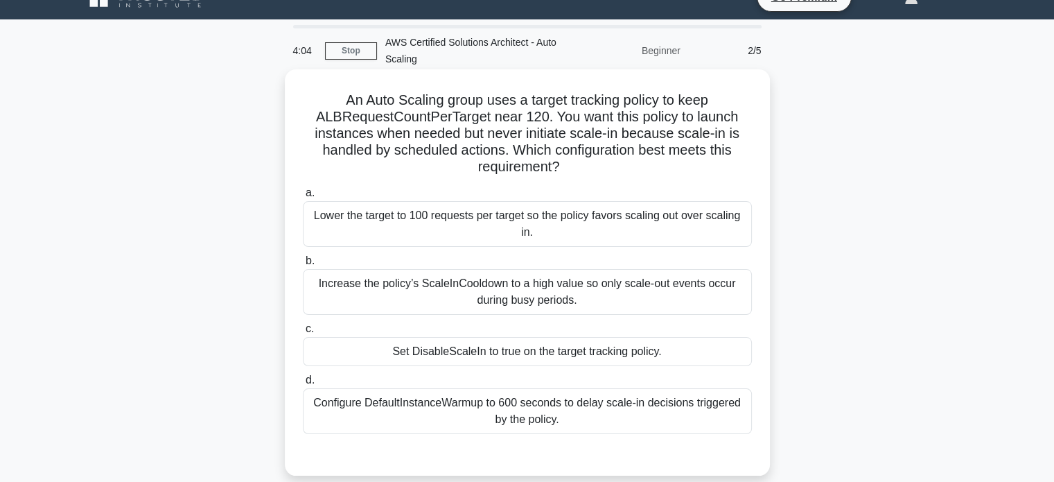
click at [554, 344] on div "Set DisableScaleIn to true on the target tracking policy." at bounding box center [527, 351] width 449 height 29
click at [303, 333] on input "c. Set DisableScaleIn to true on the target tracking policy." at bounding box center [303, 328] width 0 height 9
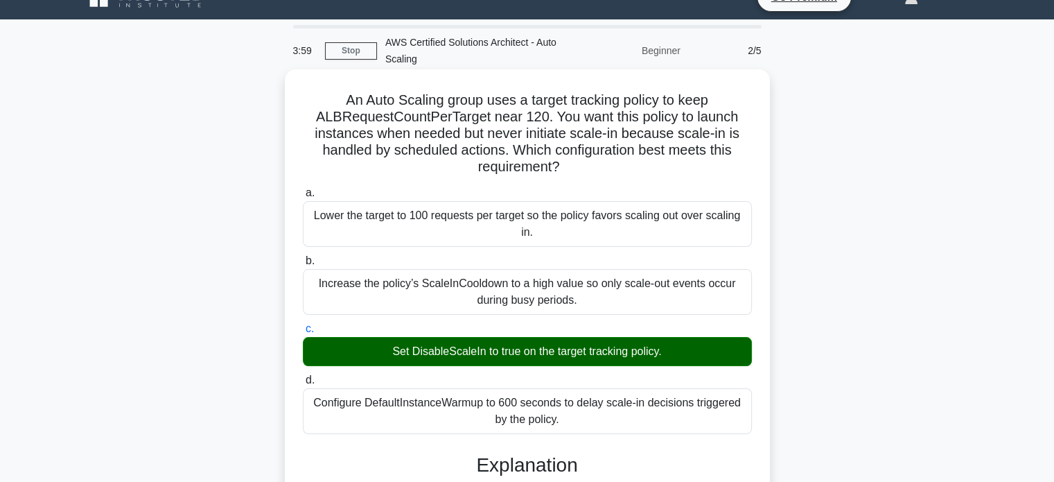
drag, startPoint x: 341, startPoint y: 102, endPoint x: 562, endPoint y: 418, distance: 386.2
click at [562, 418] on div "An Auto Scaling group uses a target tracking policy to keep ALBRequestCountPerT…" at bounding box center [527, 461] width 474 height 773
copy div "An Auto Scaling group uses a target tracking policy to keep ALBRequestCountPerT…"
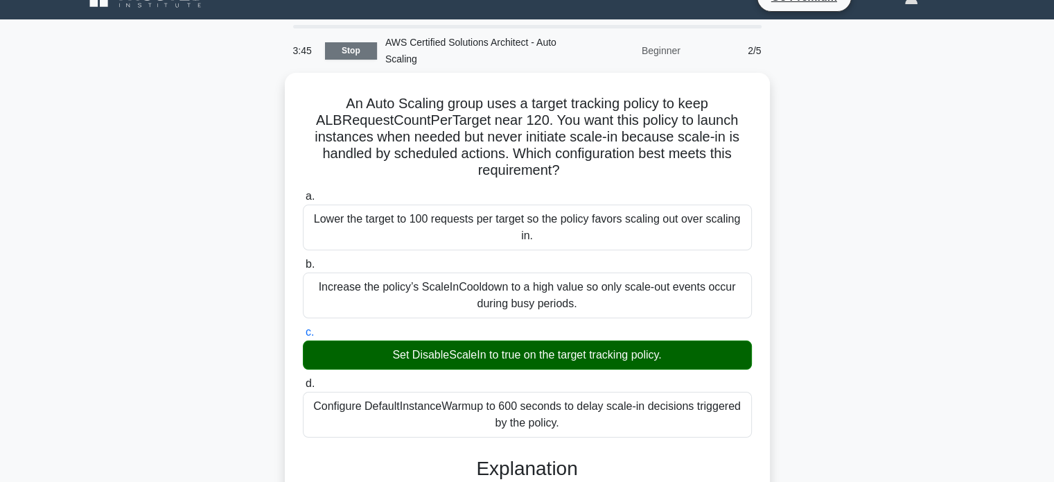
click at [338, 55] on link "Stop" at bounding box center [351, 50] width 52 height 17
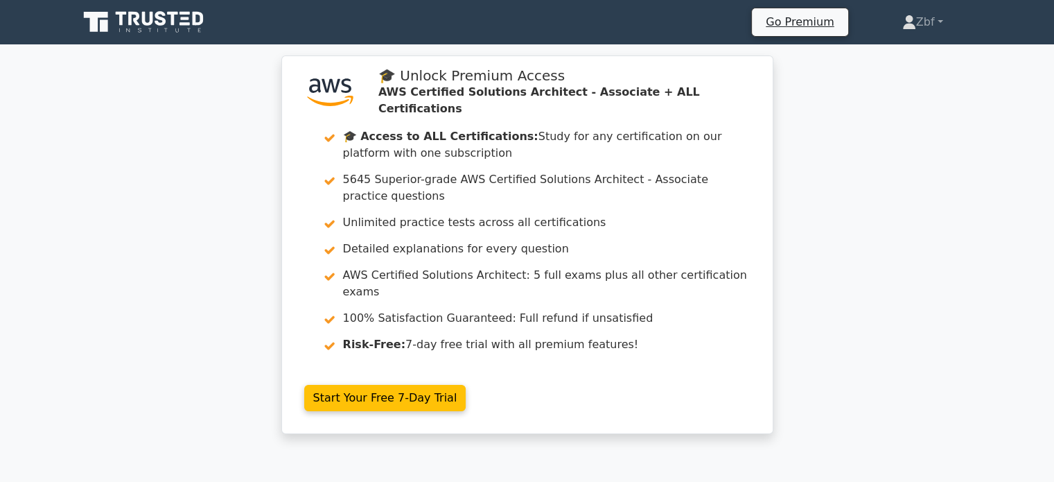
click at [1016, 165] on div ".st0{fill:#252F3E;} .st1{fill-rule:evenodd;clip-rule:evenodd;fill:#FF9900;} 🎓 U…" at bounding box center [527, 252] width 1054 height 395
click at [906, 27] on icon at bounding box center [909, 27] width 12 height 6
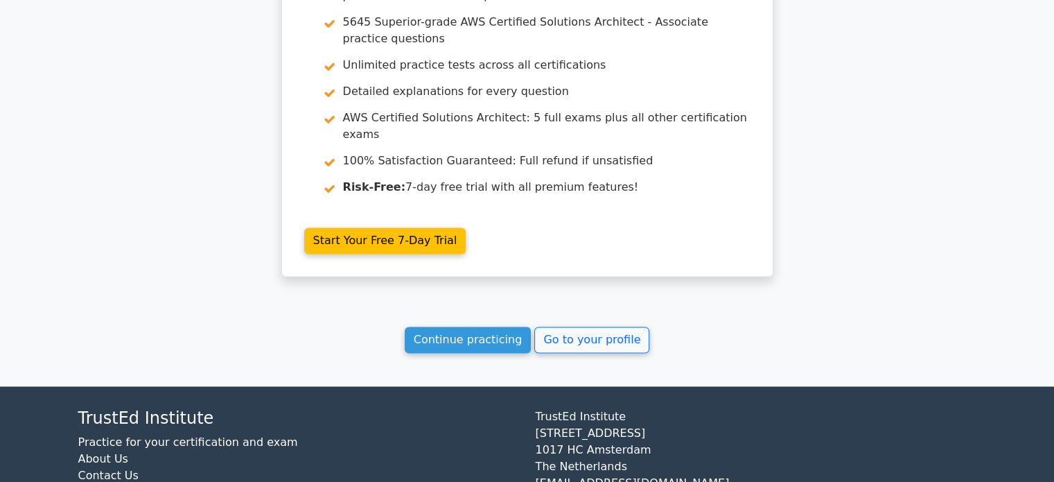
scroll to position [1896, 0]
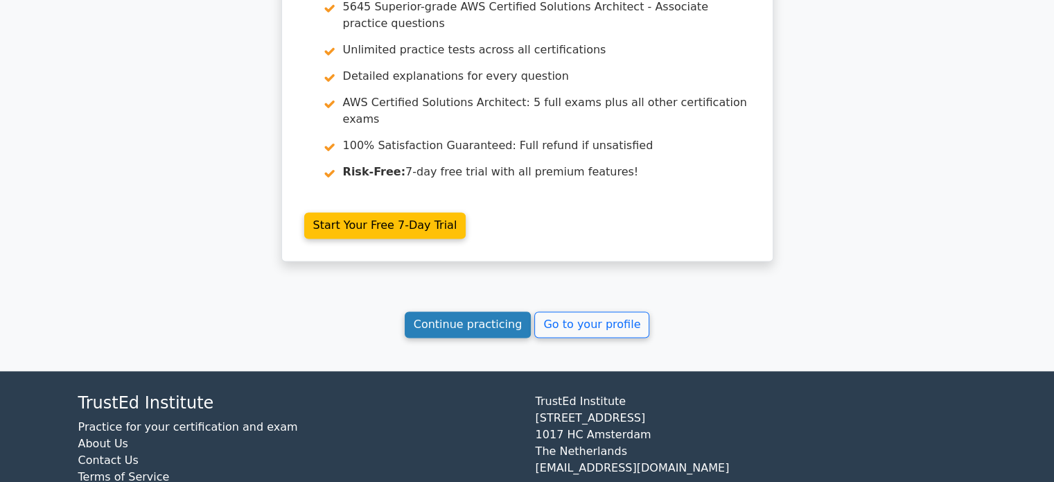
click at [481, 311] on link "Continue practicing" at bounding box center [468, 324] width 127 height 26
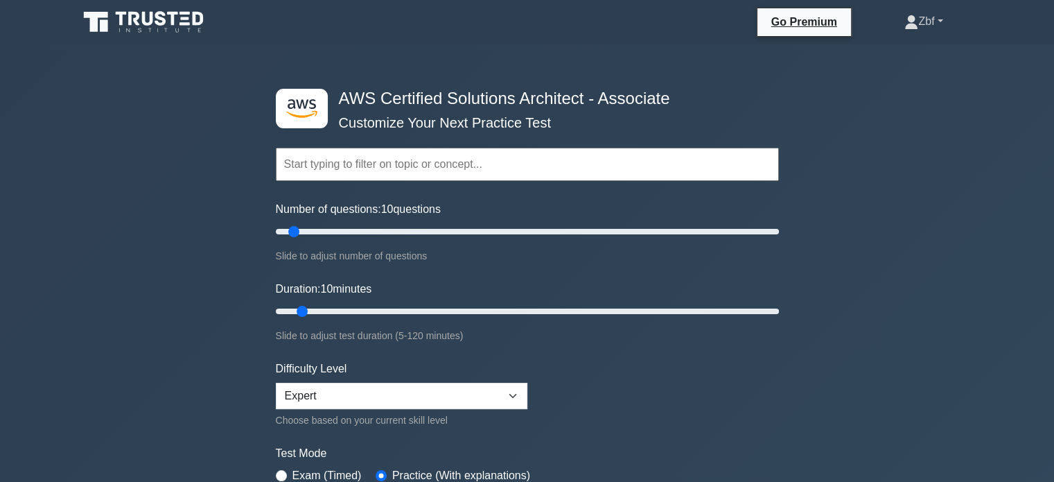
click at [926, 19] on link "Zbf" at bounding box center [923, 22] width 105 height 28
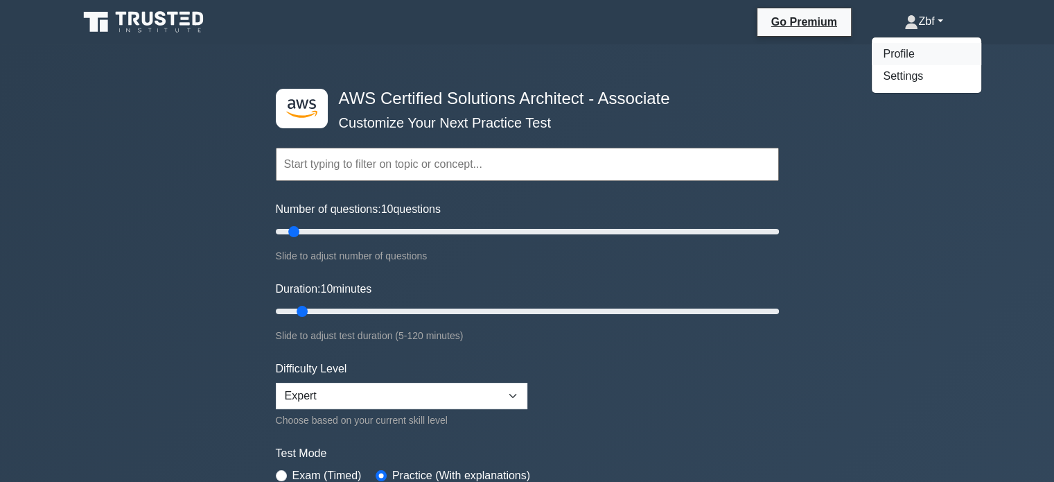
click at [910, 43] on link "Profile" at bounding box center [926, 54] width 109 height 22
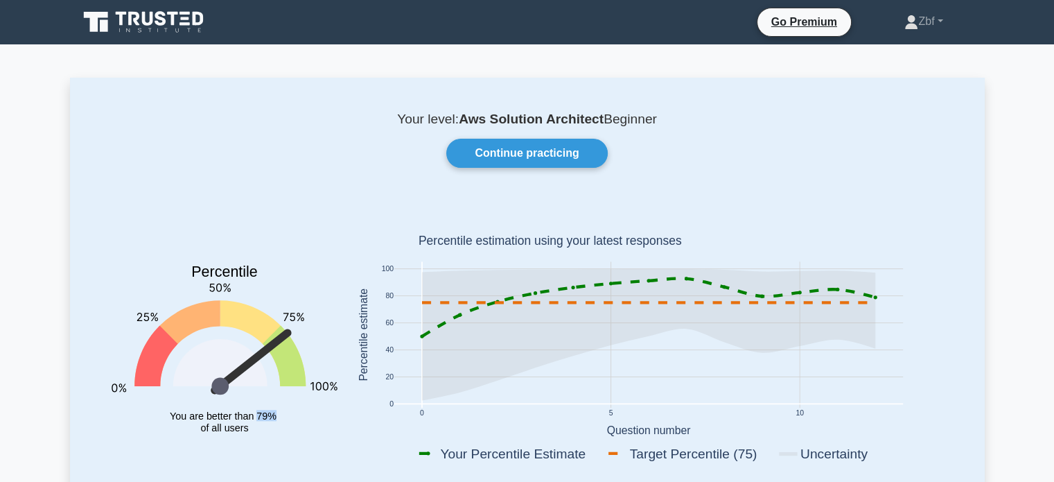
drag, startPoint x: 258, startPoint y: 414, endPoint x: 272, endPoint y: 415, distance: 14.6
click at [272, 415] on tspan "You are better than 79%" at bounding box center [223, 415] width 107 height 11
